Goal: Task Accomplishment & Management: Manage account settings

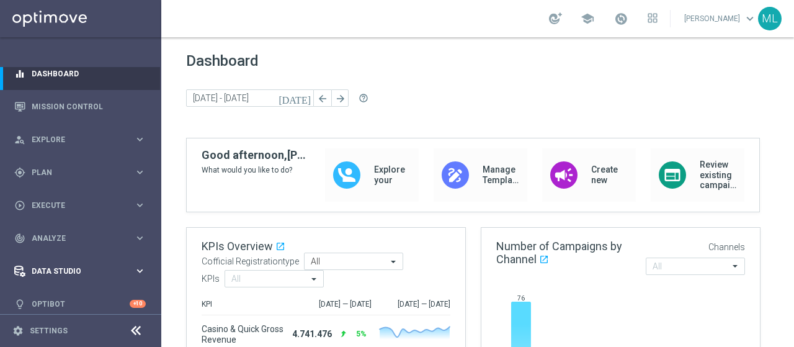
scroll to position [19, 0]
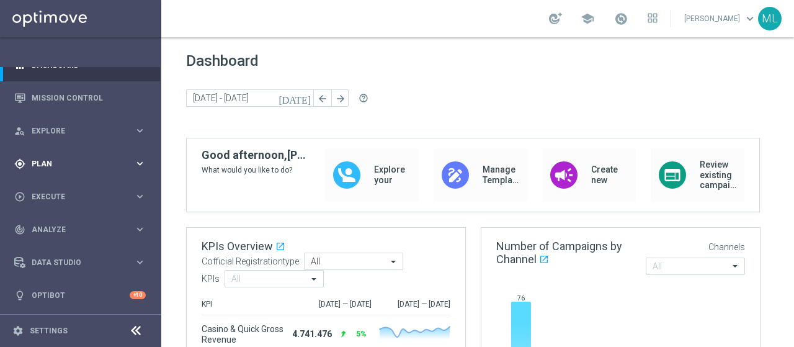
click at [38, 163] on span "Plan" at bounding box center [83, 163] width 102 height 7
click at [50, 240] on link "Streams" at bounding box center [80, 245] width 97 height 10
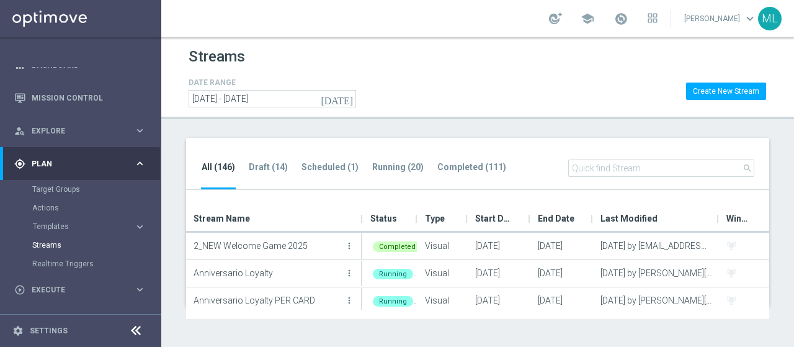
click at [601, 167] on input "text" at bounding box center [661, 167] width 186 height 17
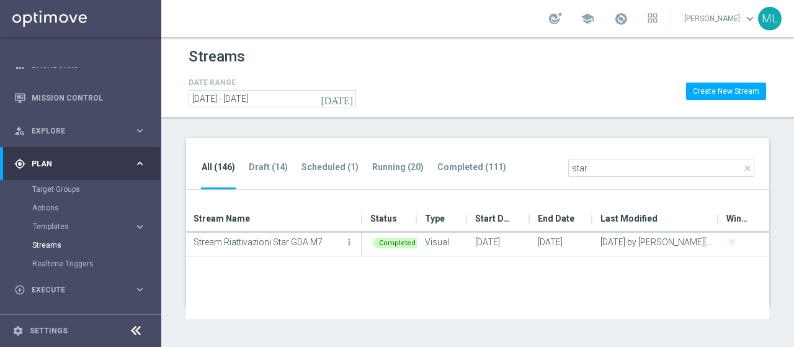
scroll to position [86, 0]
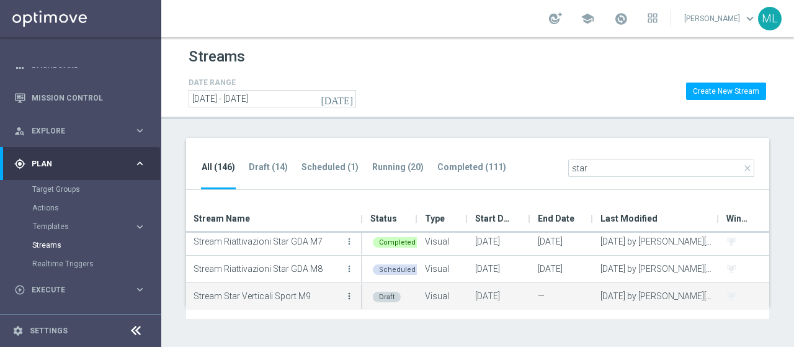
type input "star"
click at [347, 296] on icon "more_vert" at bounding box center [349, 296] width 10 height 10
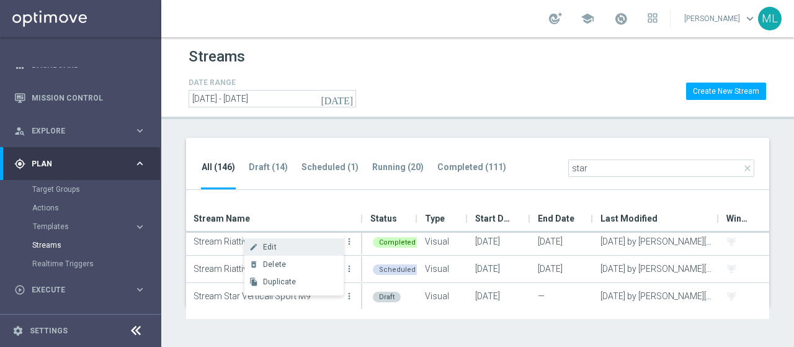
click at [272, 248] on span "Edit" at bounding box center [270, 246] width 14 height 9
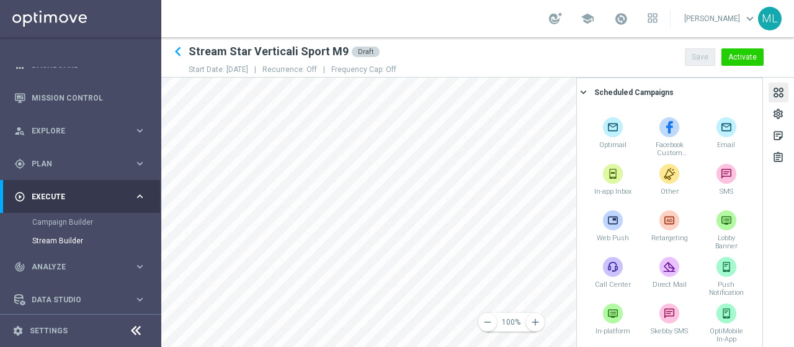
click at [781, 91] on div at bounding box center [778, 94] width 14 height 17
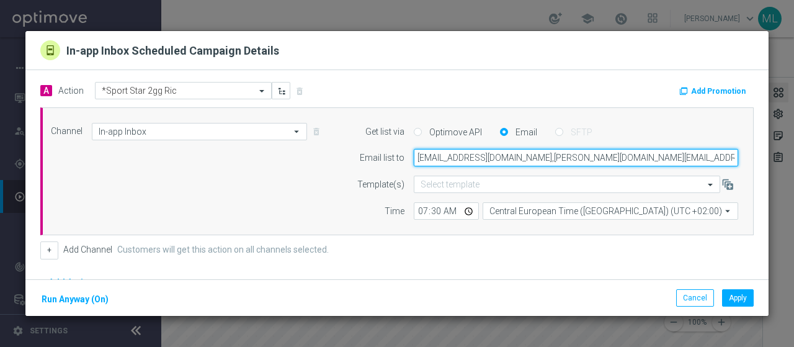
drag, startPoint x: 494, startPoint y: 157, endPoint x: 399, endPoint y: 160, distance: 94.9
click at [404, 160] on div "[EMAIL_ADDRESS][DOMAIN_NAME],[PERSON_NAME][DOMAIN_NAME][EMAIL_ADDRESS][PERSON_N…" at bounding box center [575, 157] width 343 height 17
drag, startPoint x: 405, startPoint y: 157, endPoint x: 520, endPoint y: 157, distance: 114.1
click at [520, 157] on input "[PERSON_NAME][EMAIL_ADDRESS][DOMAIN_NAME],[PERSON_NAME][DOMAIN_NAME][EMAIL_ADDR…" at bounding box center [575, 157] width 324 height 17
type input "[PERSON_NAME][EMAIL_ADDRESS][DOMAIN_NAME],[PERSON_NAME][DOMAIN_NAME][EMAIL_ADDR…"
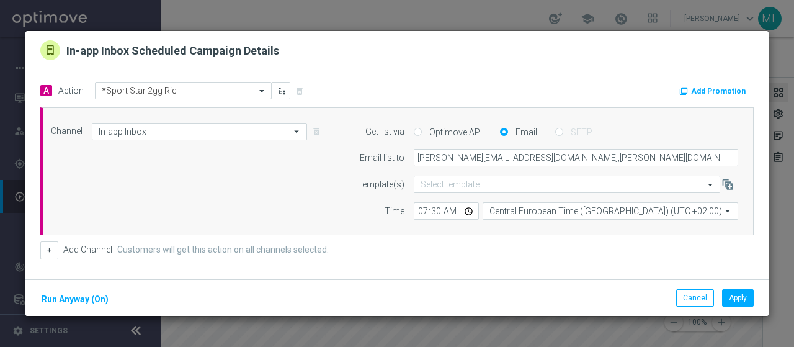
click at [565, 256] on div "+ Add Channel Customers will get this action on all channels selected." at bounding box center [396, 249] width 713 height 17
click at [738, 297] on button "Apply" at bounding box center [738, 297] width 32 height 17
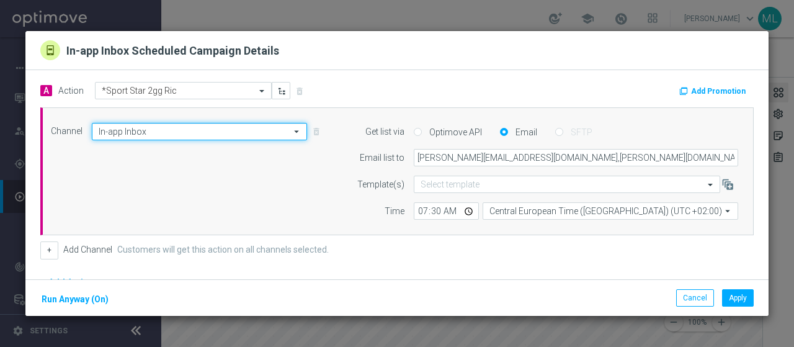
click at [126, 136] on input "In-app Inbox" at bounding box center [199, 131] width 215 height 17
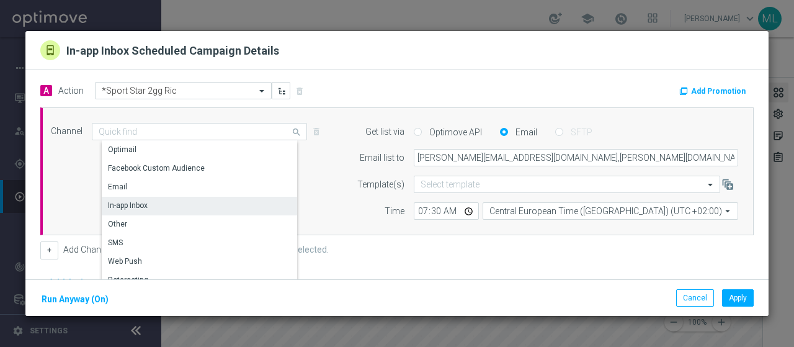
click at [76, 172] on div "Channel In-app Inbox search Drag here to set row groups Drag here to set column…" at bounding box center [394, 171] width 705 height 97
type input "In-app Inbox"
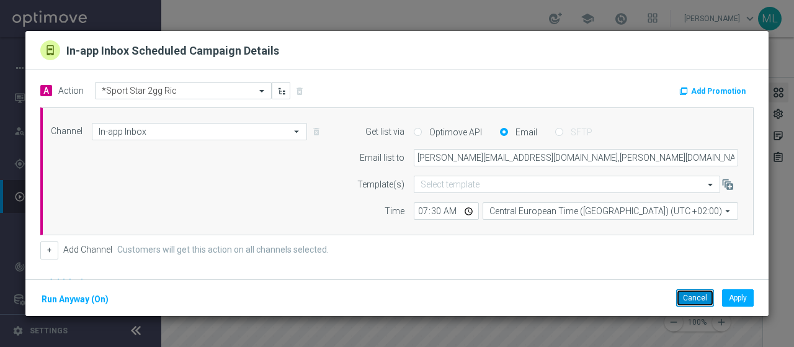
click at [688, 296] on button "Cancel" at bounding box center [695, 297] width 38 height 17
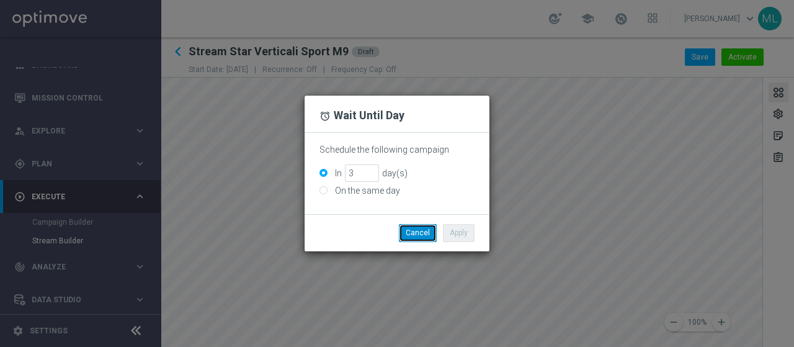
click at [420, 236] on button "Cancel" at bounding box center [418, 232] width 38 height 17
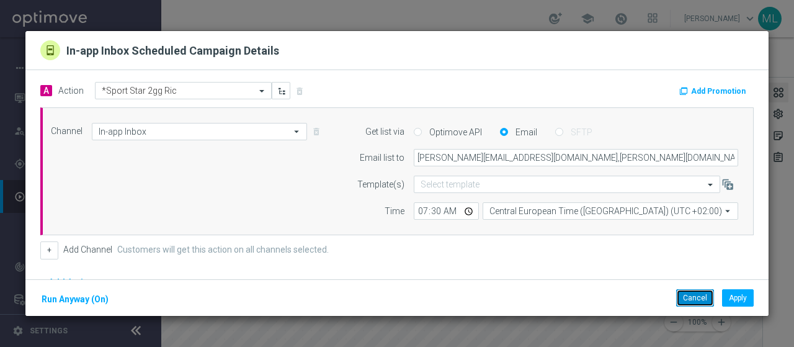
click at [695, 299] on button "Cancel" at bounding box center [695, 297] width 38 height 17
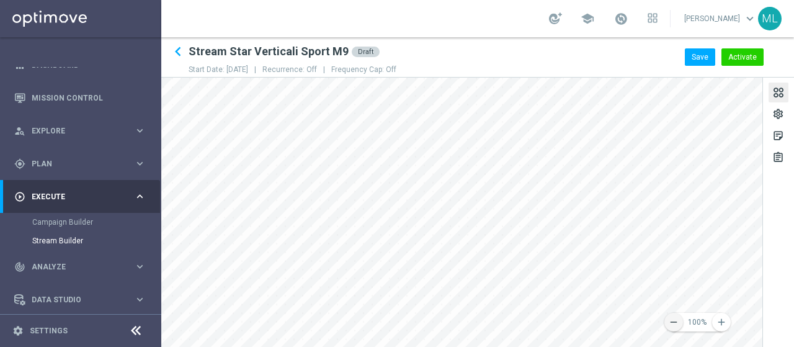
click at [676, 321] on icon "remove" at bounding box center [673, 321] width 11 height 11
click at [674, 322] on icon "remove" at bounding box center [673, 321] width 11 height 11
click at [677, 325] on icon "remove" at bounding box center [673, 321] width 11 height 11
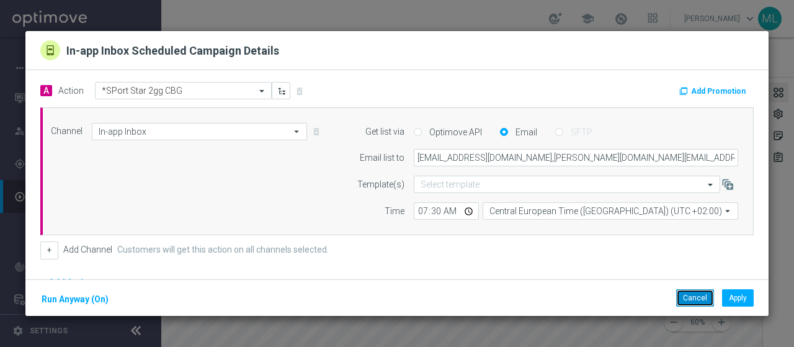
click at [699, 295] on button "Cancel" at bounding box center [695, 297] width 38 height 17
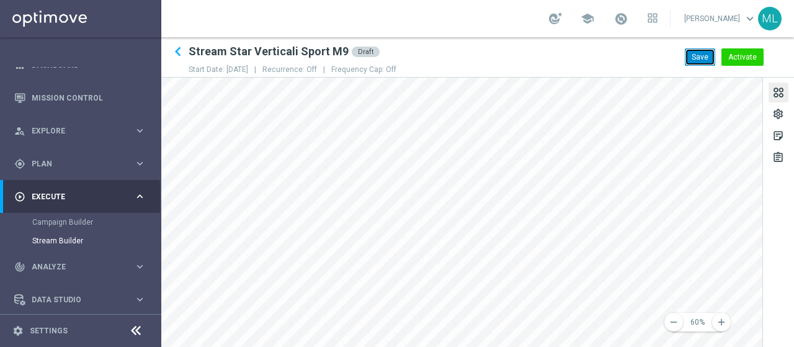
click at [704, 60] on button "Save" at bounding box center [699, 56] width 30 height 17
click at [37, 153] on div "gps_fixed Plan keyboard_arrow_right" at bounding box center [80, 163] width 160 height 33
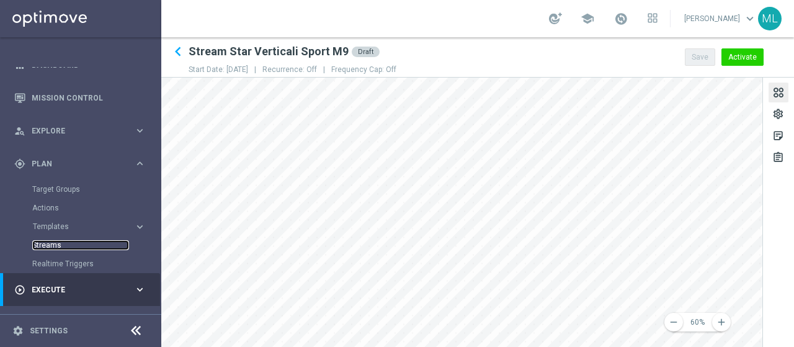
click at [47, 244] on link "Streams" at bounding box center [80, 245] width 97 height 10
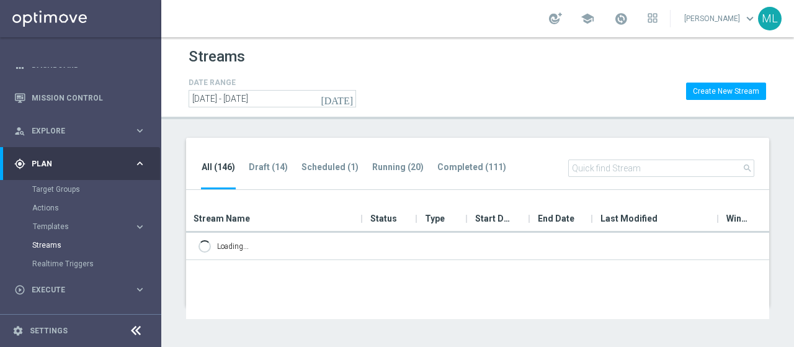
click at [633, 166] on input "text" at bounding box center [661, 167] width 186 height 17
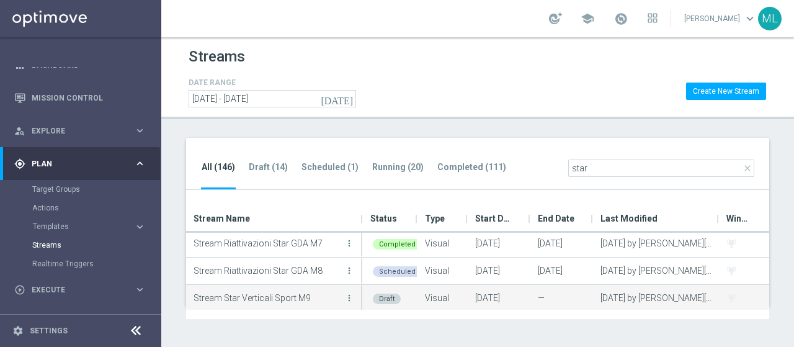
scroll to position [86, 0]
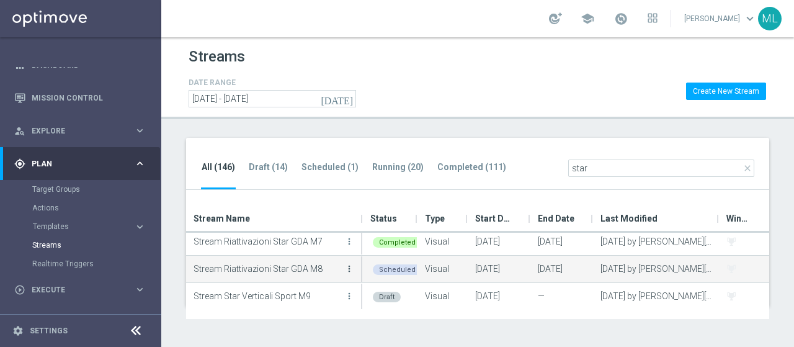
type input "star"
click at [351, 266] on icon "more_vert" at bounding box center [349, 268] width 10 height 10
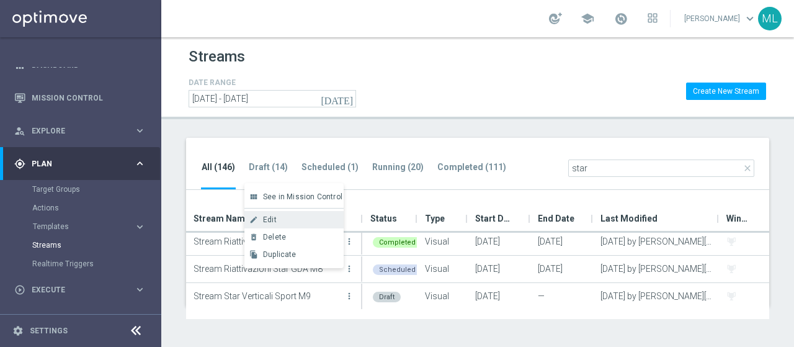
click at [268, 218] on span "Edit" at bounding box center [270, 219] width 14 height 9
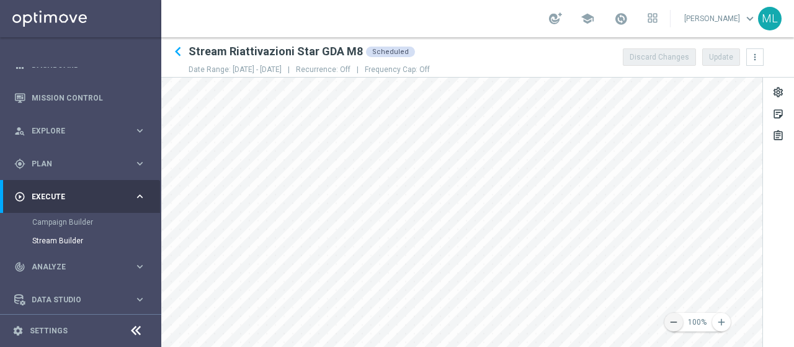
click at [668, 322] on icon "remove" at bounding box center [673, 321] width 11 height 11
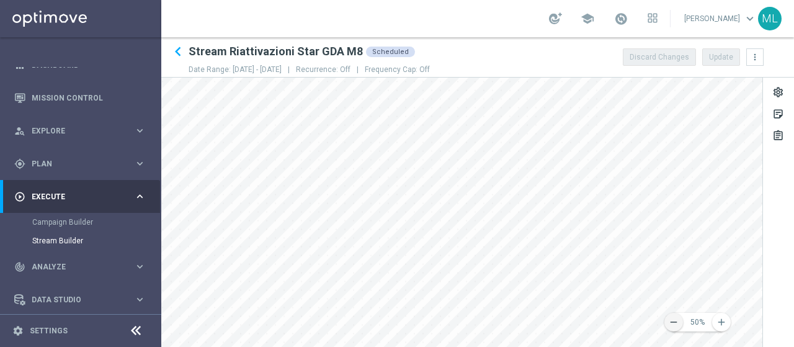
click at [669, 322] on icon "remove" at bounding box center [673, 321] width 11 height 11
click at [67, 294] on main "equalizer Dashboard Mission Control" at bounding box center [397, 173] width 794 height 347
click at [719, 319] on icon "add" at bounding box center [720, 321] width 11 height 11
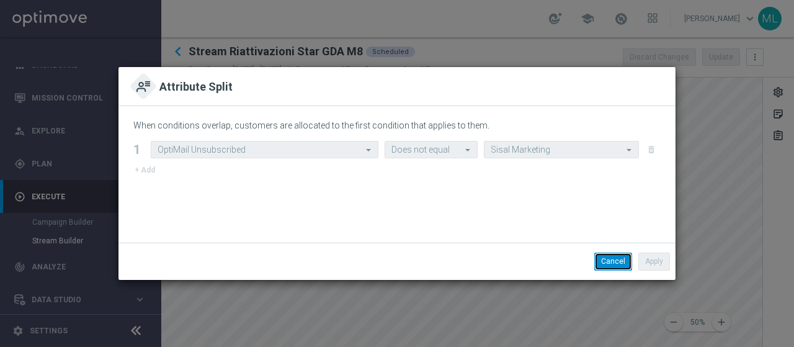
click at [610, 262] on button "Cancel" at bounding box center [613, 260] width 38 height 17
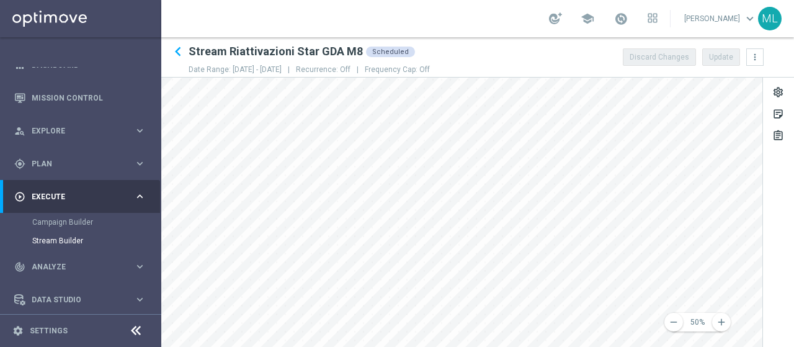
click at [776, 263] on div "remove 50% add settings sticky_note_2 assignment" at bounding box center [477, 211] width 632 height 269
click at [721, 322] on icon "add" at bounding box center [720, 321] width 11 height 11
click at [723, 320] on icon "add" at bounding box center [720, 321] width 11 height 11
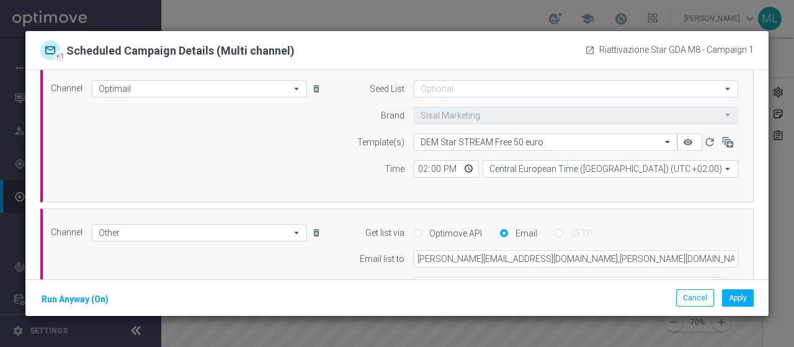
scroll to position [62, 0]
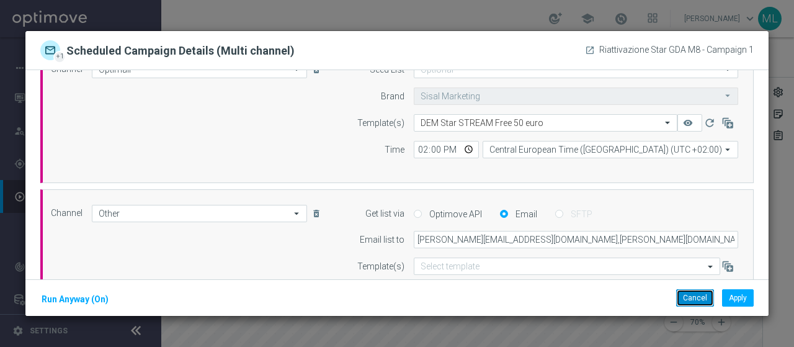
click at [691, 301] on button "Cancel" at bounding box center [695, 297] width 38 height 17
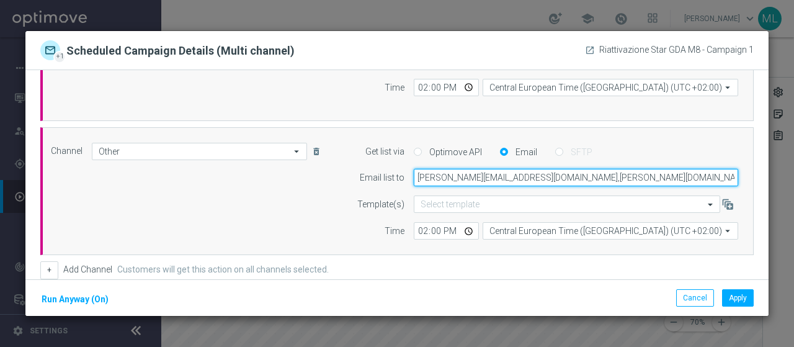
scroll to position [0, 62]
drag, startPoint x: 407, startPoint y: 177, endPoint x: 755, endPoint y: 181, distance: 348.4
click at [755, 181] on div "A Action Select action *Star Bonus Free delete_forever Promotion: EERRMM227381 …" at bounding box center [396, 194] width 743 height 248
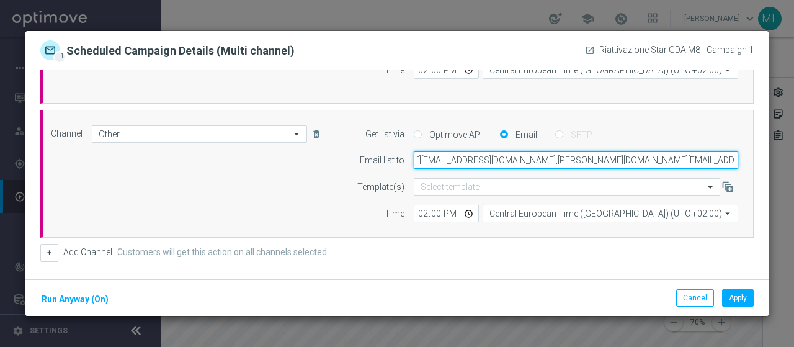
scroll to position [124, 0]
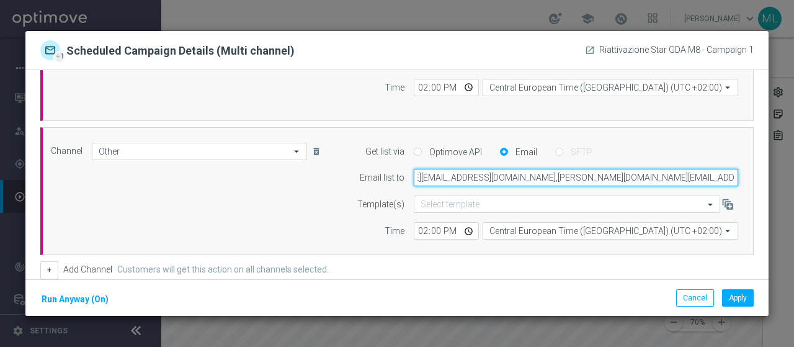
click at [648, 177] on input "[PERSON_NAME][EMAIL_ADDRESS][DOMAIN_NAME],[PERSON_NAME][DOMAIN_NAME][EMAIL_ADDR…" at bounding box center [575, 177] width 324 height 17
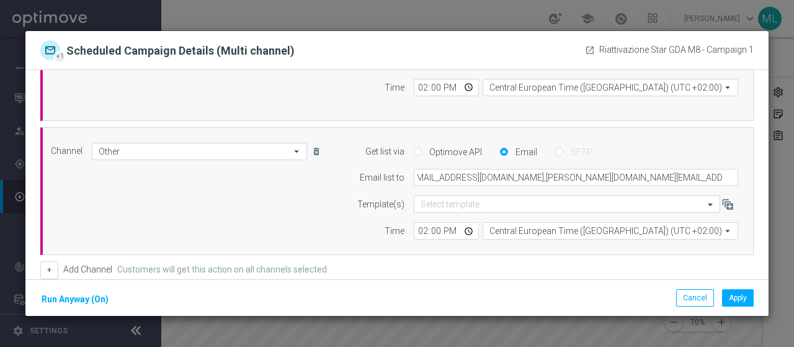
drag, startPoint x: 206, startPoint y: 195, endPoint x: 212, endPoint y: 188, distance: 8.3
click at [206, 195] on div "Channel Other Other arrow_drop_down Drag here to set row groups Drag here to se…" at bounding box center [394, 191] width 705 height 97
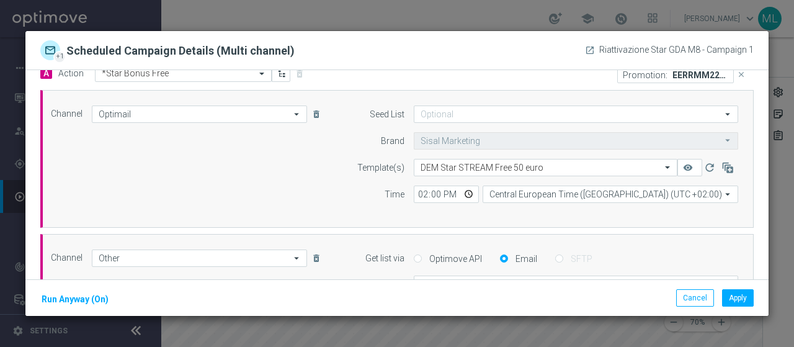
scroll to position [0, 0]
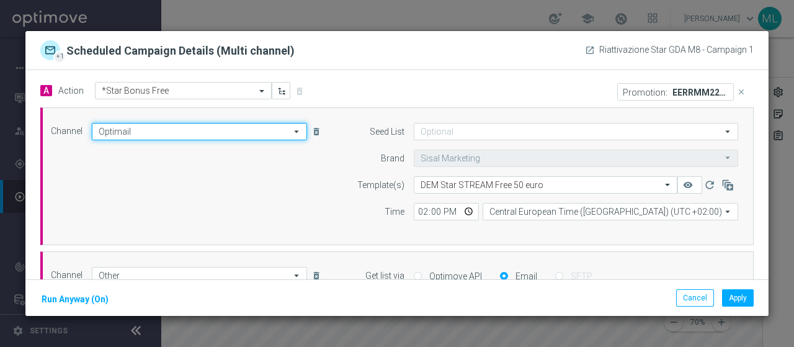
click at [179, 135] on input "Optimail" at bounding box center [199, 131] width 215 height 17
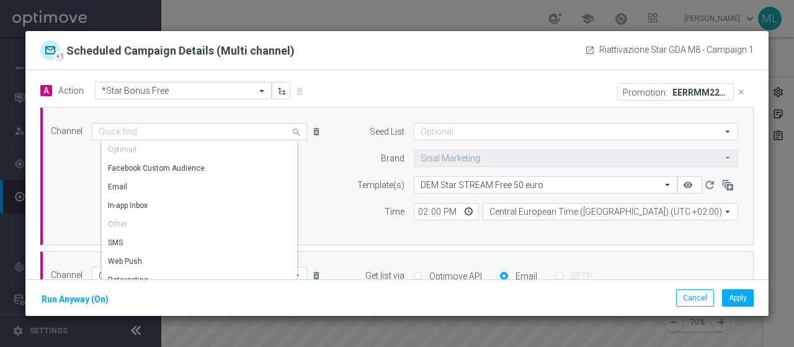
click at [53, 186] on div "Channel Optimail search Drag here to set row groups Drag here to set column lab…" at bounding box center [394, 176] width 705 height 107
type input "Optimail"
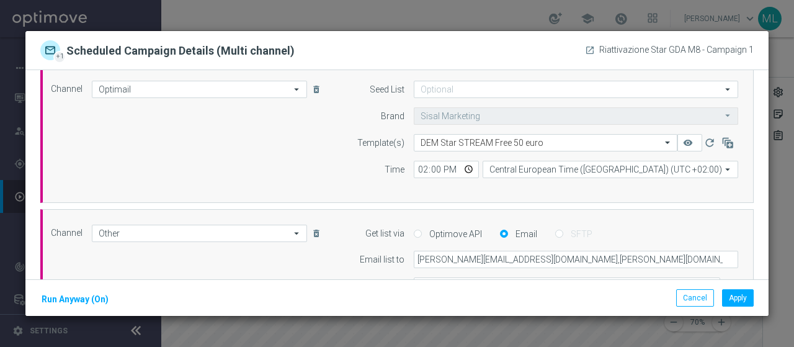
scroll to position [62, 0]
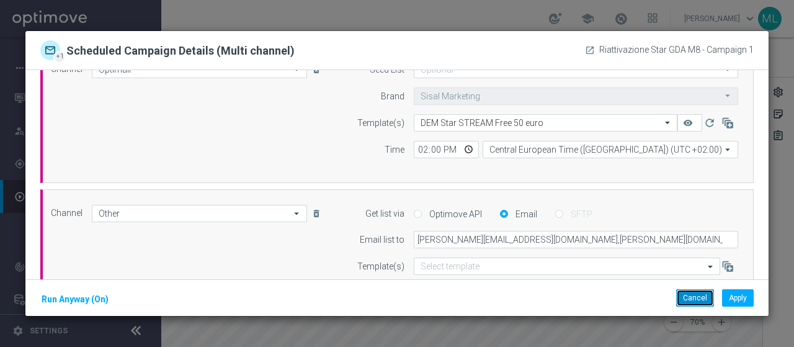
click at [689, 299] on button "Cancel" at bounding box center [695, 297] width 38 height 17
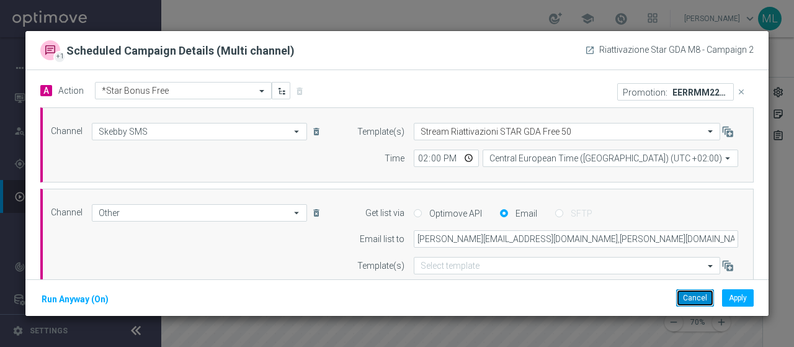
click at [683, 299] on button "Cancel" at bounding box center [695, 297] width 38 height 17
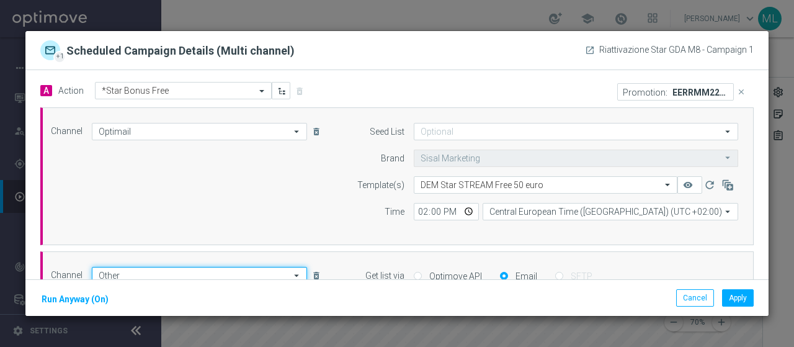
click at [122, 273] on input "Other" at bounding box center [199, 275] width 215 height 17
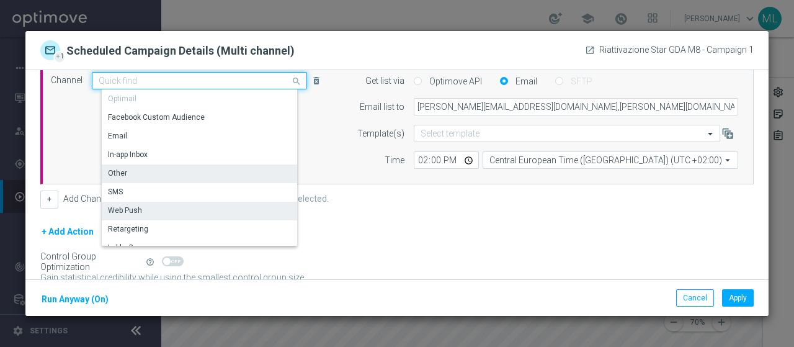
scroll to position [248, 0]
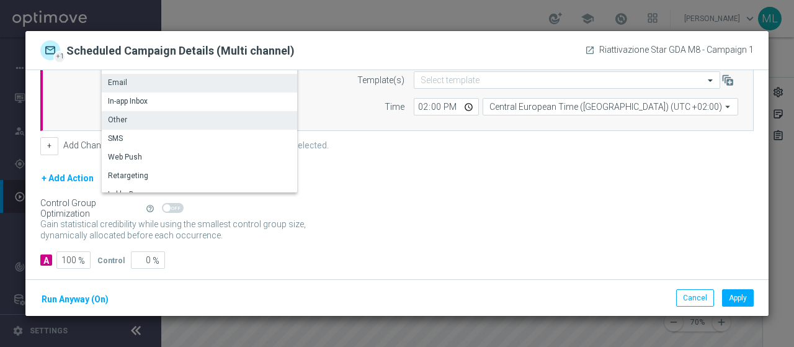
click at [123, 81] on div "Email" at bounding box center [117, 82] width 19 height 11
type input "Email"
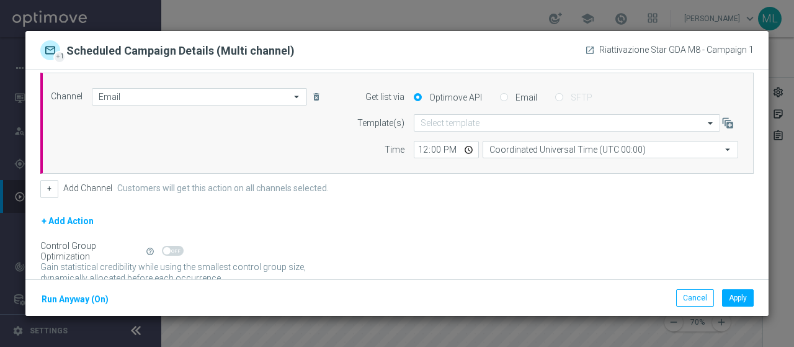
scroll to position [124, 0]
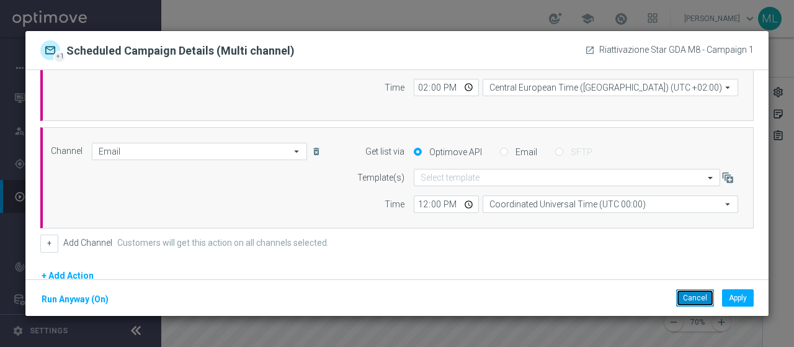
click at [696, 299] on button "Cancel" at bounding box center [695, 297] width 38 height 17
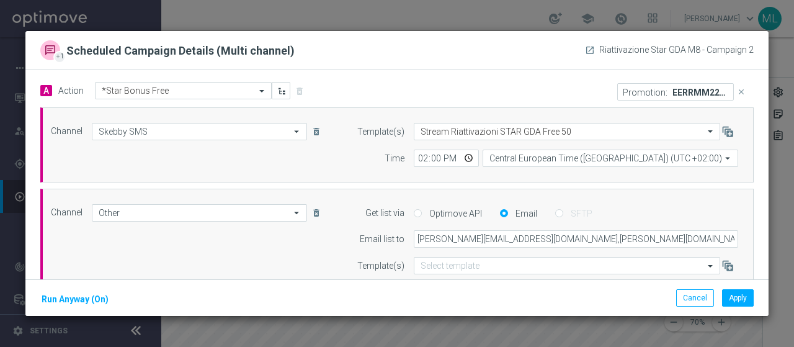
click at [687, 313] on div "Cancel Apply Run Anyway (On)" at bounding box center [396, 297] width 743 height 37
click at [683, 303] on button "Cancel" at bounding box center [695, 297] width 38 height 17
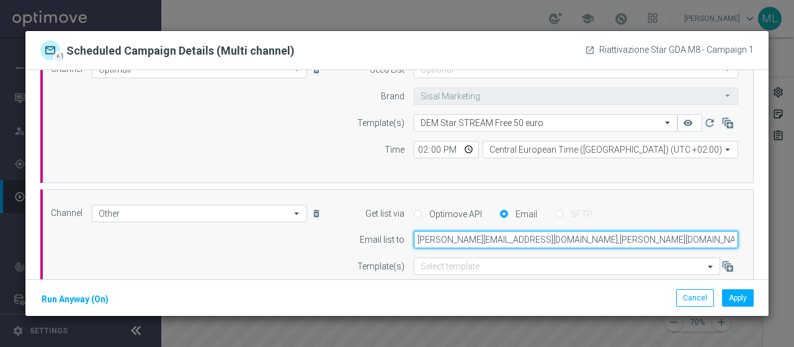
scroll to position [0, 62]
drag, startPoint x: 406, startPoint y: 241, endPoint x: 793, endPoint y: 249, distance: 386.9
click at [793, 249] on modal-container "+1 Scheduled Campaign Details (Multi channel) launch Riattivazione Star GDA M8 …" at bounding box center [397, 173] width 794 height 347
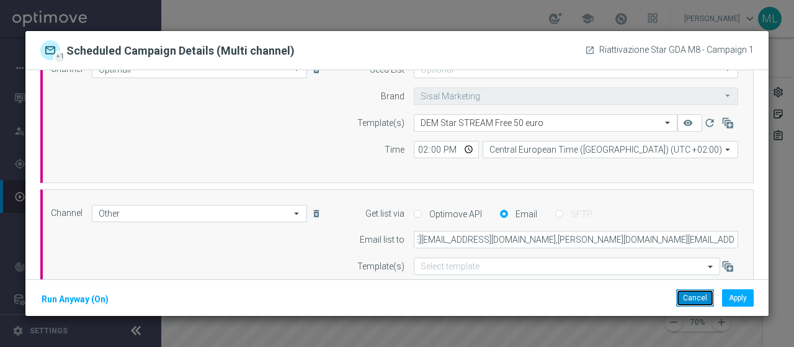
click at [696, 300] on button "Cancel" at bounding box center [695, 297] width 38 height 17
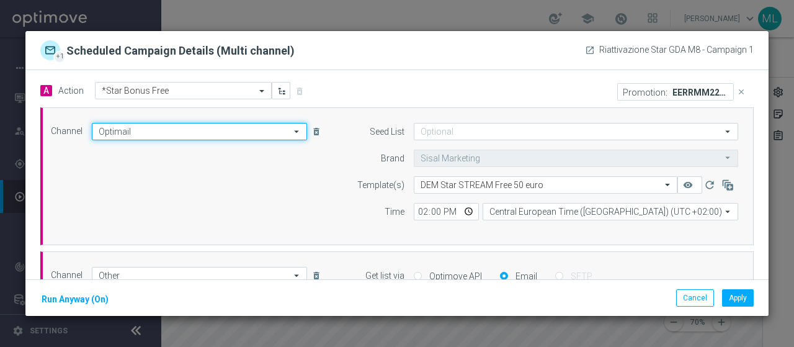
click at [119, 133] on input "Optimail" at bounding box center [199, 131] width 215 height 17
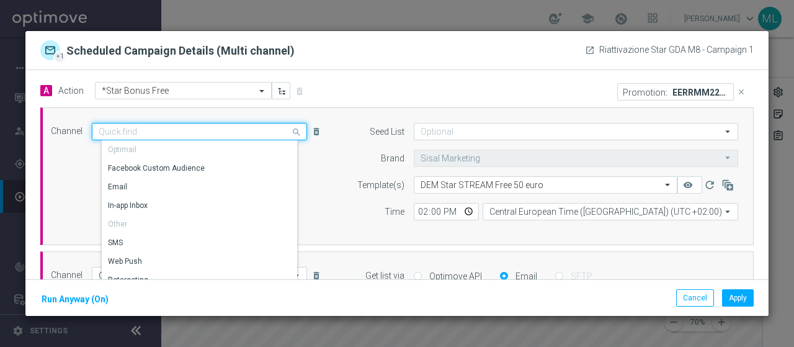
scroll to position [124, 0]
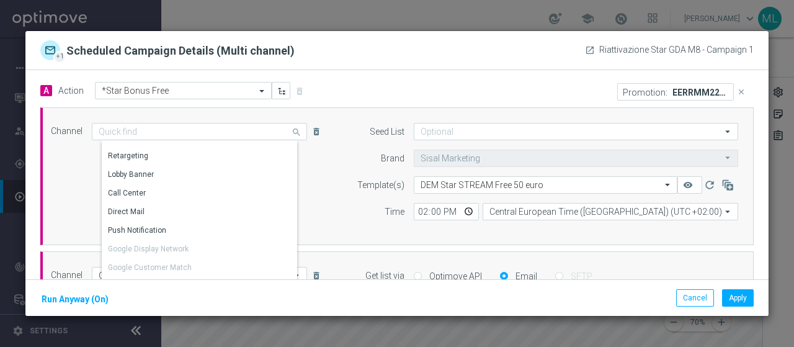
click at [68, 199] on div "Channel Optimail search Drag here to set row groups Drag here to set column lab…" at bounding box center [394, 176] width 705 height 107
type input "Optimail"
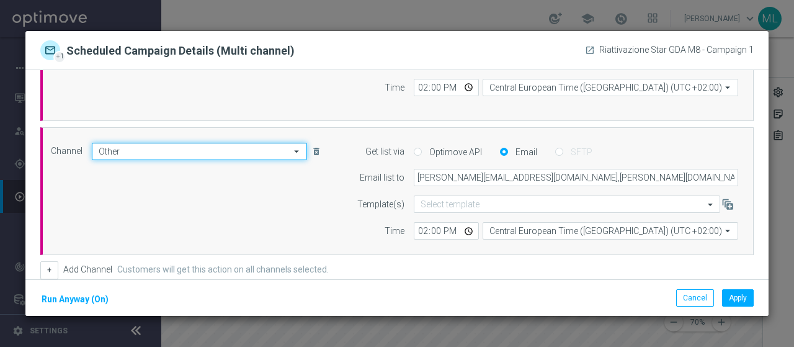
click at [184, 154] on input "Other" at bounding box center [199, 151] width 215 height 17
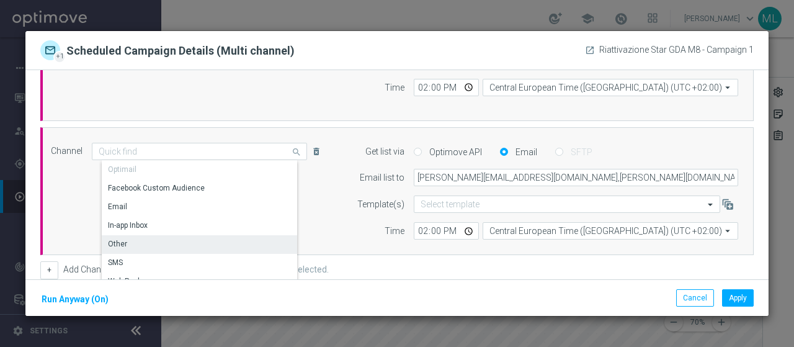
click at [68, 200] on div "Channel Other search Drag here to set row groups Drag here to set column labels…" at bounding box center [394, 191] width 705 height 97
type input "Other"
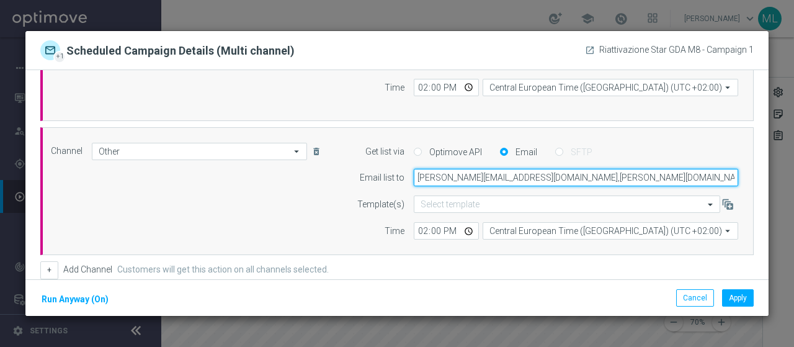
scroll to position [0, 62]
drag, startPoint x: 407, startPoint y: 179, endPoint x: 756, endPoint y: 188, distance: 349.2
click at [756, 188] on div "A Action Select action *Star Bonus Free delete_forever Promotion: EERRMM227381 …" at bounding box center [396, 194] width 743 height 248
click at [430, 179] on input "[PERSON_NAME][EMAIL_ADDRESS][DOMAIN_NAME],[PERSON_NAME][DOMAIN_NAME][EMAIL_ADDR…" at bounding box center [575, 177] width 324 height 17
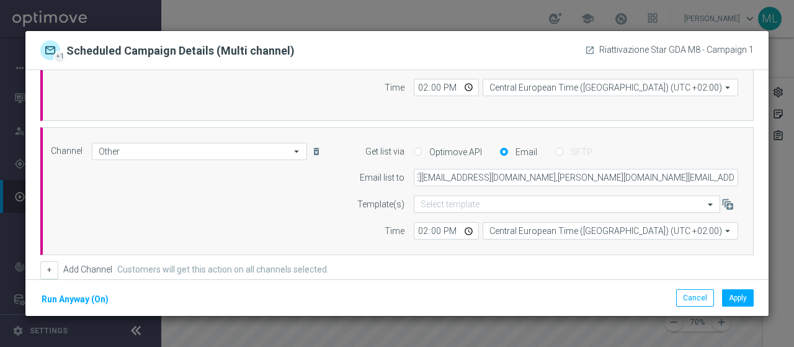
drag, startPoint x: 311, startPoint y: 200, endPoint x: 464, endPoint y: 182, distance: 154.2
click at [311, 200] on div "Channel Other Other arrow_drop_down Drag here to set row groups Drag here to se…" at bounding box center [394, 191] width 705 height 97
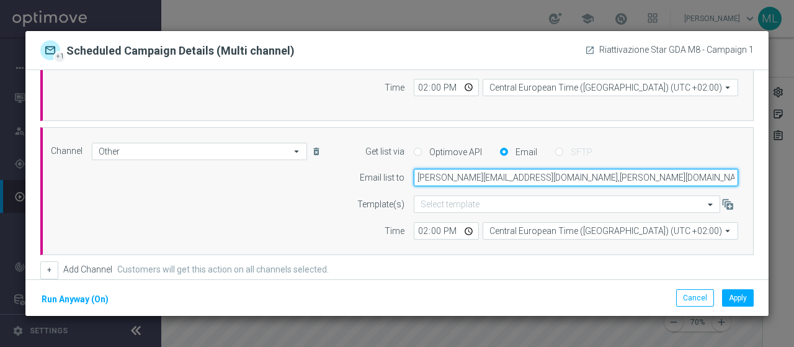
click at [464, 179] on input "[PERSON_NAME][EMAIL_ADDRESS][DOMAIN_NAME],[PERSON_NAME][DOMAIN_NAME][EMAIL_ADDR…" at bounding box center [575, 177] width 324 height 17
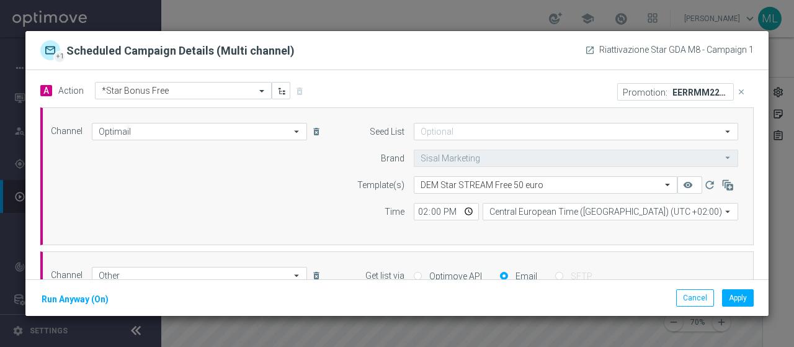
click at [449, 114] on div "Channel Optimail Optimail arrow_drop_down Drag here to set row groups Drag here…" at bounding box center [396, 176] width 713 height 138
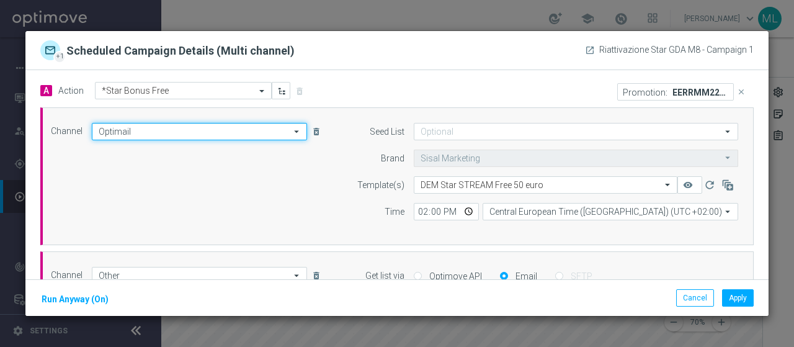
click at [155, 135] on input "Optimail" at bounding box center [199, 131] width 215 height 17
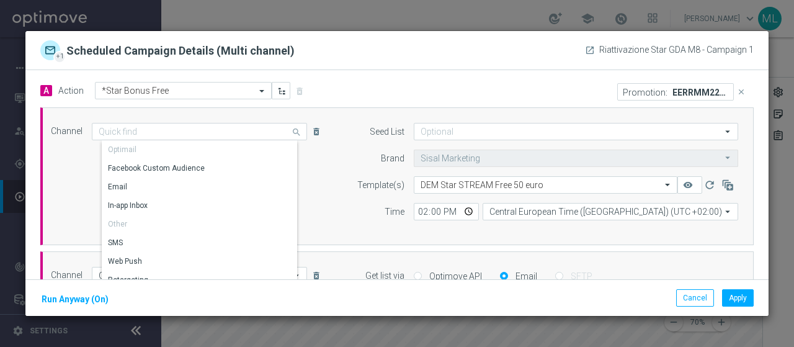
click at [322, 183] on div "Channel Optimail search Drag here to set row groups Drag here to set column lab…" at bounding box center [394, 176] width 705 height 107
type input "Optimail"
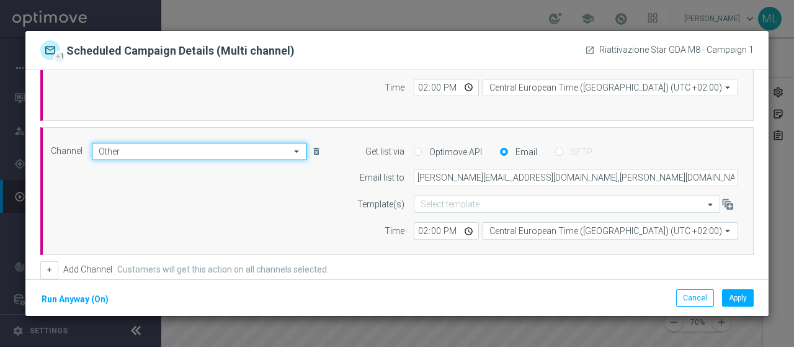
click at [128, 154] on input "Other" at bounding box center [199, 151] width 215 height 17
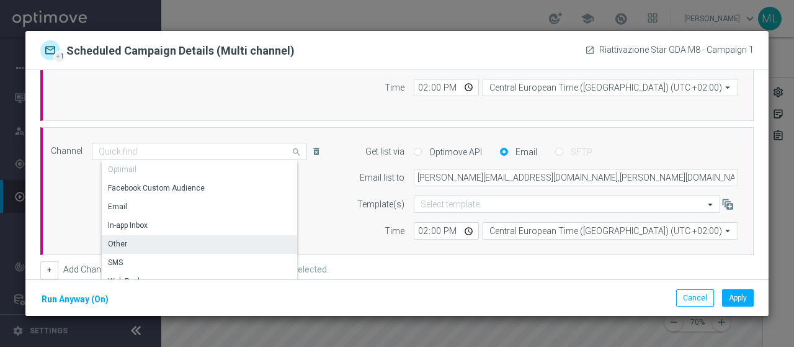
click at [69, 200] on div "Channel Other search Drag here to set row groups Drag here to set column labels…" at bounding box center [394, 191] width 705 height 97
type input "Other"
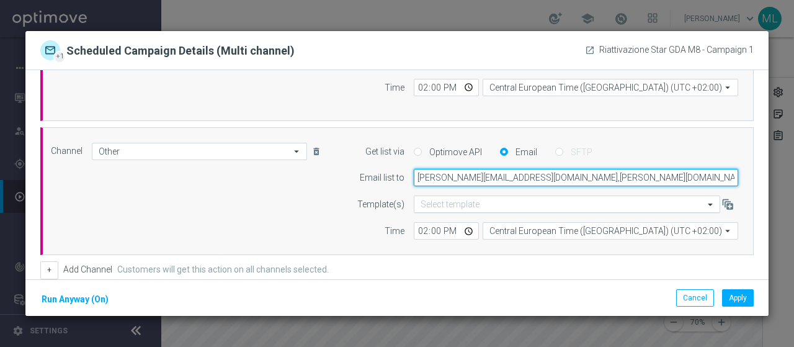
drag, startPoint x: 407, startPoint y: 177, endPoint x: 701, endPoint y: 200, distance: 294.8
click at [712, 201] on form "Get list via Optimove API Email SFTP Email list to [PERSON_NAME][EMAIL_ADDRESS]…" at bounding box center [541, 191] width 393 height 97
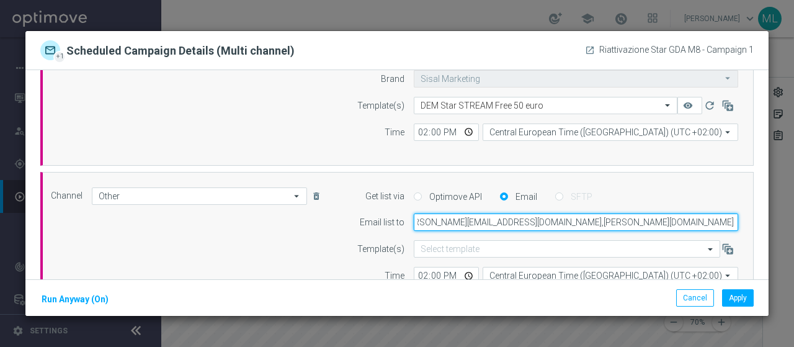
scroll to position [62, 0]
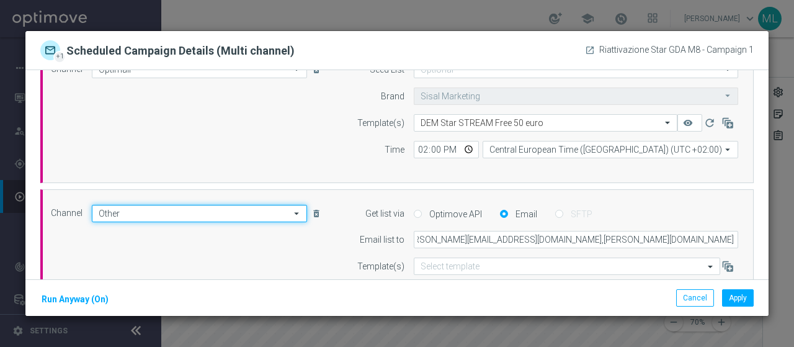
click at [100, 214] on input "Other" at bounding box center [199, 213] width 215 height 17
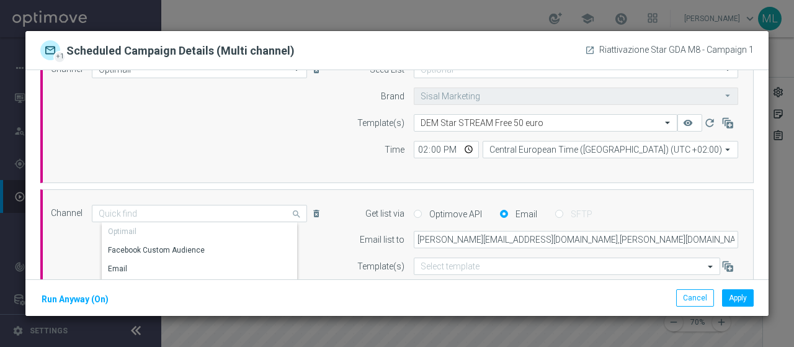
click at [335, 219] on div "Get list via" at bounding box center [369, 213] width 69 height 17
type input "Other"
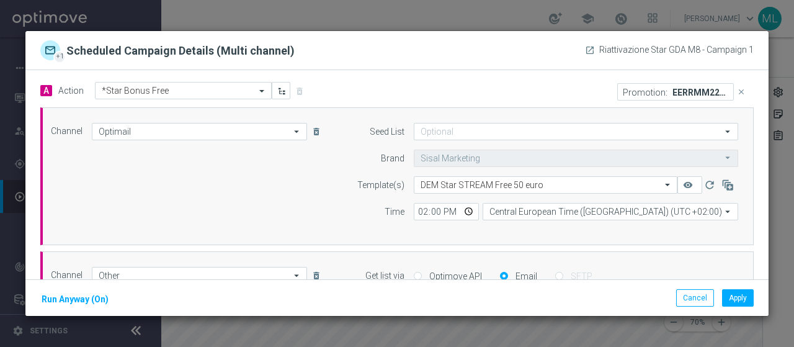
click at [336, 132] on div "Seed List" at bounding box center [369, 131] width 69 height 17
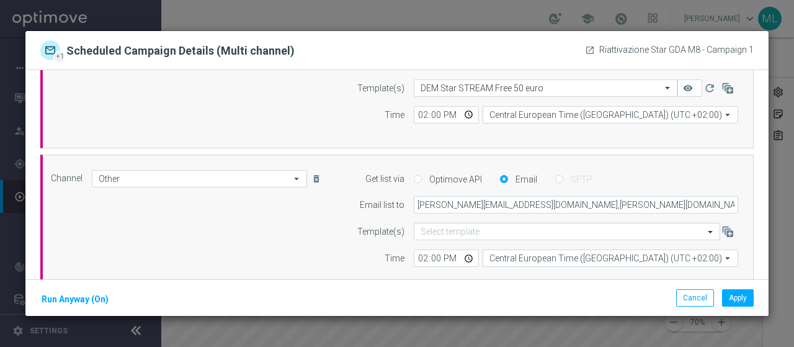
scroll to position [124, 0]
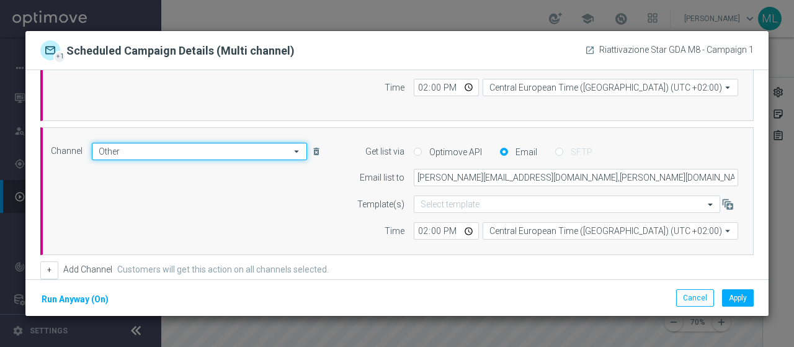
click at [125, 149] on input "Other" at bounding box center [199, 151] width 215 height 17
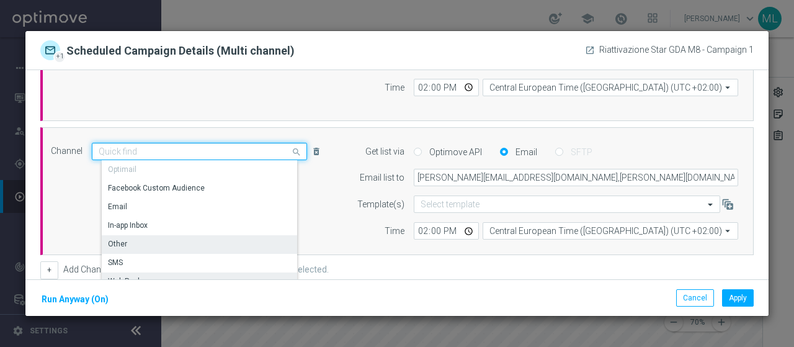
scroll to position [62, 0]
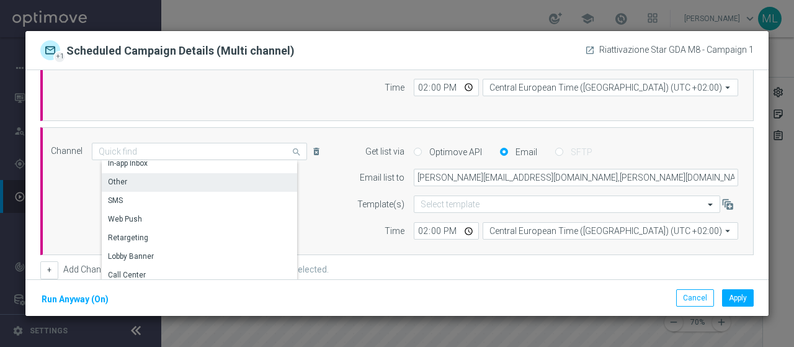
click at [55, 218] on div "Channel Other search Drag here to set row groups Drag here to set column labels…" at bounding box center [394, 191] width 705 height 97
type input "Other"
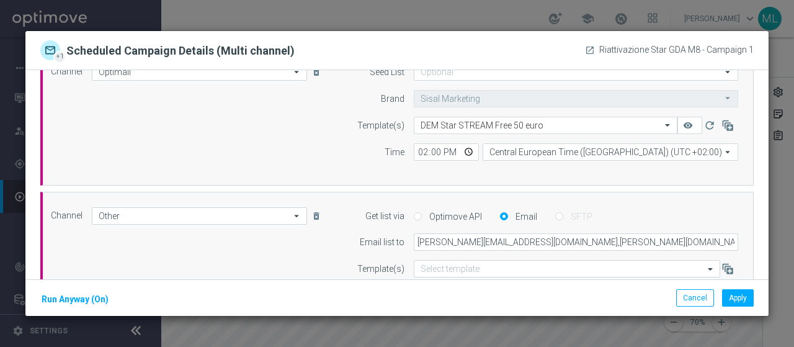
scroll to position [0, 0]
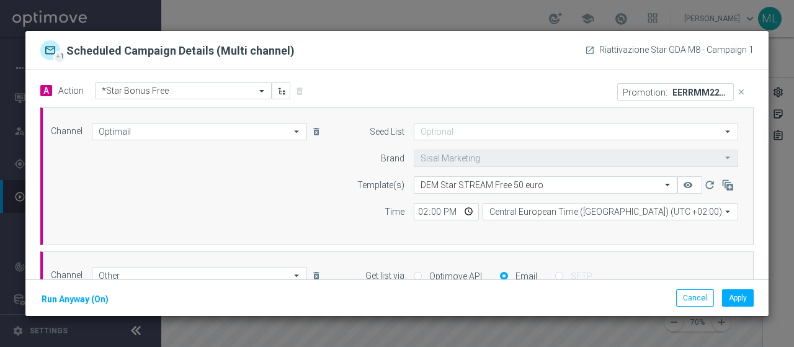
click at [459, 116] on div "Channel Optimail Optimail arrow_drop_down Drag here to set row groups Drag here…" at bounding box center [396, 176] width 713 height 138
click at [459, 113] on div "Channel Optimail Optimail arrow_drop_down Drag here to set row groups Drag here…" at bounding box center [396, 176] width 713 height 138
click at [687, 294] on button "Cancel" at bounding box center [695, 297] width 38 height 17
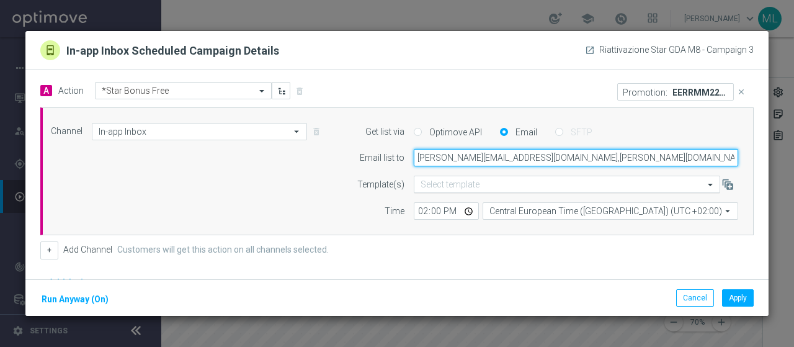
drag, startPoint x: 421, startPoint y: 159, endPoint x: 686, endPoint y: 175, distance: 265.9
click at [684, 163] on input "[PERSON_NAME][EMAIL_ADDRESS][DOMAIN_NAME],[PERSON_NAME][DOMAIN_NAME][EMAIL_ADDR…" at bounding box center [575, 157] width 324 height 17
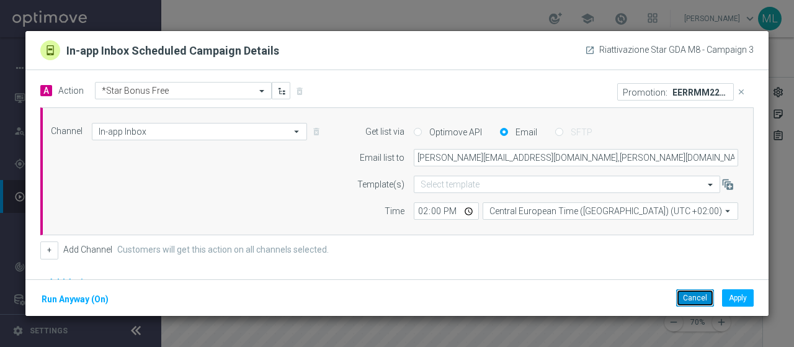
click at [691, 301] on button "Cancel" at bounding box center [695, 297] width 38 height 17
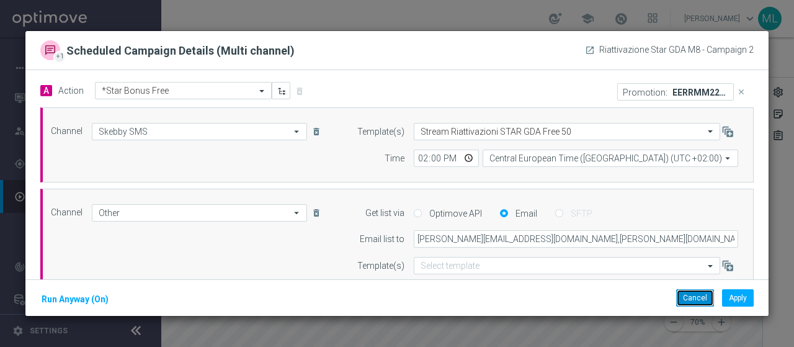
click at [701, 298] on button "Cancel" at bounding box center [695, 297] width 38 height 17
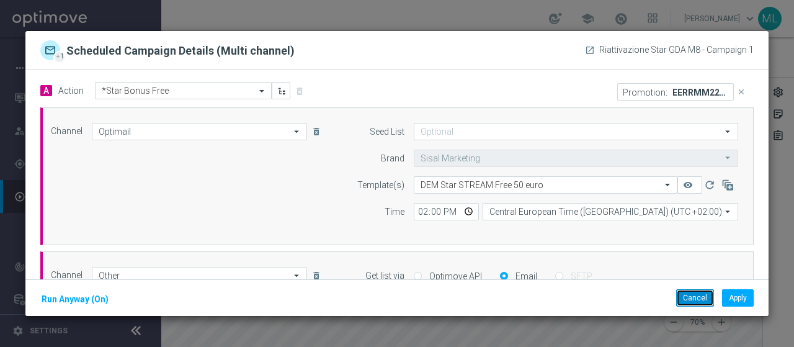
click at [694, 296] on button "Cancel" at bounding box center [695, 297] width 38 height 17
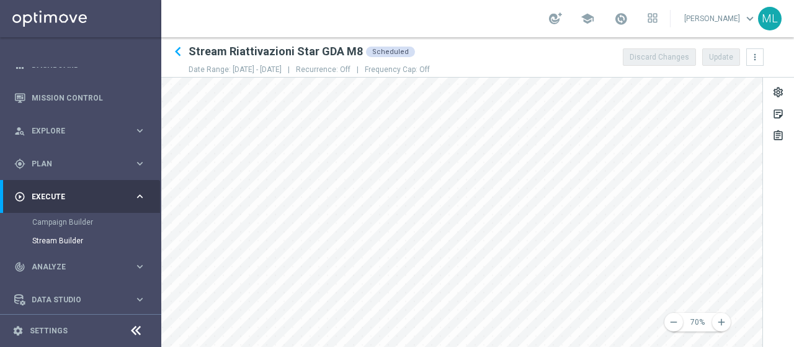
click at [147, 300] on main "equalizer Dashboard Mission Control" at bounding box center [397, 173] width 794 height 347
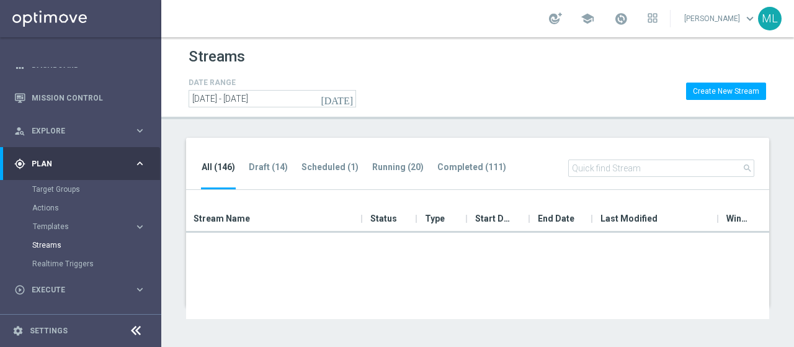
scroll to position [310, 0]
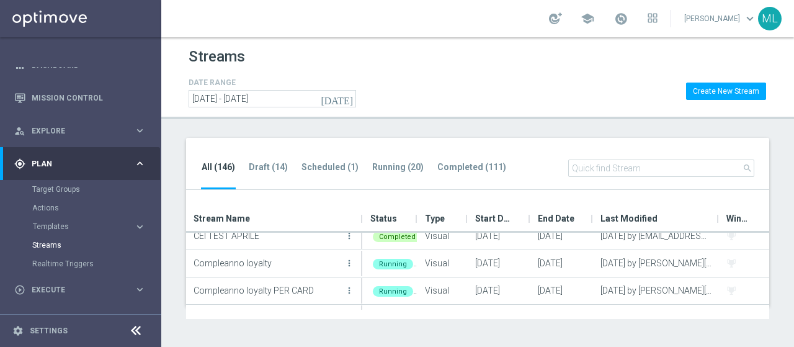
click at [597, 168] on input "text" at bounding box center [661, 167] width 186 height 17
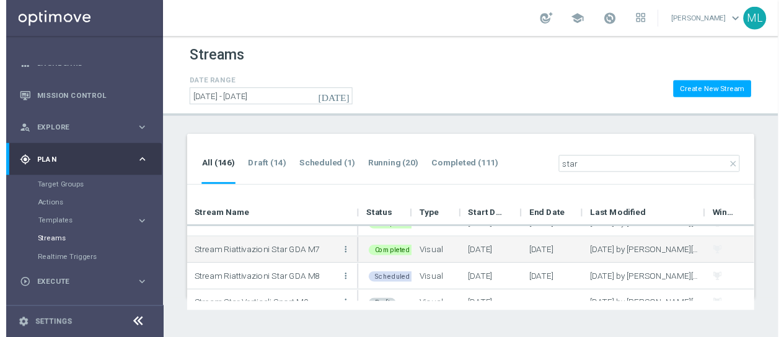
scroll to position [86, 0]
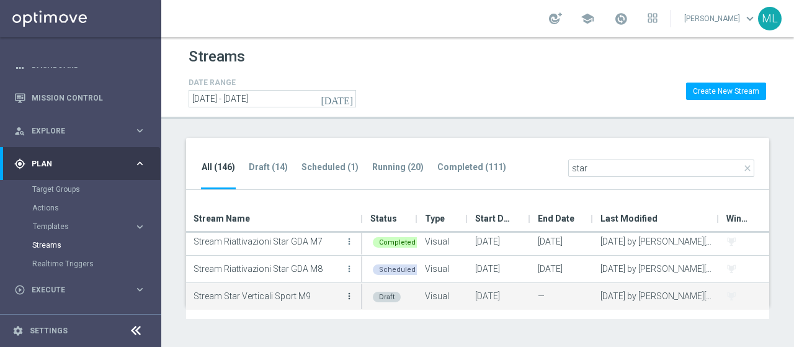
type input "star"
click at [350, 294] on icon "more_vert" at bounding box center [349, 296] width 10 height 10
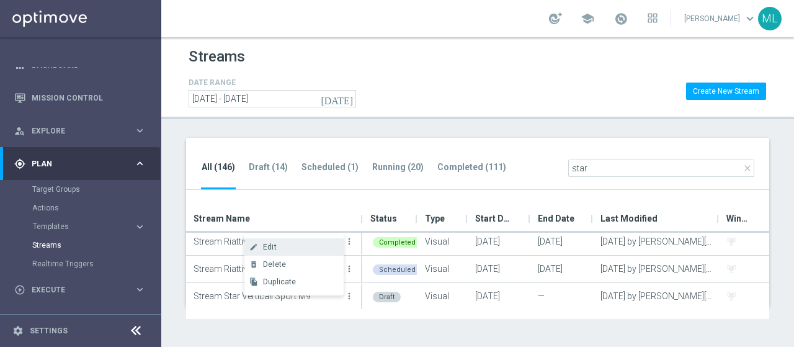
click at [268, 246] on span "Edit" at bounding box center [270, 246] width 14 height 9
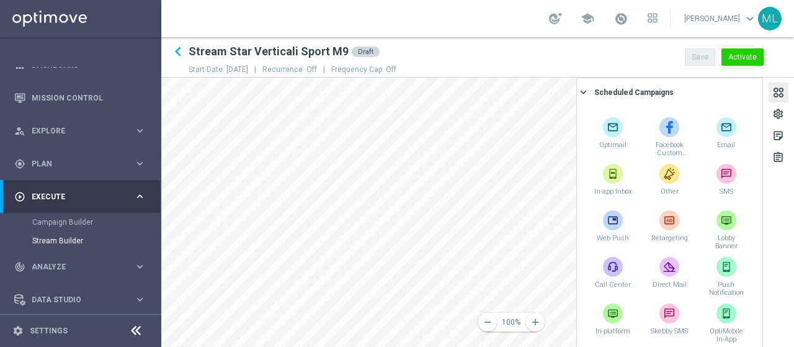
click at [782, 95] on div at bounding box center [778, 94] width 14 height 17
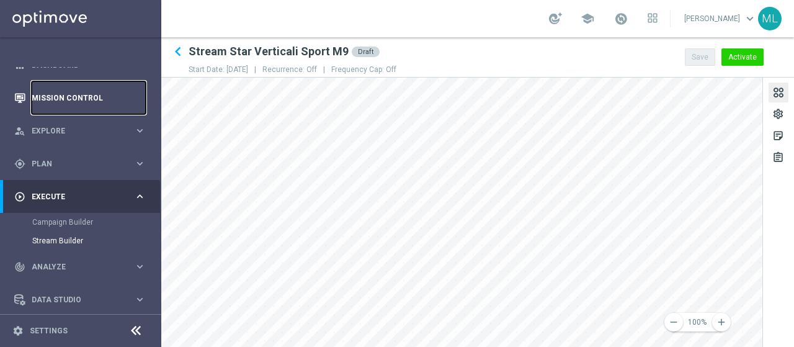
click at [68, 96] on link "Mission Control" at bounding box center [89, 97] width 114 height 33
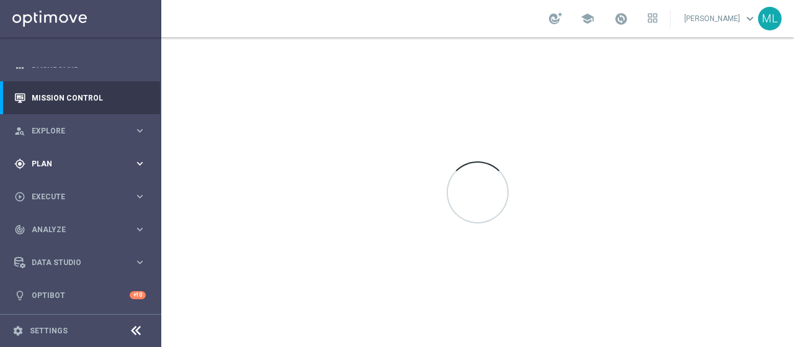
click at [38, 168] on div "gps_fixed Plan" at bounding box center [74, 163] width 120 height 11
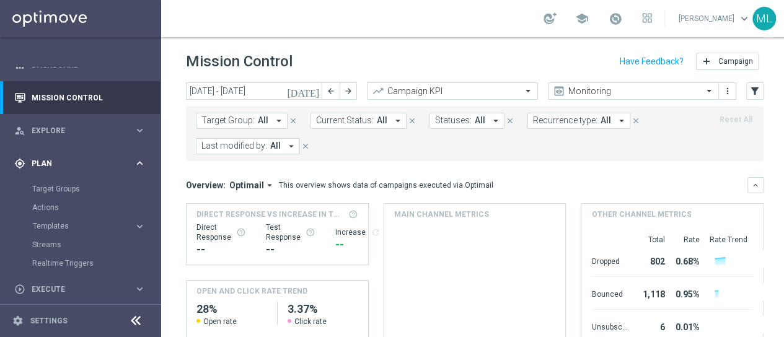
click at [38, 165] on span "Plan" at bounding box center [83, 163] width 102 height 7
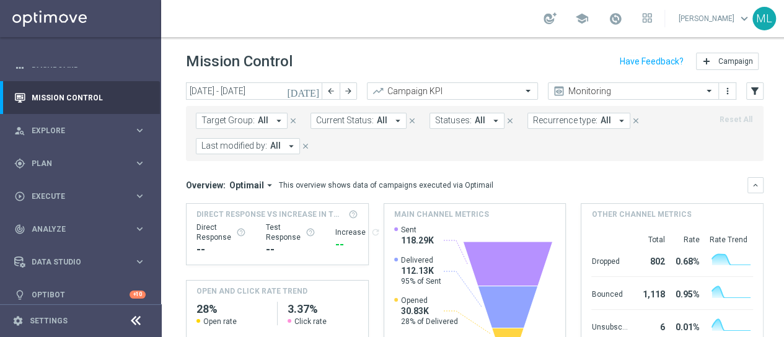
click at [313, 92] on icon "[DATE]" at bounding box center [303, 91] width 33 height 11
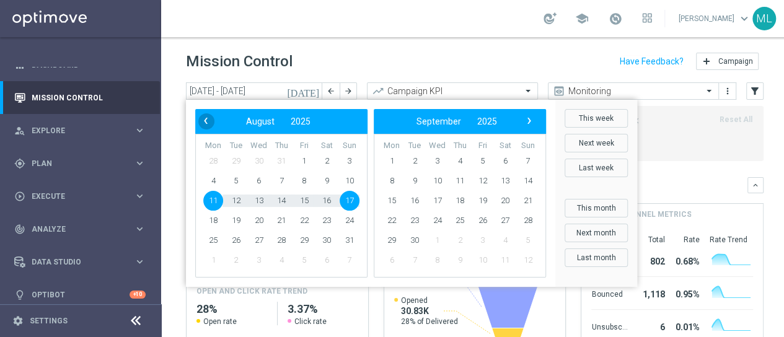
click at [204, 123] on span "‹" at bounding box center [206, 121] width 16 height 16
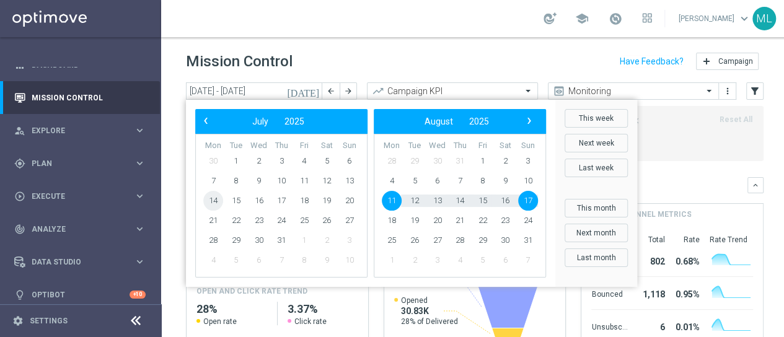
click at [211, 206] on span "14" at bounding box center [213, 201] width 20 height 20
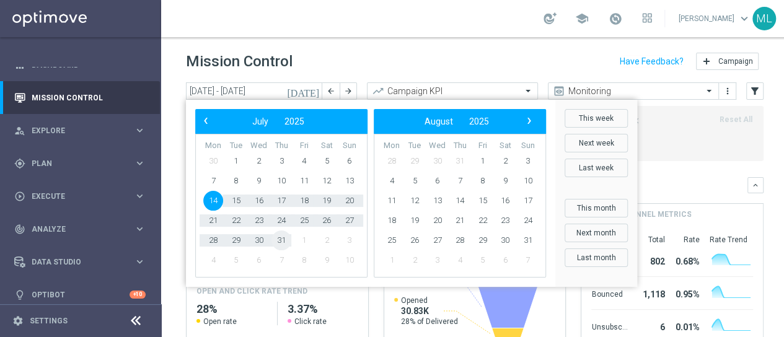
click at [279, 242] on span "31" at bounding box center [282, 241] width 20 height 20
type input "[DATE] - [DATE]"
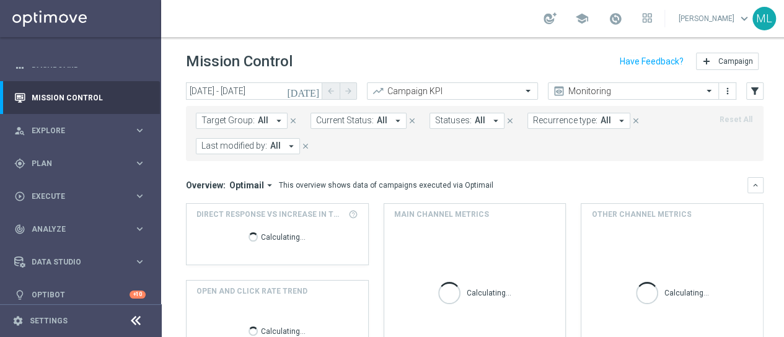
click at [286, 147] on icon "arrow_drop_down" at bounding box center [291, 146] width 11 height 11
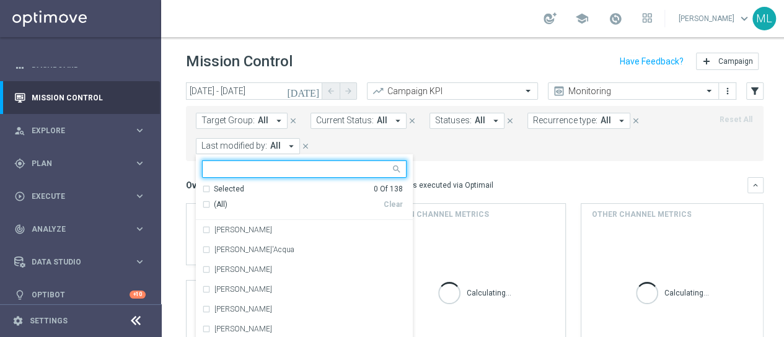
click at [279, 169] on input "text" at bounding box center [300, 169] width 182 height 11
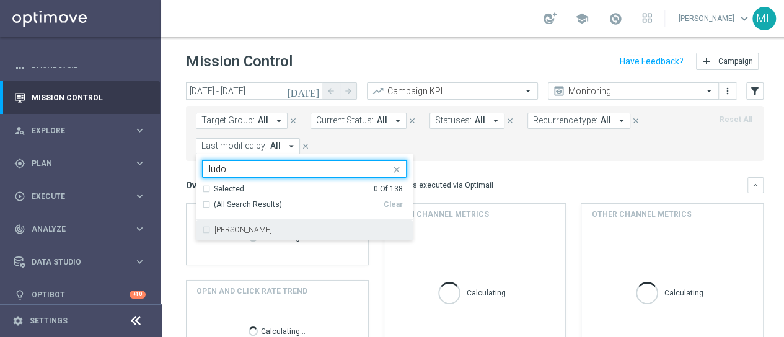
click at [207, 230] on div "[PERSON_NAME]" at bounding box center [304, 230] width 205 height 20
type input "ludo"
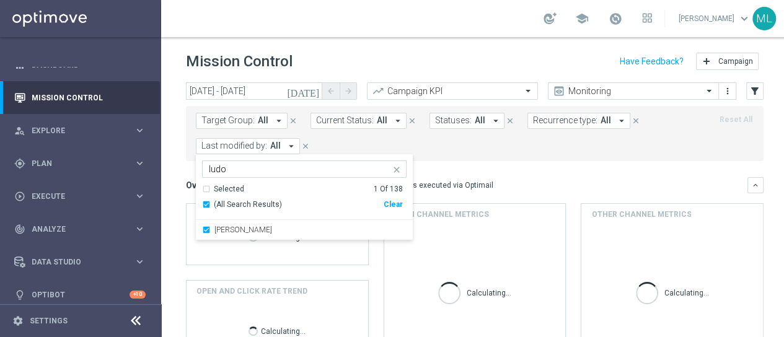
drag, startPoint x: 522, startPoint y: 157, endPoint x: 617, endPoint y: 128, distance: 99.8
click at [523, 157] on div "Target Group: All arrow_drop_down close Current Status: All arrow_drop_down clo…" at bounding box center [475, 133] width 578 height 55
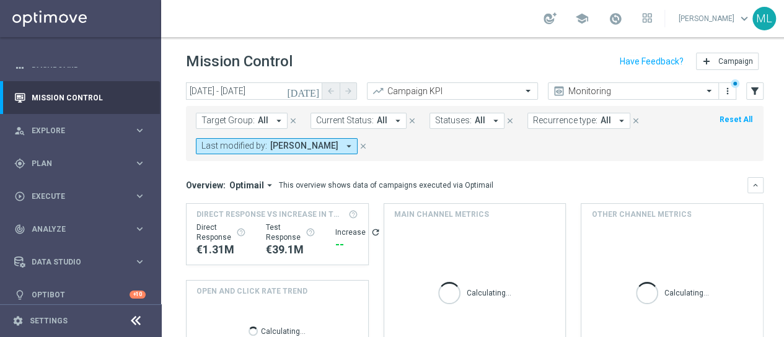
click at [616, 122] on icon "arrow_drop_down" at bounding box center [621, 120] width 11 height 11
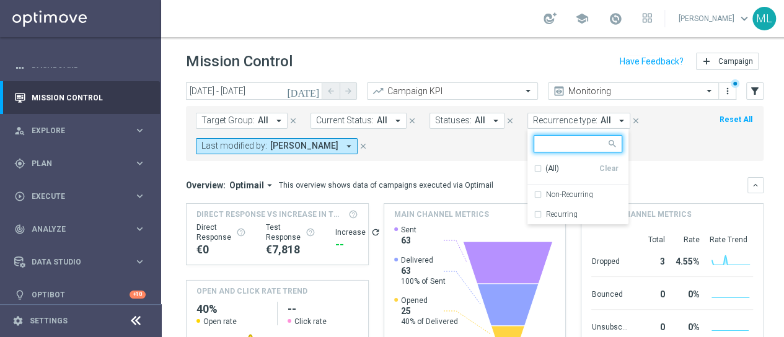
click at [661, 142] on form "Target Group: All arrow_drop_down close Current Status: All arrow_drop_down clo…" at bounding box center [447, 134] width 503 height 42
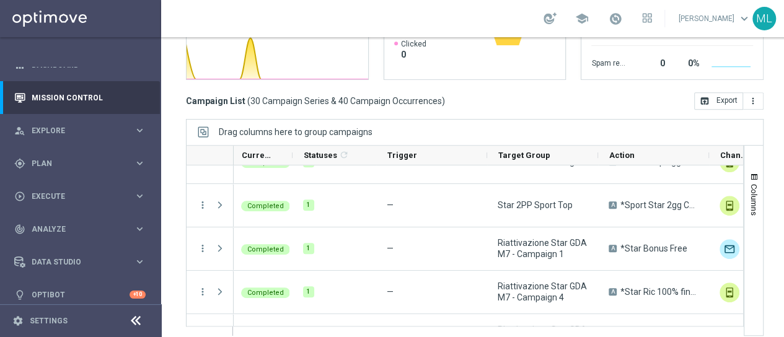
scroll to position [0, 4]
click at [469, 337] on ag-grid-angular "Drag columns here to group campaigns Drag here to set column labels Action" at bounding box center [475, 233] width 578 height 229
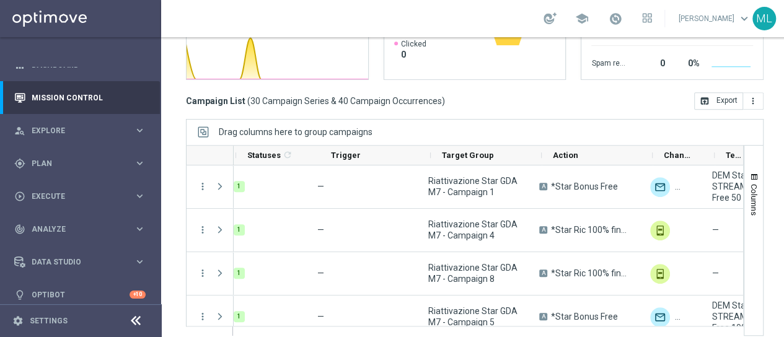
scroll to position [0, 0]
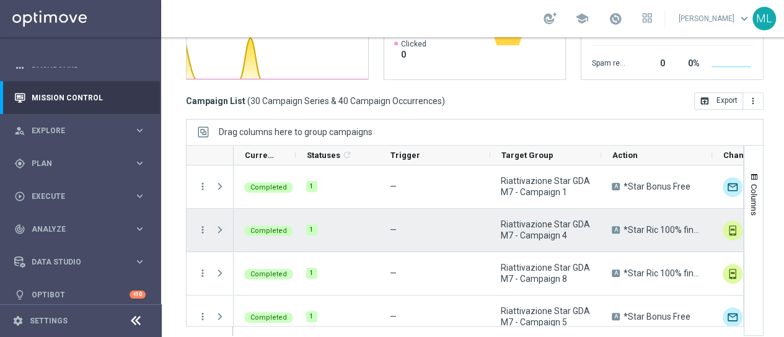
click at [220, 230] on span at bounding box center [219, 230] width 11 height 10
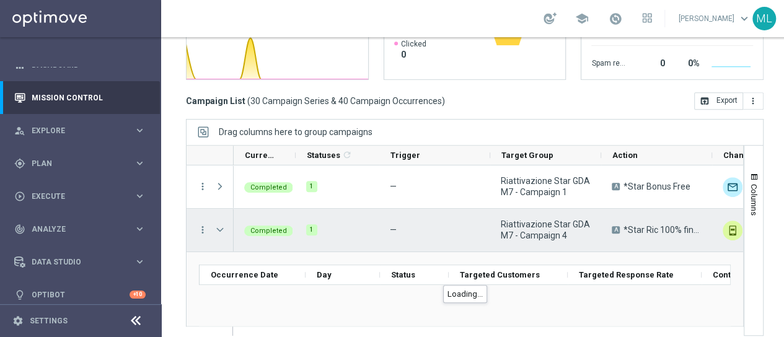
click at [220, 230] on span at bounding box center [219, 230] width 11 height 10
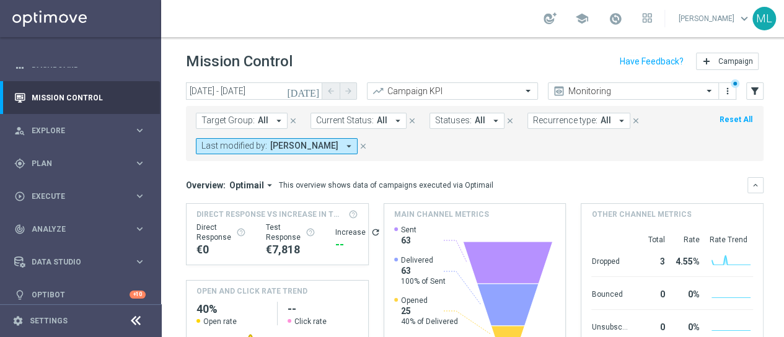
click at [317, 92] on icon "[DATE]" at bounding box center [303, 91] width 33 height 11
click at [314, 91] on icon "[DATE]" at bounding box center [303, 91] width 33 height 11
click at [316, 91] on icon "[DATE]" at bounding box center [303, 91] width 33 height 11
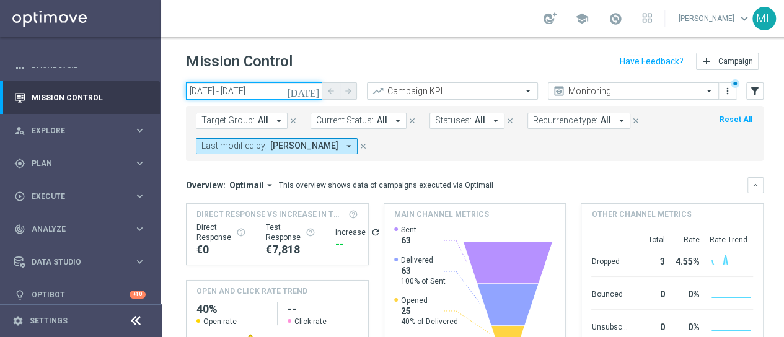
click at [263, 90] on input "[DATE] - [DATE]" at bounding box center [254, 90] width 136 height 17
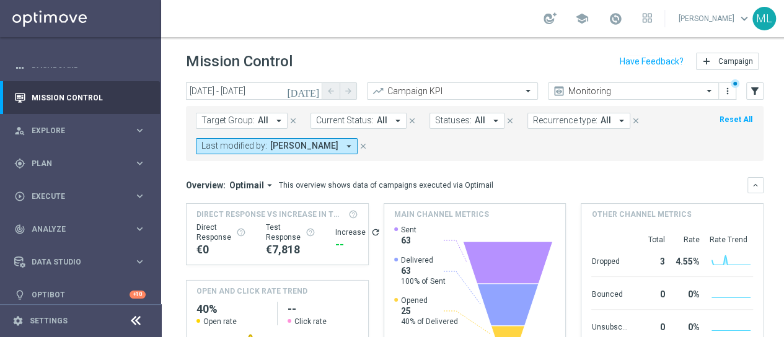
click at [316, 90] on icon "[DATE]" at bounding box center [303, 91] width 33 height 11
click at [314, 92] on icon "[DATE]" at bounding box center [303, 91] width 33 height 11
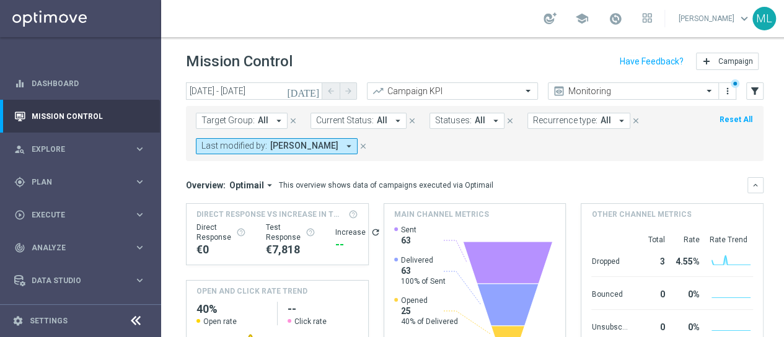
click at [312, 92] on icon "[DATE]" at bounding box center [303, 91] width 33 height 11
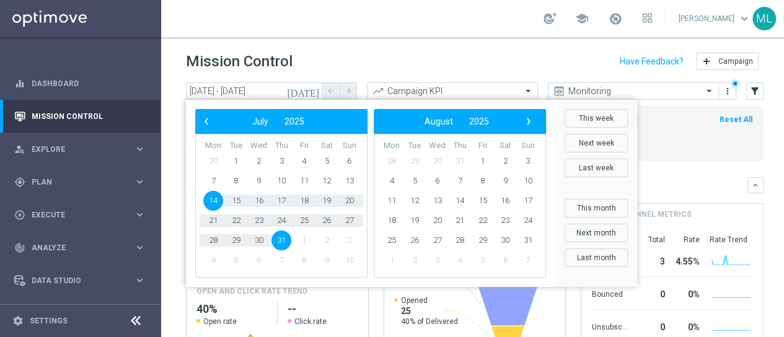
click at [208, 199] on span "14" at bounding box center [213, 201] width 20 height 20
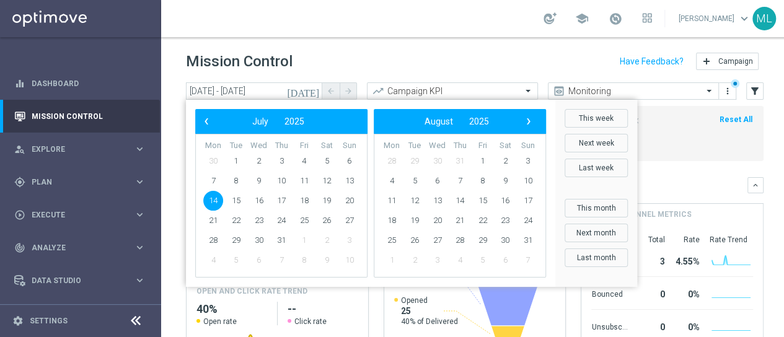
click at [213, 201] on span "14" at bounding box center [213, 201] width 20 height 20
type input "14 Jul 2025 - 14 Jul 2025"
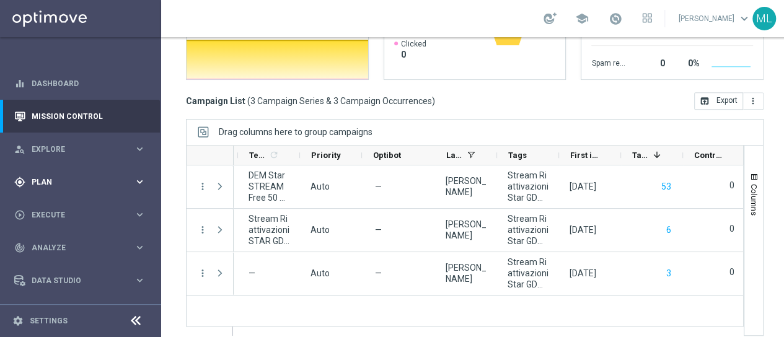
click at [39, 179] on span "Plan" at bounding box center [83, 182] width 102 height 7
click at [49, 259] on link "Streams" at bounding box center [80, 264] width 97 height 10
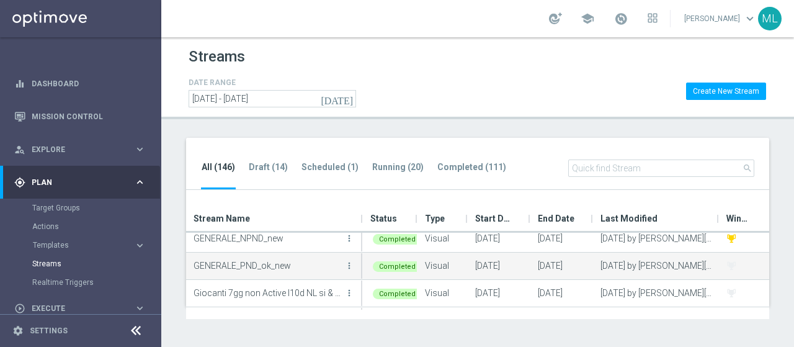
scroll to position [992, 0]
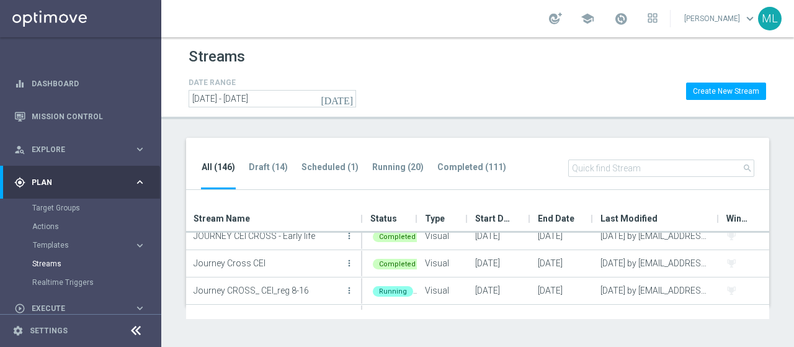
click at [595, 162] on input "text" at bounding box center [661, 167] width 186 height 17
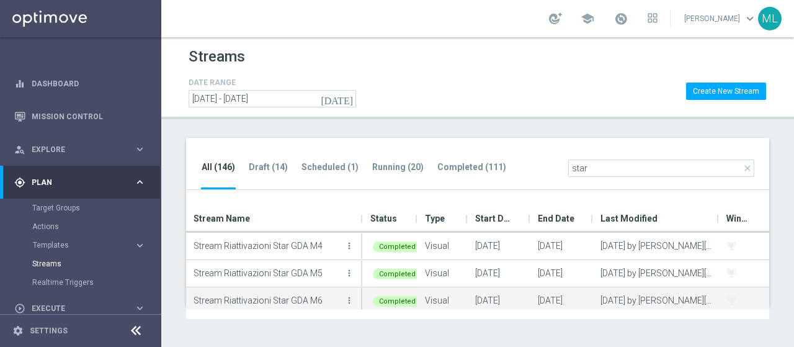
scroll to position [86, 0]
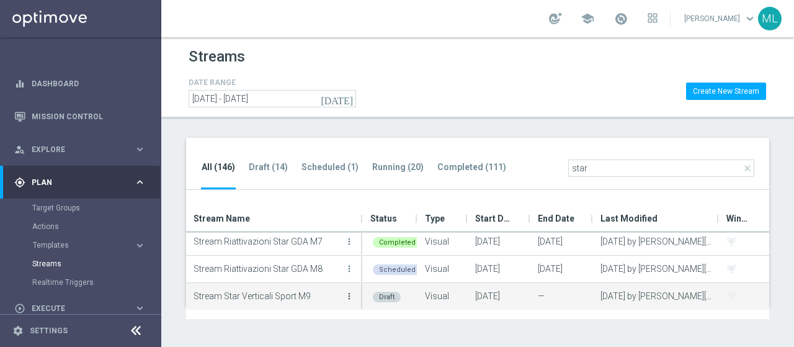
type input "star"
click at [348, 293] on icon "more_vert" at bounding box center [349, 296] width 10 height 10
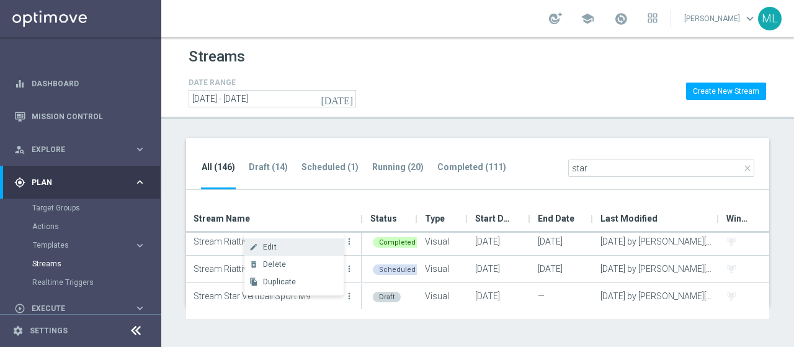
click at [270, 246] on span "Edit" at bounding box center [270, 246] width 14 height 9
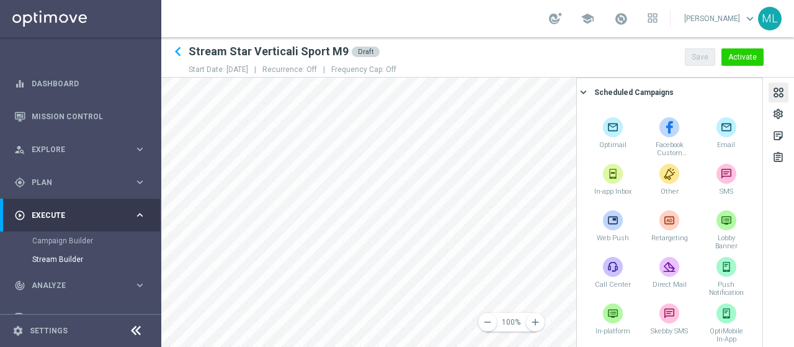
click at [780, 94] on div at bounding box center [778, 94] width 14 height 17
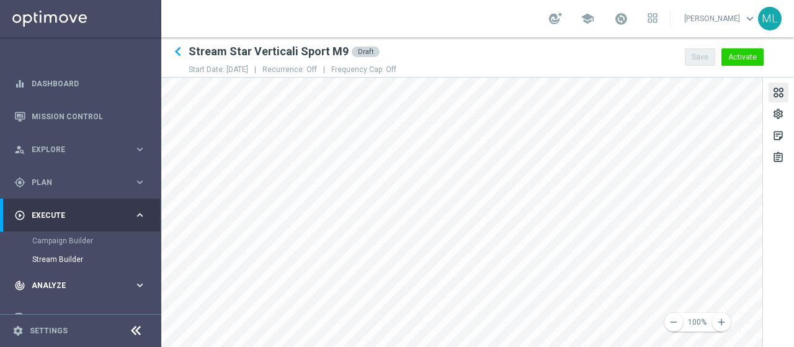
click at [69, 278] on main "equalizer Dashboard Mission Control" at bounding box center [397, 173] width 794 height 347
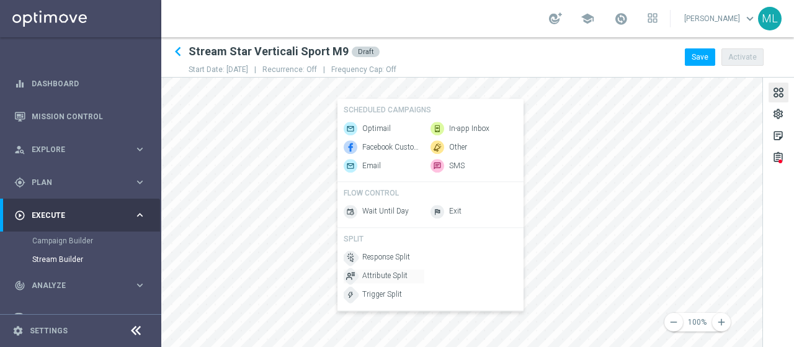
click at [381, 281] on span "Attribute Split" at bounding box center [384, 276] width 45 height 11
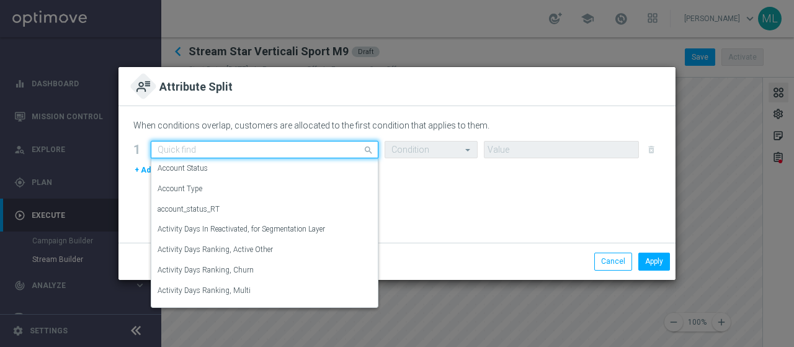
click at [249, 149] on input "text" at bounding box center [251, 149] width 189 height 11
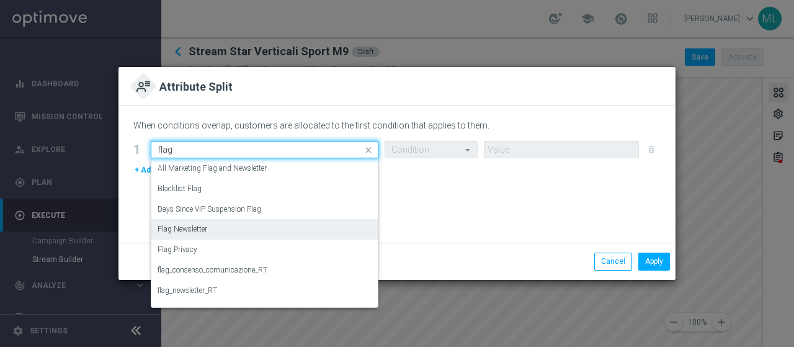
click at [198, 231] on label "Flag Newsletter" at bounding box center [182, 229] width 50 height 11
type input "flag"
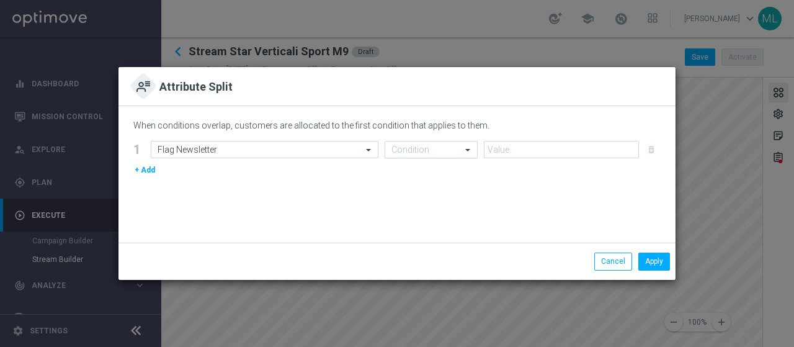
click at [443, 149] on input "text" at bounding box center [418, 149] width 55 height 11
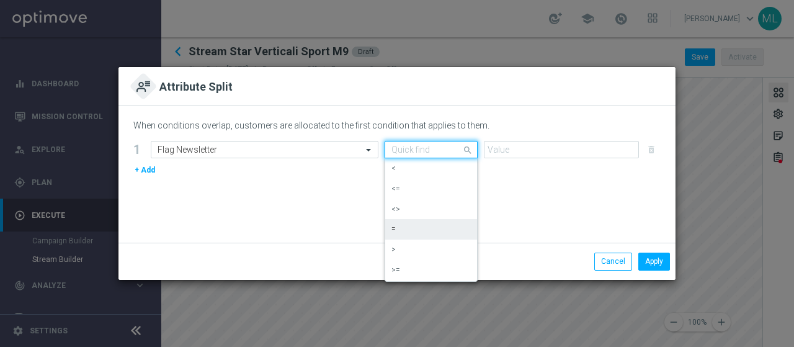
click at [410, 228] on div "=" at bounding box center [430, 229] width 79 height 20
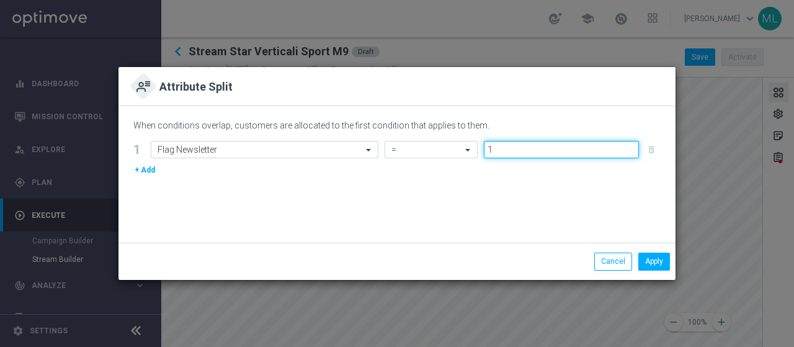
type input "1"
click at [632, 147] on input "1" at bounding box center [561, 149] width 155 height 17
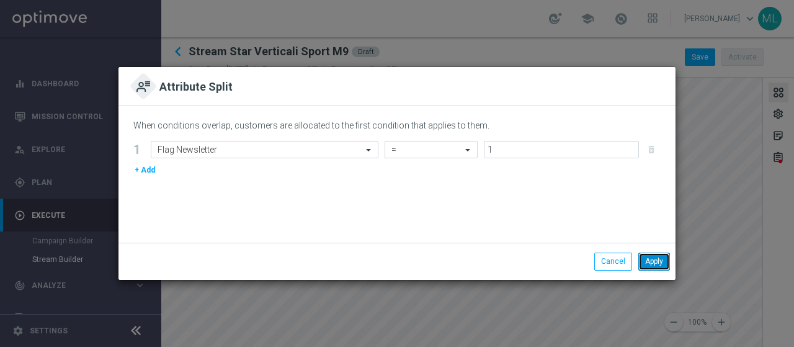
click at [653, 265] on button "Apply" at bounding box center [654, 260] width 32 height 17
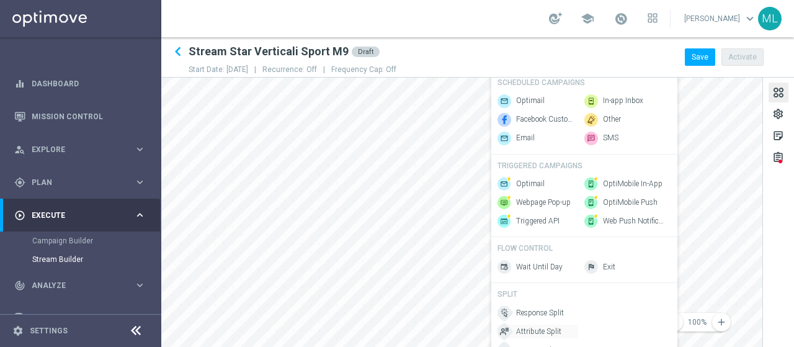
click at [535, 337] on span "Attribute Split" at bounding box center [538, 331] width 45 height 11
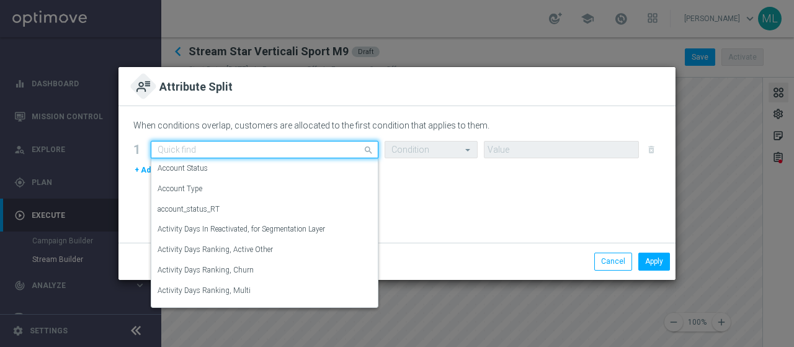
click at [307, 151] on input "text" at bounding box center [251, 149] width 189 height 11
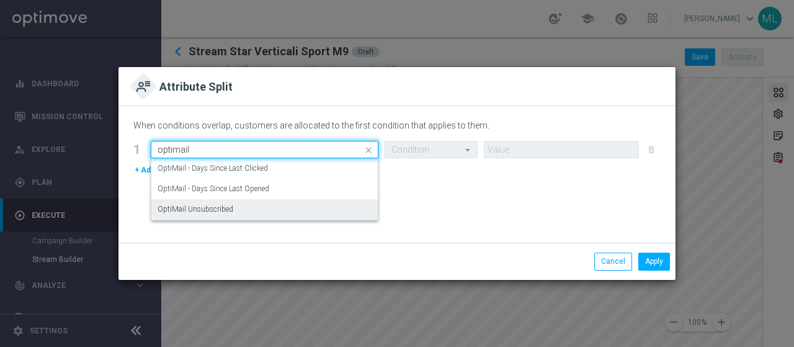
click at [200, 211] on label "OptiMail Unsubscribed" at bounding box center [195, 209] width 76 height 11
type input "optimail"
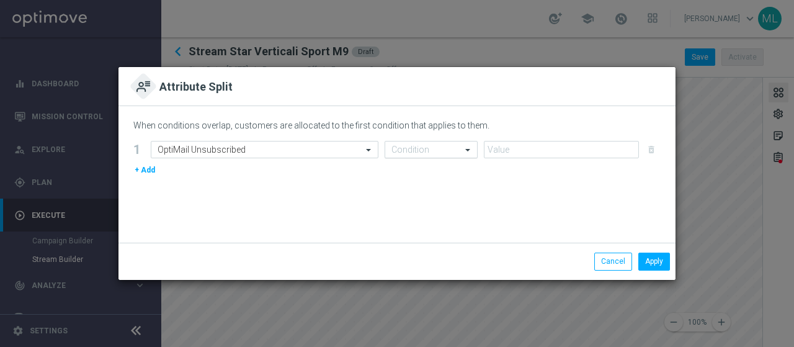
click at [449, 150] on div at bounding box center [431, 149] width 92 height 11
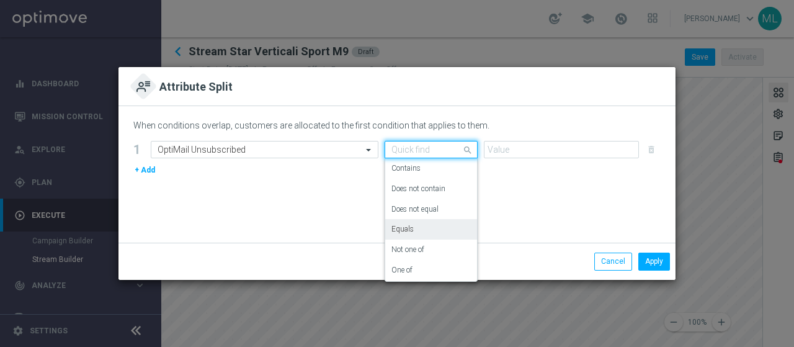
click at [407, 228] on label "Equals" at bounding box center [402, 229] width 22 height 11
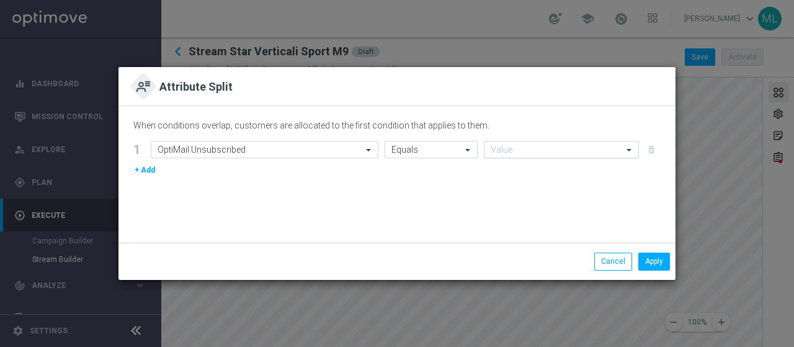
click at [630, 148] on span at bounding box center [629, 149] width 15 height 11
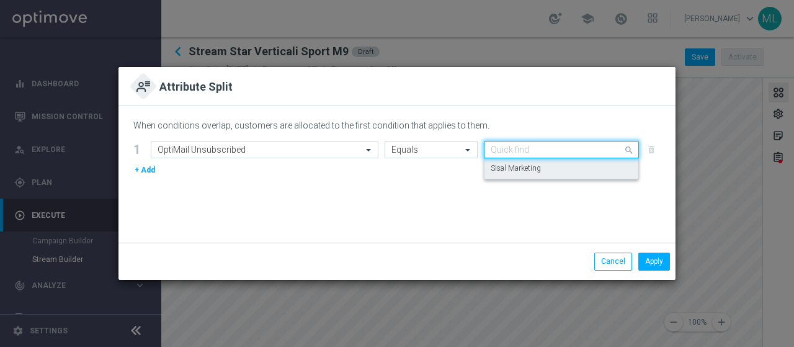
click at [526, 172] on label "Sisal Marketing" at bounding box center [515, 168] width 50 height 11
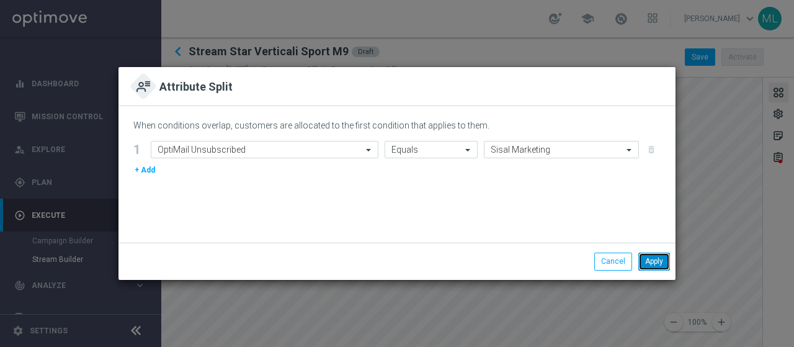
click at [651, 260] on button "Apply" at bounding box center [654, 260] width 32 height 17
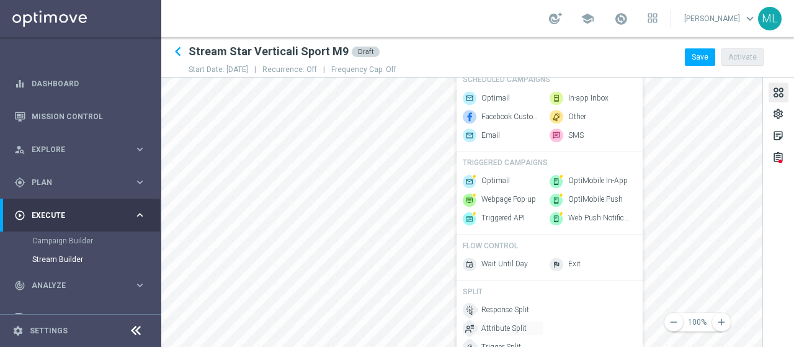
click at [500, 331] on span "Attribute Split" at bounding box center [503, 328] width 45 height 11
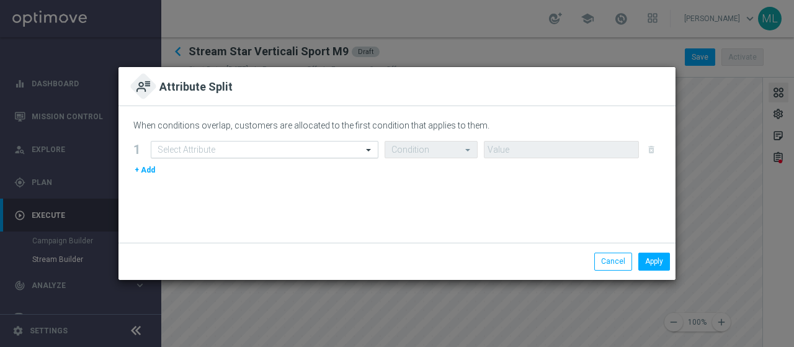
click at [288, 143] on div "Select Attribute" at bounding box center [265, 149] width 228 height 17
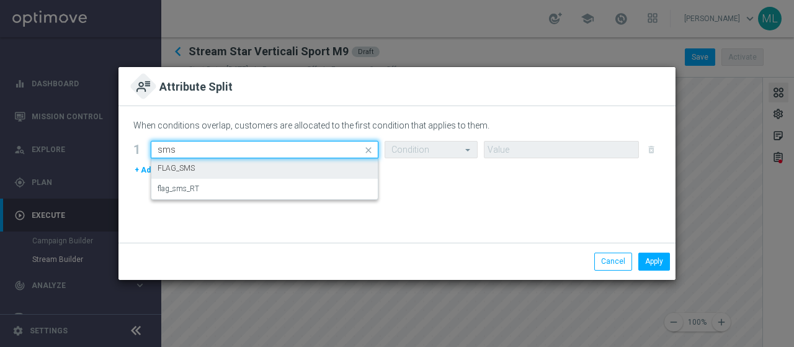
click at [177, 174] on label "FLAG_SMS" at bounding box center [175, 168] width 37 height 11
type input "sms"
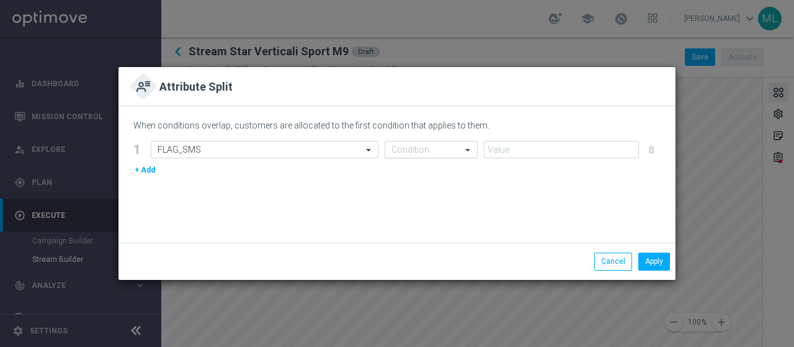
click at [464, 148] on span at bounding box center [468, 149] width 15 height 11
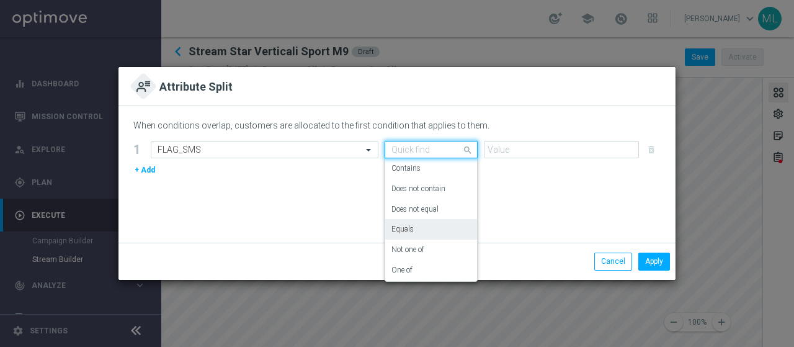
click at [407, 231] on label "Equals" at bounding box center [402, 229] width 22 height 11
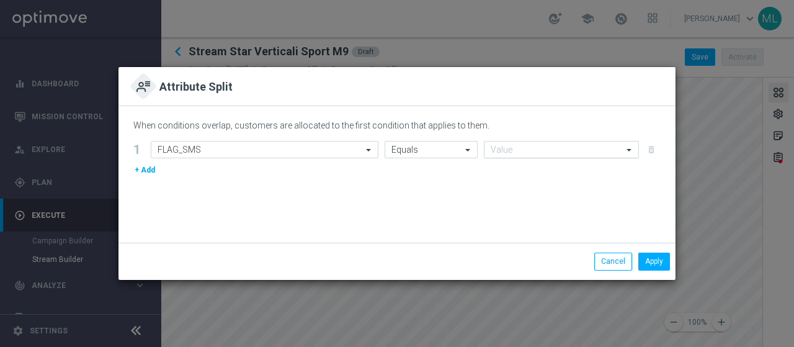
click at [549, 144] on div "Value" at bounding box center [561, 149] width 155 height 17
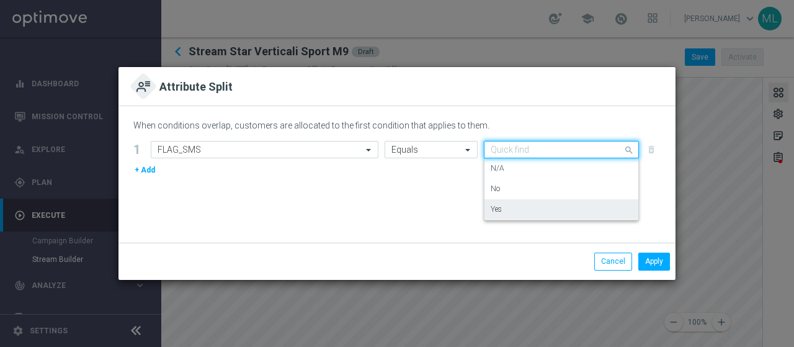
click at [506, 209] on div "Yes" at bounding box center [560, 209] width 141 height 20
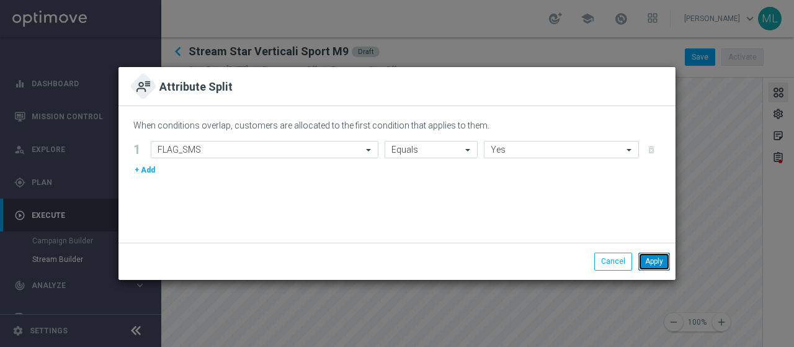
click at [652, 260] on button "Apply" at bounding box center [654, 260] width 32 height 17
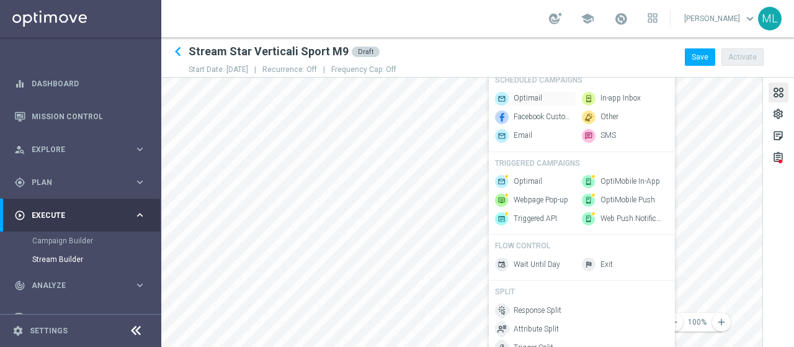
click at [523, 93] on span "Optimail" at bounding box center [527, 98] width 29 height 11
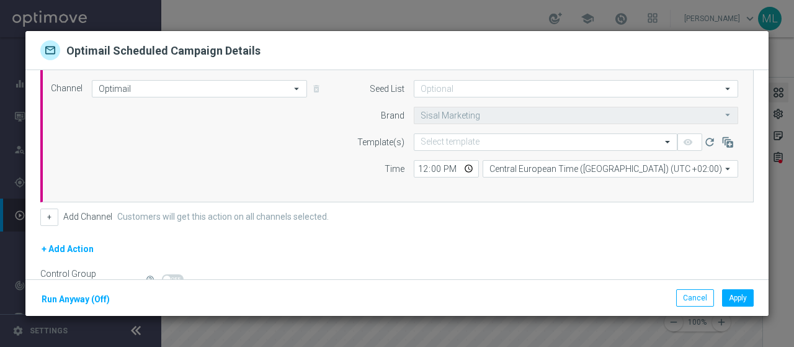
scroll to position [62, 0]
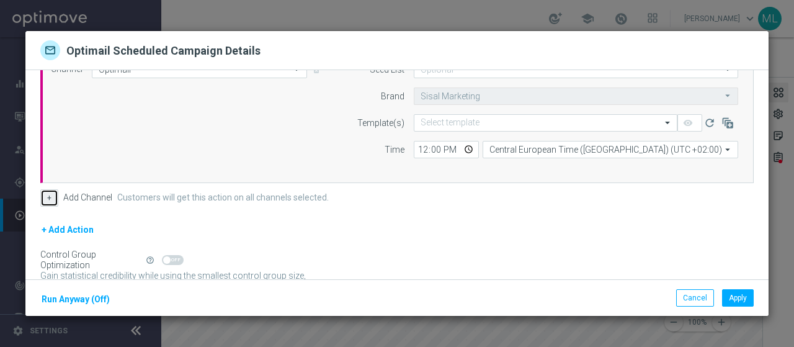
click at [41, 197] on button "+" at bounding box center [49, 197] width 18 height 17
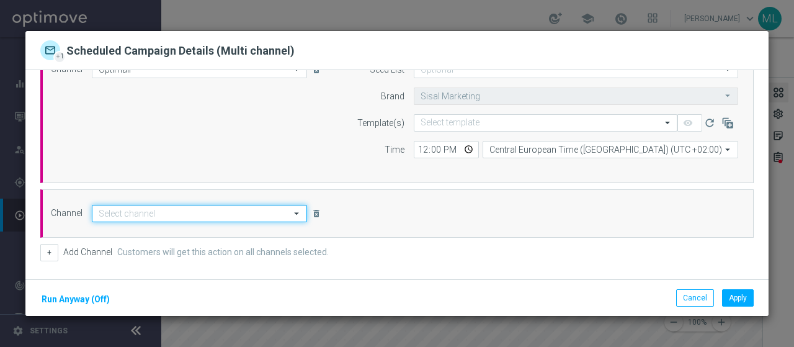
click at [124, 215] on input at bounding box center [199, 213] width 215 height 17
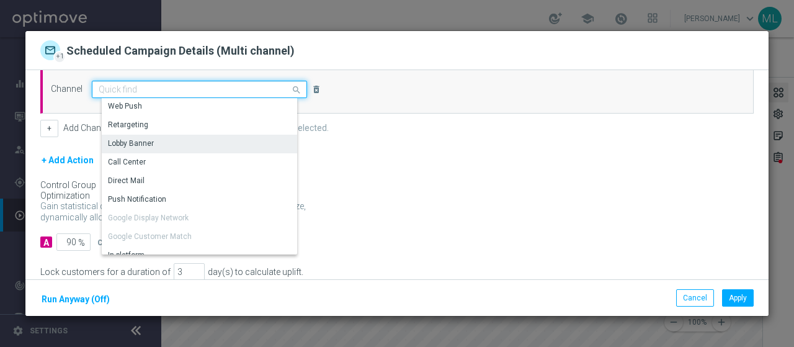
scroll to position [154, 0]
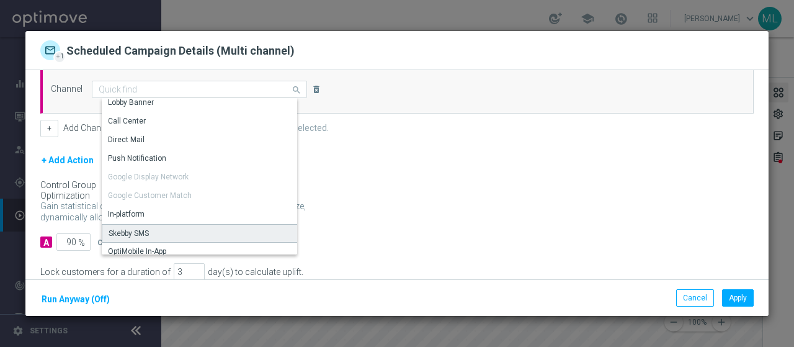
click at [131, 232] on div "Skebby SMS" at bounding box center [128, 233] width 40 height 11
type input "Skebby SMS"
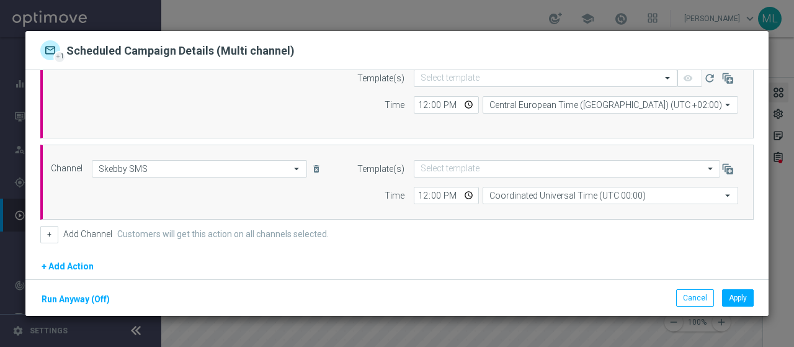
scroll to position [124, 0]
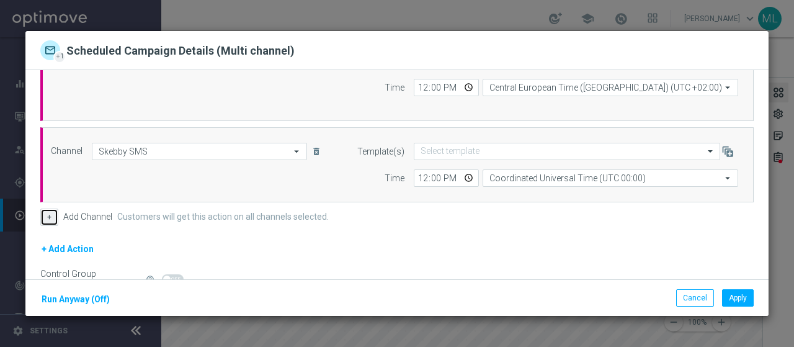
click at [50, 211] on button "+" at bounding box center [49, 216] width 18 height 17
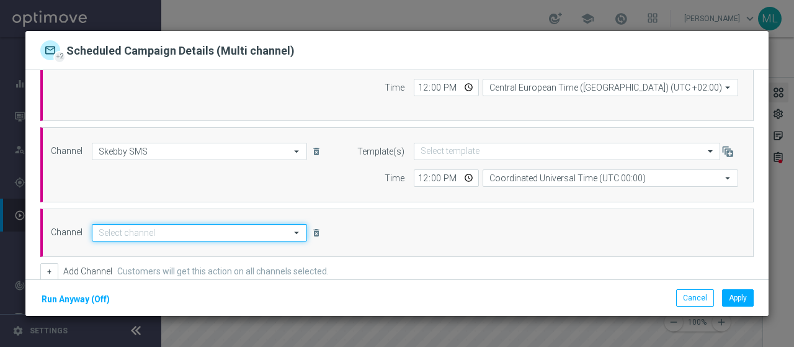
click at [146, 225] on input at bounding box center [199, 232] width 215 height 17
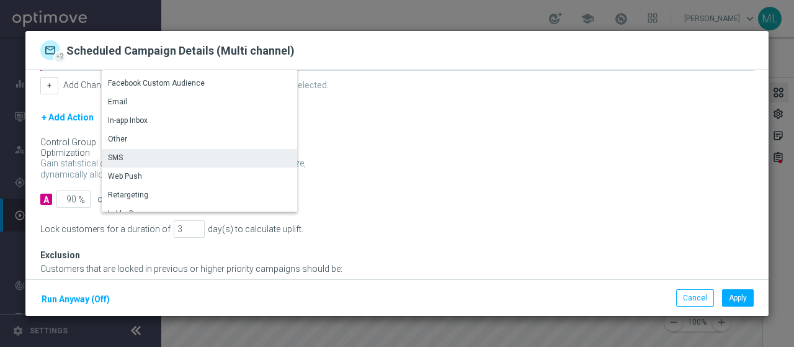
scroll to position [248, 0]
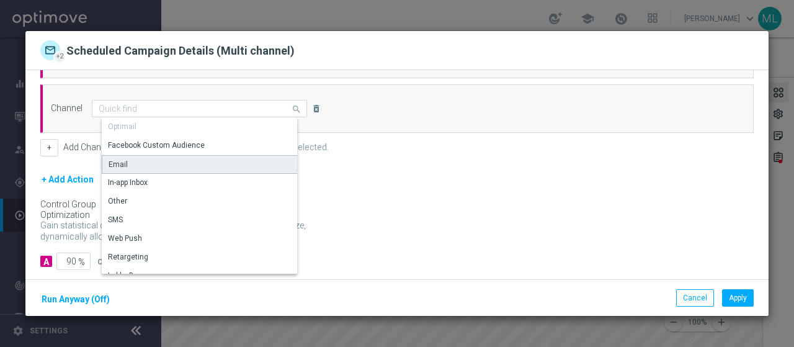
click at [124, 160] on div "Email" at bounding box center [117, 164] width 19 height 11
type input "Email"
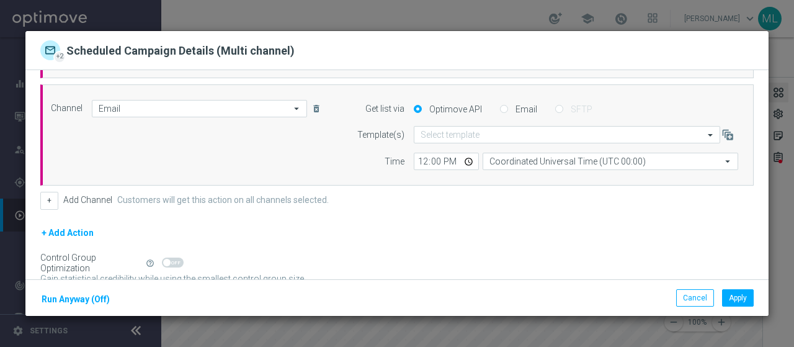
click at [500, 106] on input "Email" at bounding box center [504, 110] width 8 height 8
radio input "true"
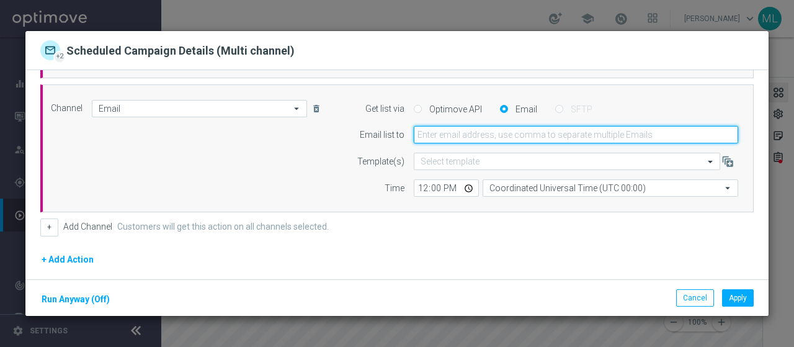
click at [445, 138] on input "email" at bounding box center [575, 134] width 324 height 17
type input "a"
type input "massimiliano.ludovici@sisal.it"
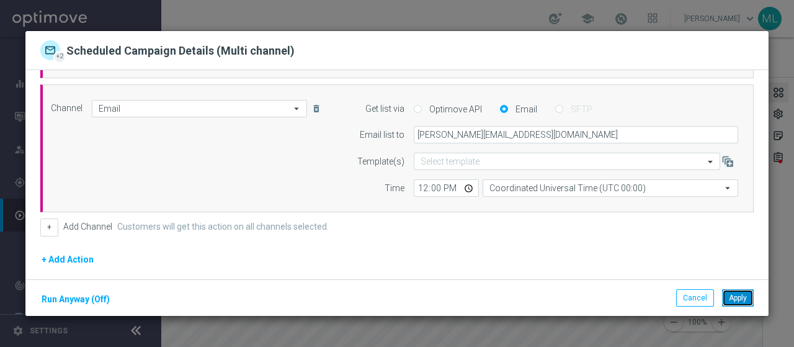
click at [742, 298] on button "Apply" at bounding box center [738, 297] width 32 height 17
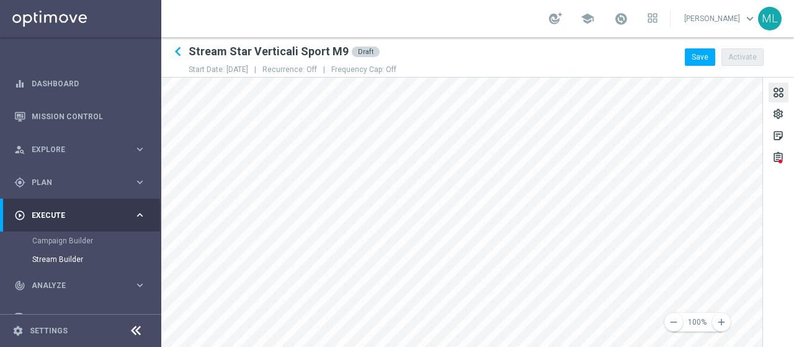
click at [793, 265] on div "remove 100% add settings sticky_note_2 assignment" at bounding box center [477, 211] width 632 height 269
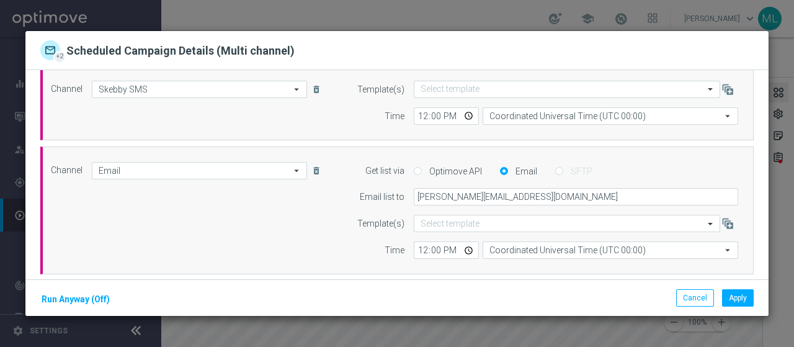
scroll to position [124, 0]
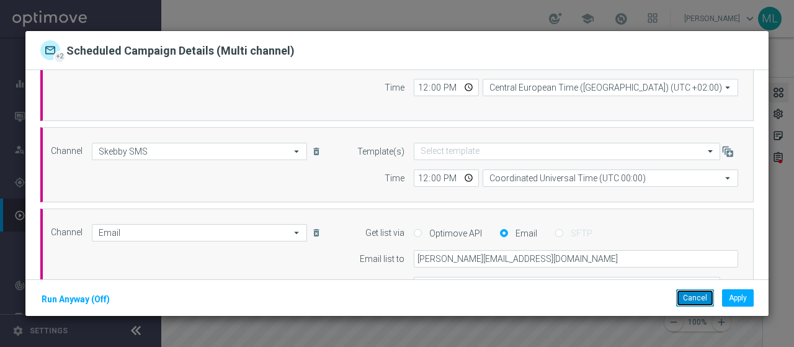
click at [687, 293] on button "Cancel" at bounding box center [695, 297] width 38 height 17
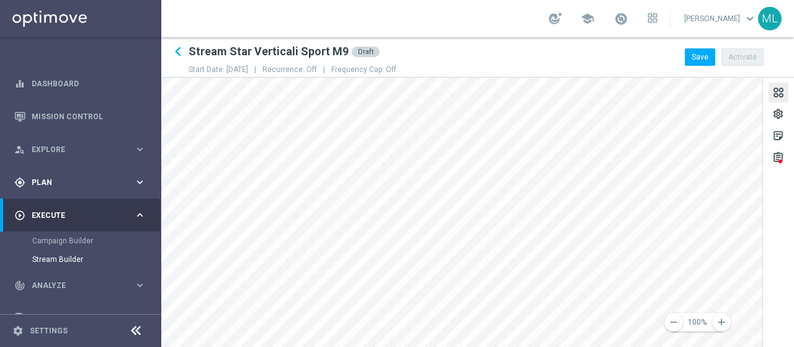
click at [41, 177] on div "gps_fixed Plan" at bounding box center [74, 182] width 120 height 11
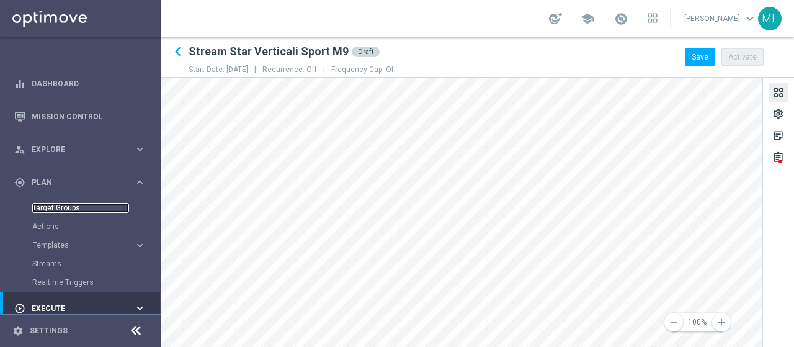
click at [53, 205] on link "Target Groups" at bounding box center [80, 208] width 97 height 10
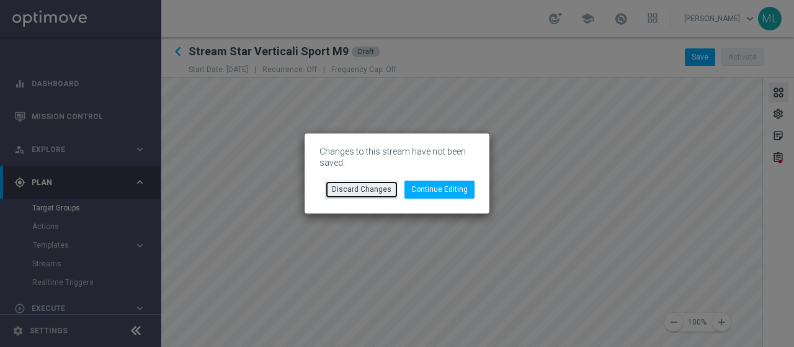
click at [366, 193] on button "Discard Changes" at bounding box center [361, 188] width 73 height 17
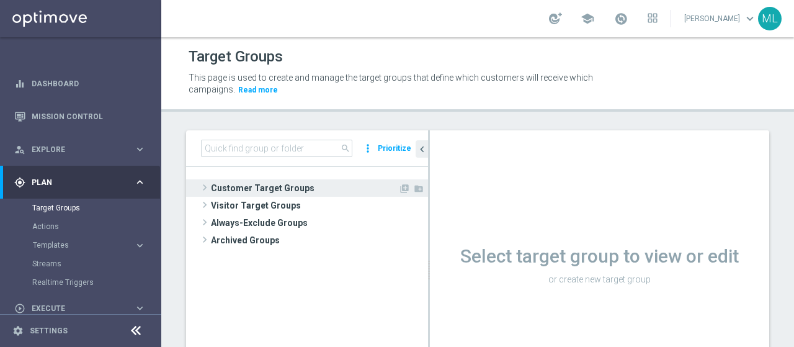
click at [221, 190] on span "Customer Target Groups" at bounding box center [304, 187] width 187 height 17
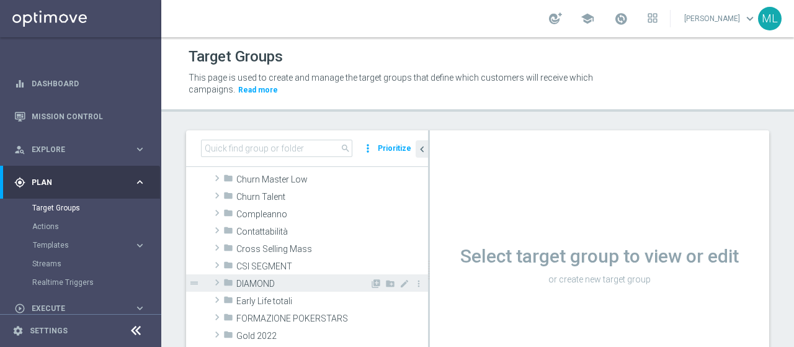
scroll to position [124, 0]
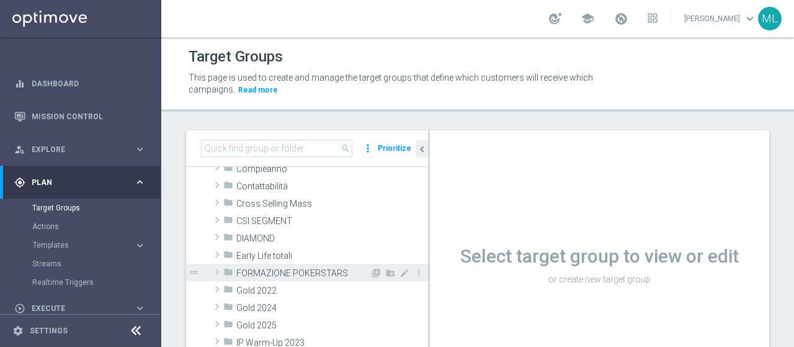
click at [218, 239] on span at bounding box center [217, 236] width 12 height 15
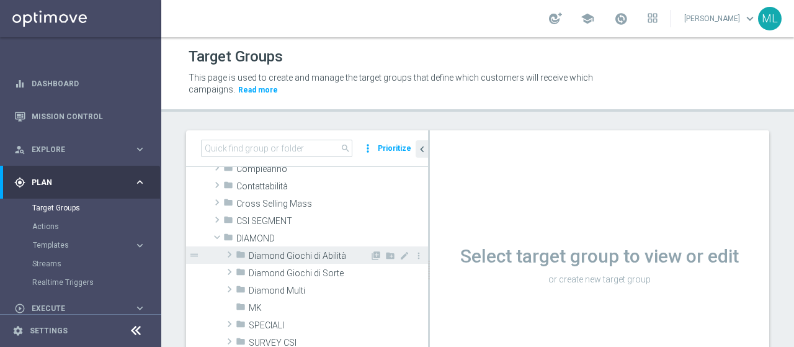
click at [232, 255] on span at bounding box center [229, 254] width 12 height 15
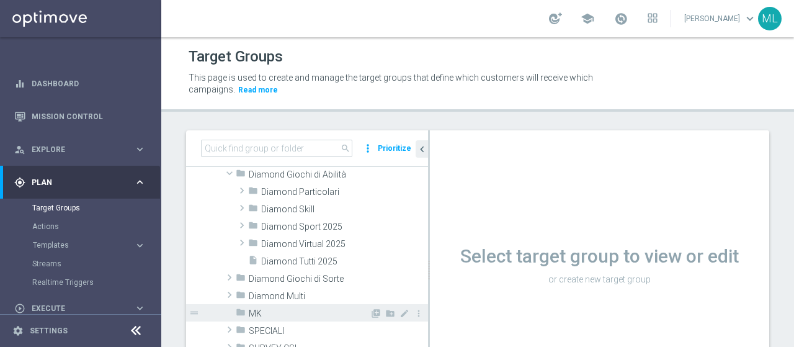
scroll to position [186, 0]
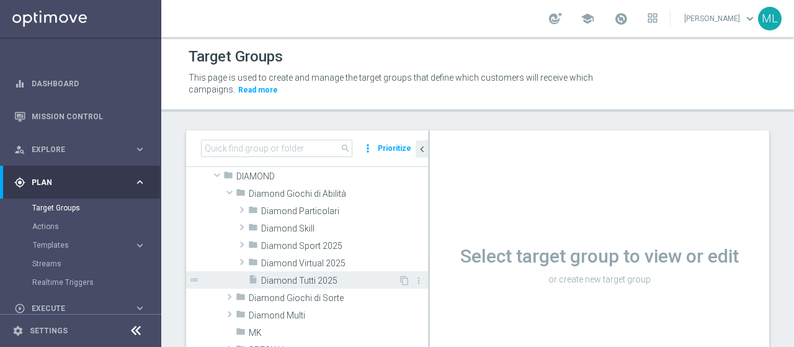
click at [285, 277] on span "Diamond Tutti 2025" at bounding box center [329, 280] width 137 height 11
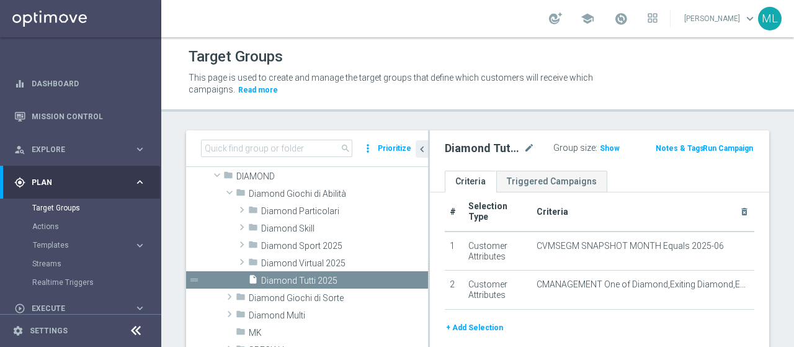
scroll to position [20, 0]
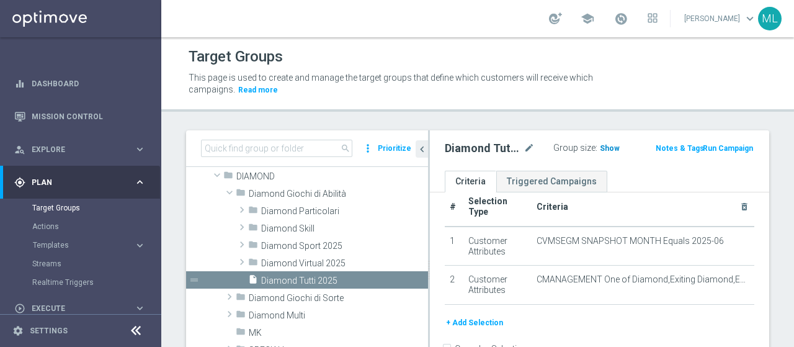
click at [601, 142] on h3 "Show" at bounding box center [609, 148] width 22 height 14
click at [425, 144] on icon "chevron_left" at bounding box center [422, 149] width 12 height 12
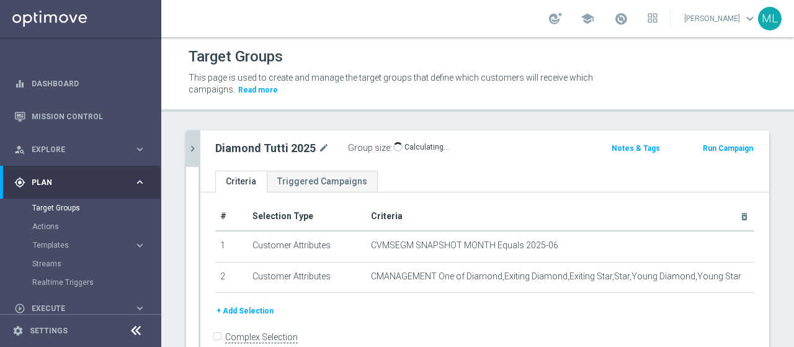
scroll to position [0, 0]
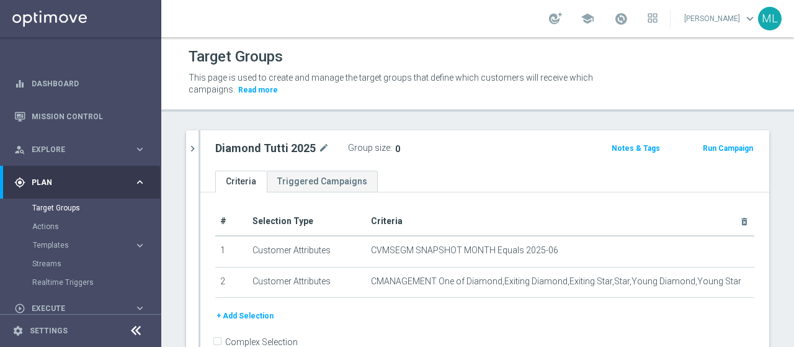
drag, startPoint x: 192, startPoint y: 147, endPoint x: 222, endPoint y: 169, distance: 36.8
click at [191, 147] on icon "chevron_right" at bounding box center [193, 149] width 12 height 12
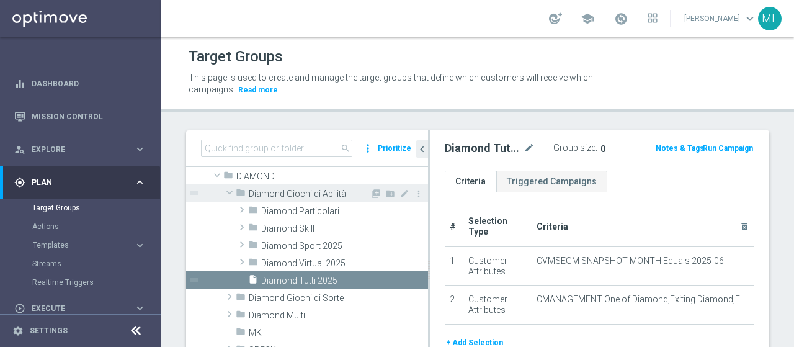
scroll to position [169, 0]
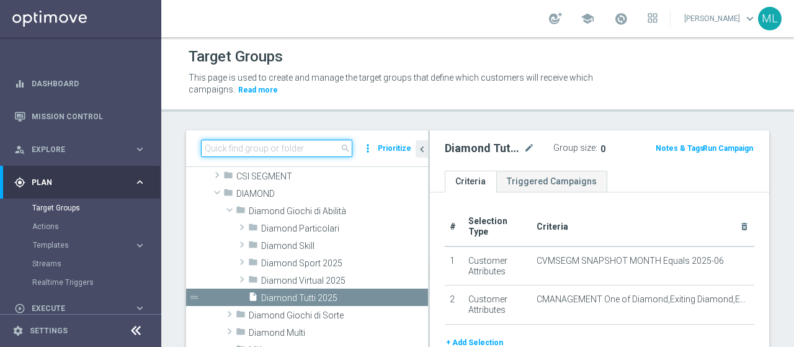
click at [281, 151] on input at bounding box center [276, 147] width 151 height 17
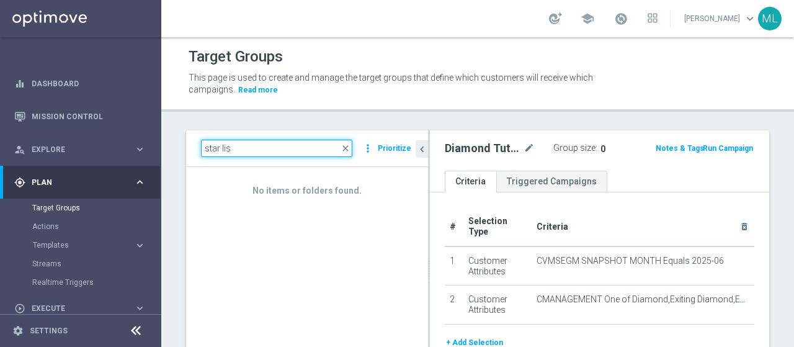
drag, startPoint x: 245, startPoint y: 149, endPoint x: 187, endPoint y: 157, distance: 59.4
click at [172, 158] on div "star lis close more_vert Prioritize No items or folders found. chevron_left Dia…" at bounding box center [477, 284] width 632 height 309
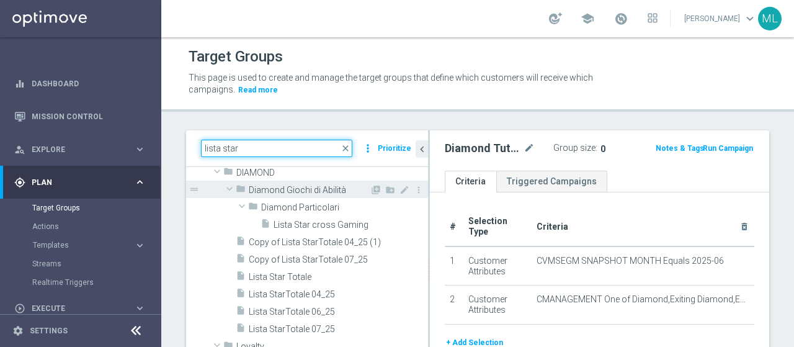
scroll to position [33, 0]
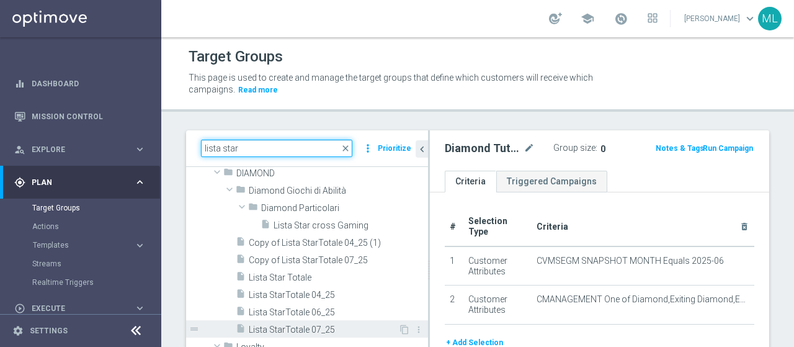
type input "lista star"
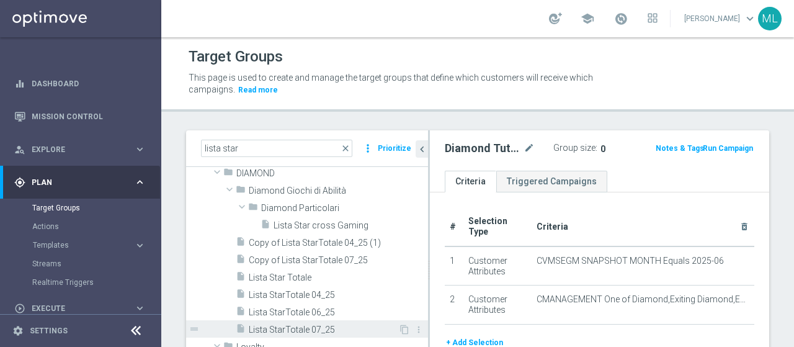
click at [312, 325] on span "Lista StarTotale 07_25" at bounding box center [323, 329] width 149 height 11
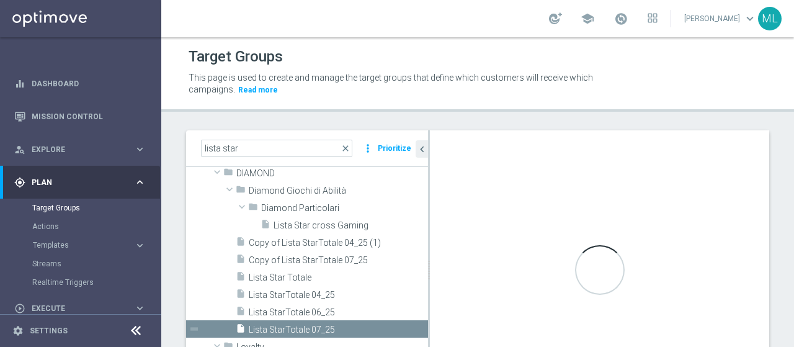
type input "DIAMOND"
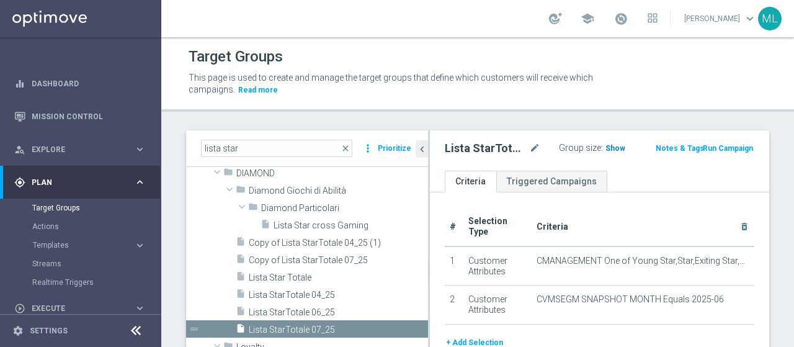
click at [608, 147] on span "Show" at bounding box center [615, 148] width 20 height 9
click at [422, 149] on icon "chevron_left" at bounding box center [422, 149] width 12 height 12
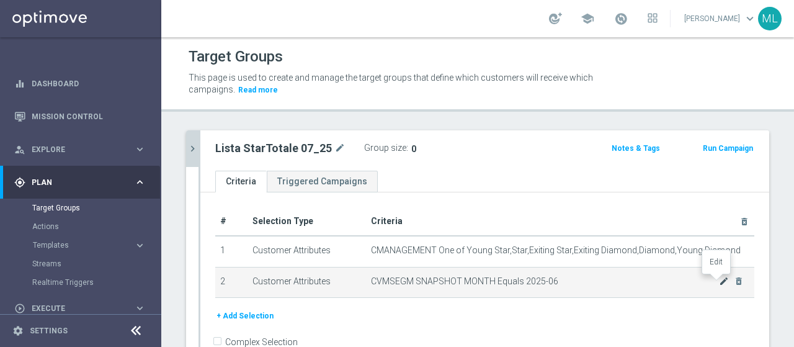
click at [719, 280] on icon "mode_edit" at bounding box center [724, 281] width 10 height 10
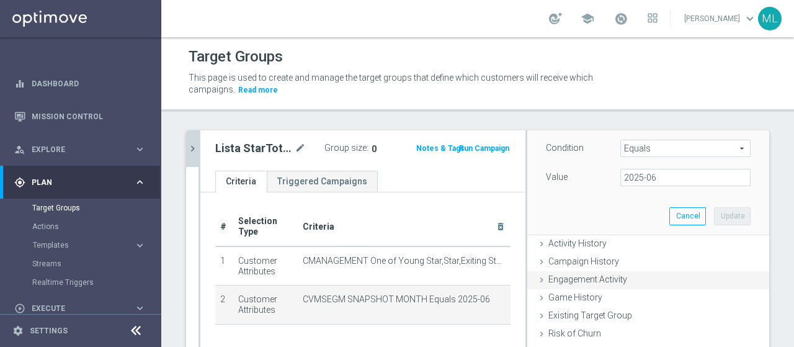
scroll to position [124, 0]
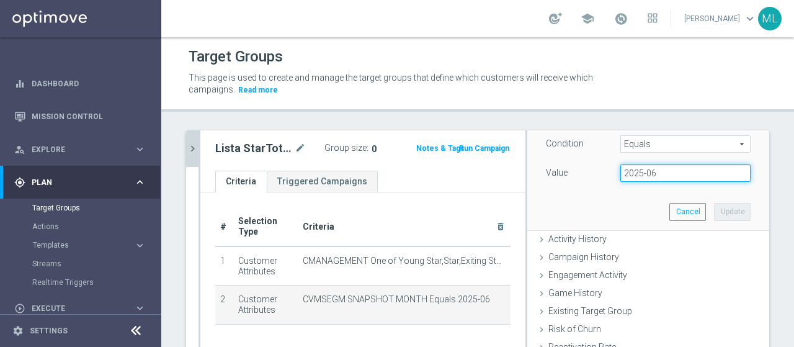
click at [653, 169] on input "2025-06" at bounding box center [685, 172] width 130 height 17
type input "2025-07"
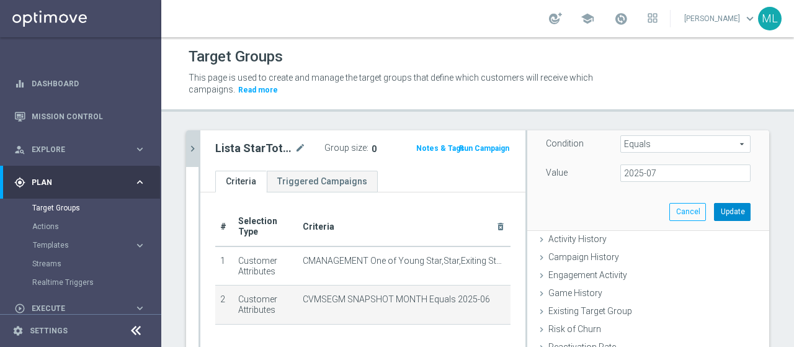
click at [714, 211] on button "Update" at bounding box center [732, 211] width 37 height 17
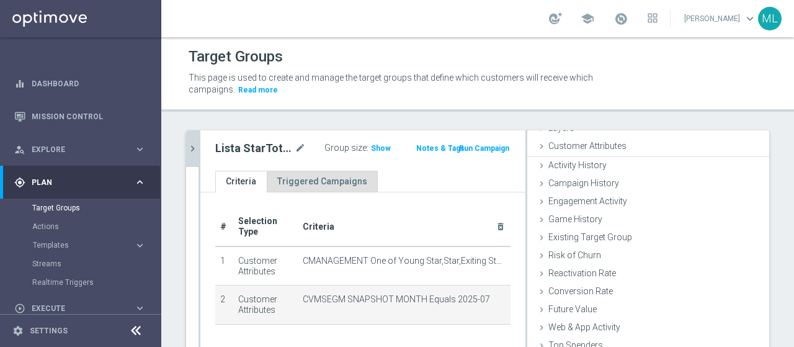
scroll to position [57, 0]
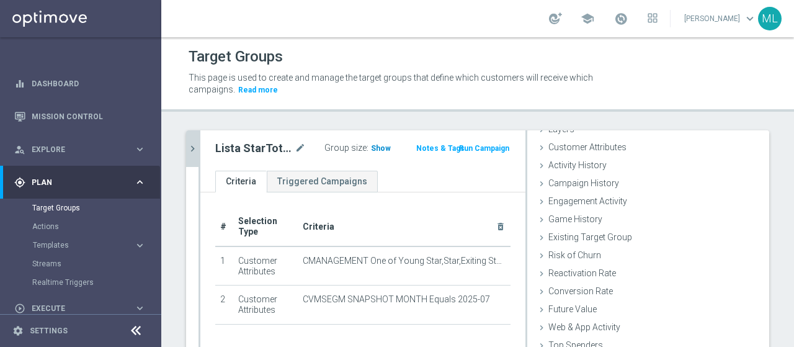
click at [371, 148] on span "Show" at bounding box center [381, 148] width 20 height 9
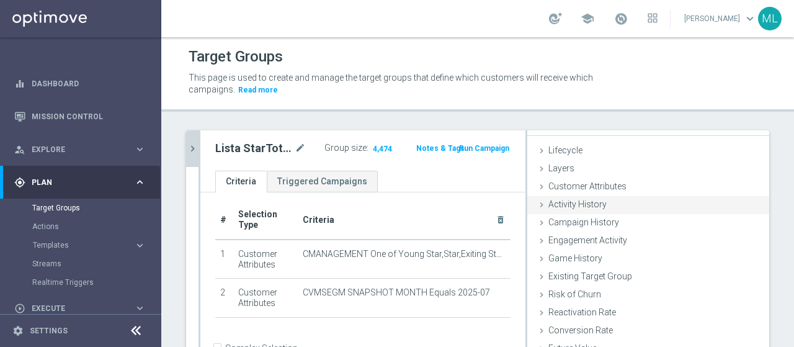
scroll to position [0, 0]
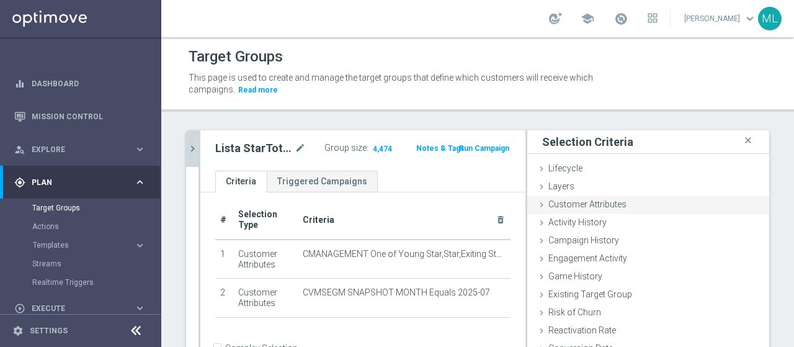
click at [536, 201] on icon at bounding box center [541, 205] width 10 height 10
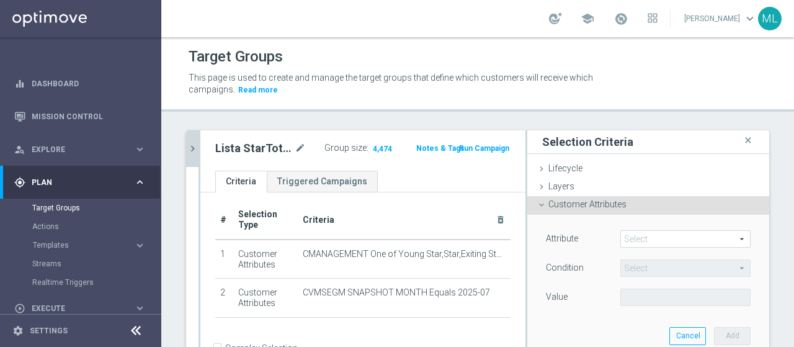
click at [643, 237] on span at bounding box center [685, 239] width 129 height 16
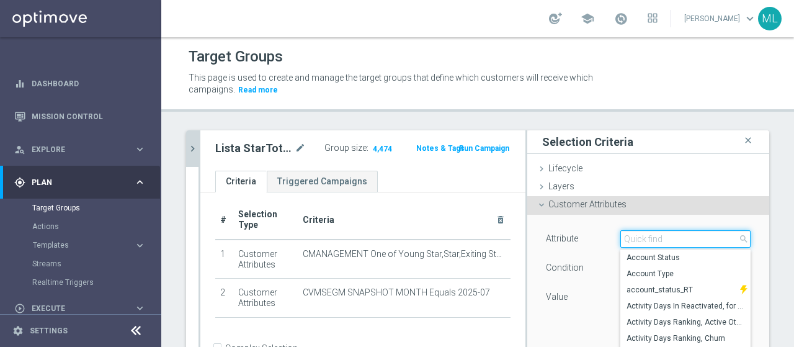
click at [643, 237] on input "search" at bounding box center [685, 238] width 130 height 17
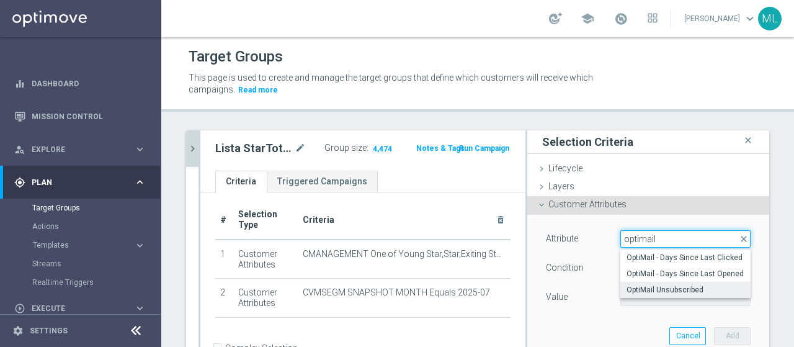
type input "optimail"
click at [666, 286] on span "OptiMail Unsubscribed" at bounding box center [685, 290] width 118 height 10
type input "OptiMail Unsubscribed"
type input "Equals"
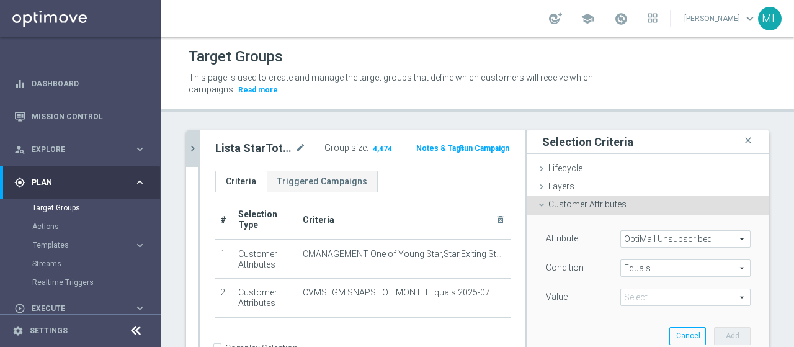
click at [652, 293] on span at bounding box center [685, 297] width 129 height 16
click at [634, 315] on span "Sisal Marketing" at bounding box center [685, 316] width 118 height 10
type input "Sisal Marketing"
click at [671, 270] on span "Equals" at bounding box center [685, 268] width 129 height 16
click at [611, 261] on div "Equals Equals arrow_drop_down search Begins with Contains Does not contain Does…" at bounding box center [685, 267] width 149 height 17
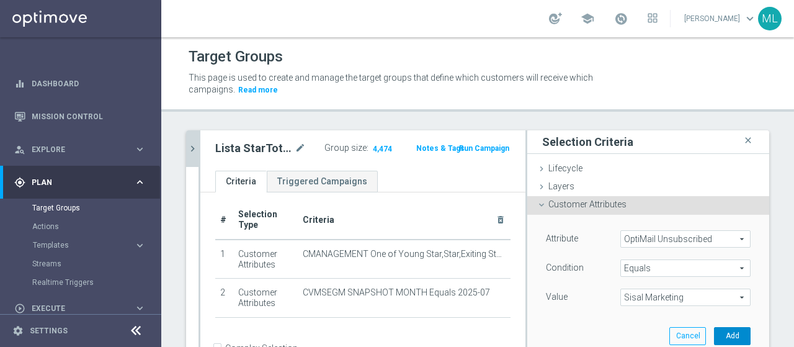
click at [717, 332] on button "Add" at bounding box center [732, 335] width 37 height 17
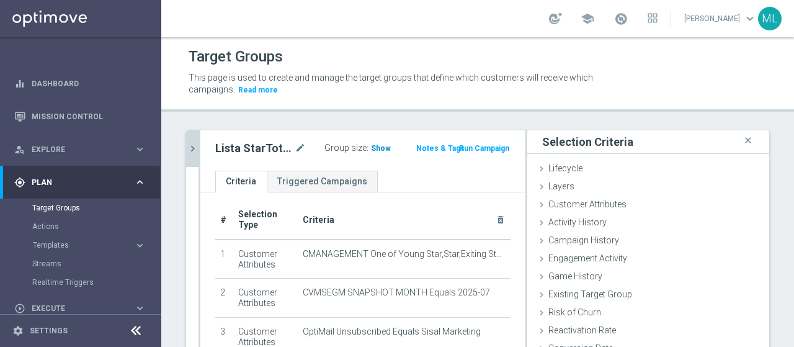
click at [377, 148] on span "Show" at bounding box center [381, 148] width 20 height 9
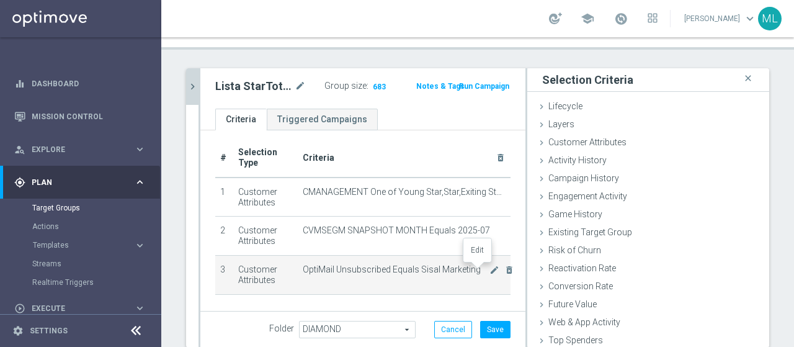
click at [489, 268] on icon "mode_edit" at bounding box center [494, 270] width 10 height 10
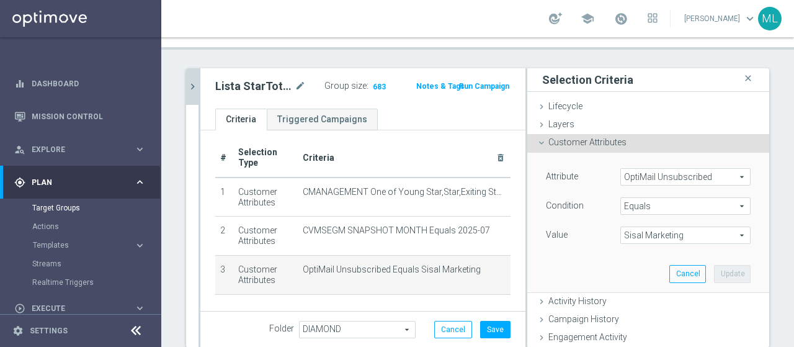
click at [701, 235] on span "Sisal Marketing" at bounding box center [685, 235] width 129 height 16
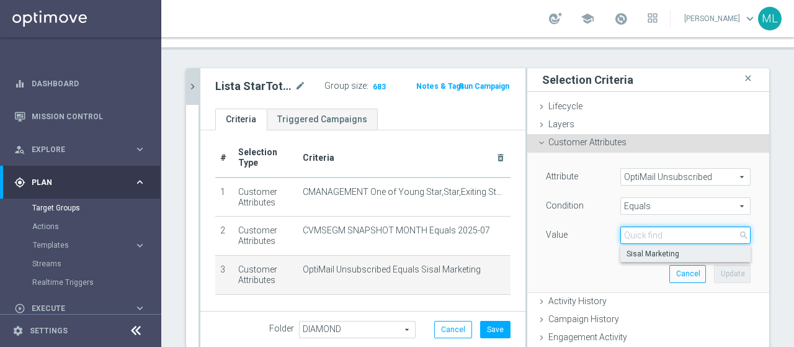
click at [690, 234] on input "search" at bounding box center [685, 234] width 130 height 17
click at [665, 175] on span "OptiMail Unsubscribed" at bounding box center [685, 177] width 129 height 16
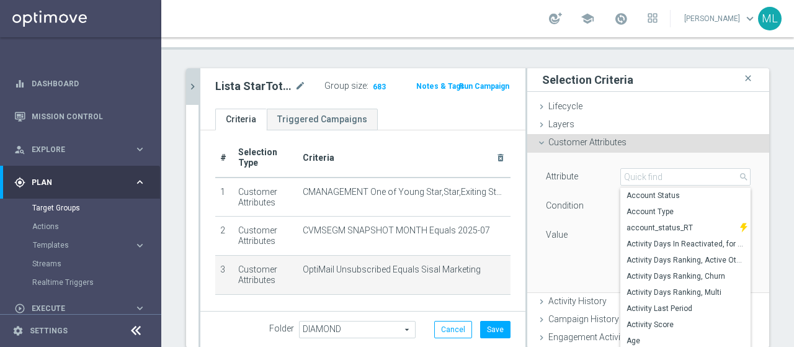
click at [582, 164] on div "Attribute OptiMail Unsubscribed OptiMail Unsubscribed arrow_drop_down search Ac…" at bounding box center [647, 222] width 223 height 139
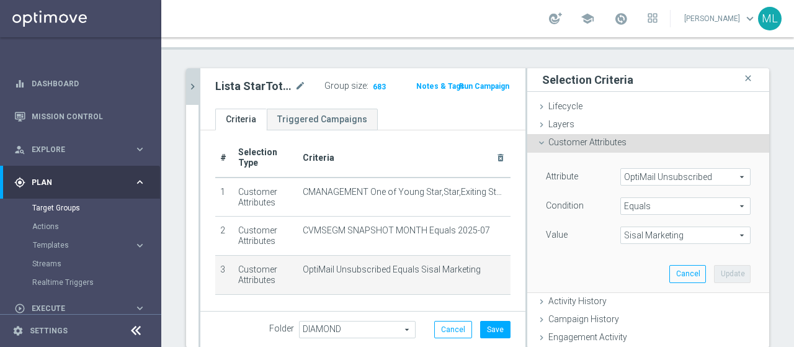
click at [648, 205] on span "Equals" at bounding box center [685, 206] width 129 height 16
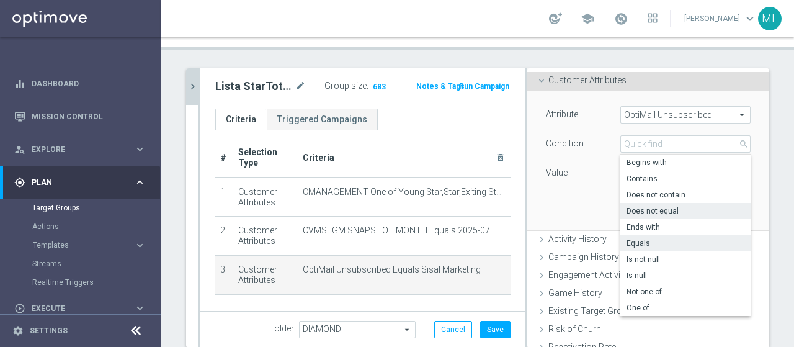
click at [639, 206] on span "Does not equal" at bounding box center [685, 211] width 118 height 10
type input "Does not equal"
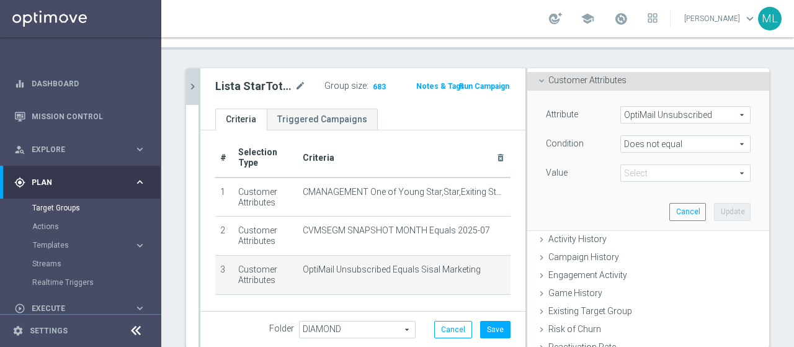
click at [634, 172] on span "Sisal Marketing" at bounding box center [685, 173] width 129 height 16
click at [631, 190] on span "Sisal Marketing" at bounding box center [685, 192] width 118 height 10
type input "Sisal Marketing"
click at [718, 211] on button "Update" at bounding box center [732, 211] width 37 height 17
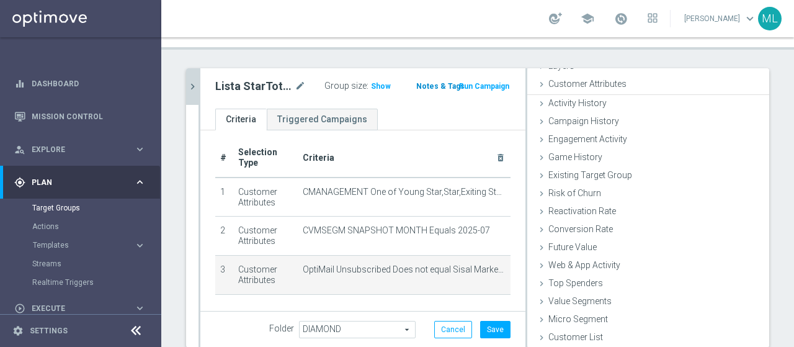
scroll to position [57, 0]
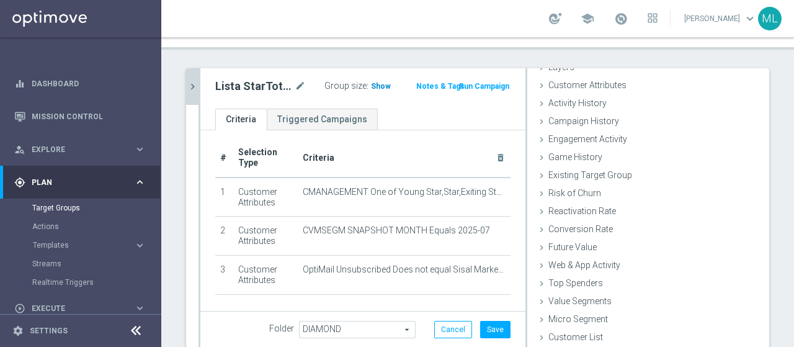
click at [373, 87] on span "Show" at bounding box center [381, 86] width 20 height 9
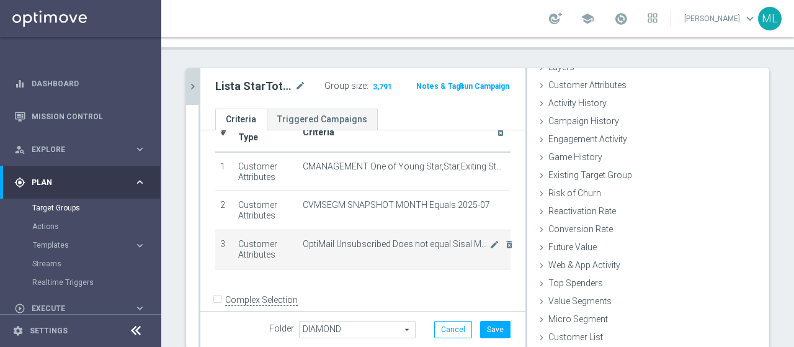
scroll to position [46, 0]
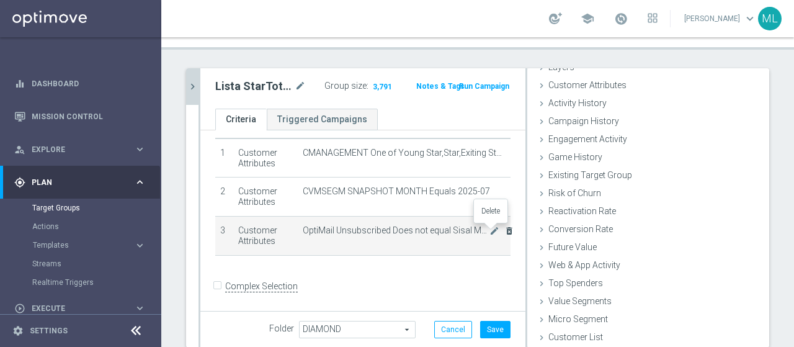
click at [504, 230] on icon "delete_forever" at bounding box center [509, 231] width 10 height 10
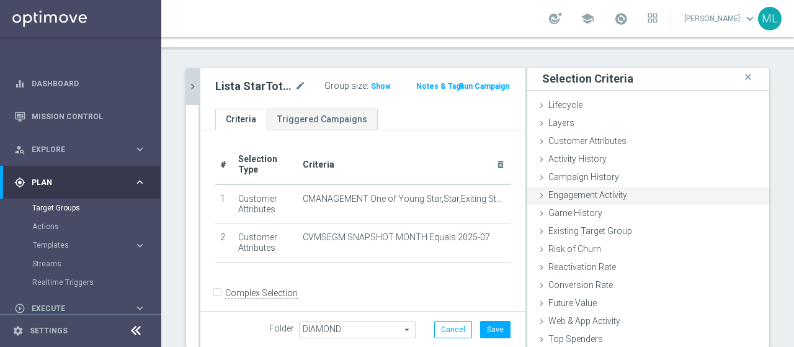
scroll to position [0, 0]
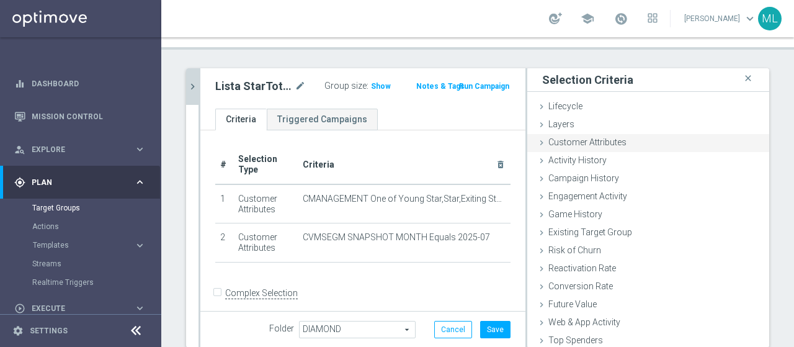
click at [536, 138] on icon at bounding box center [541, 143] width 10 height 10
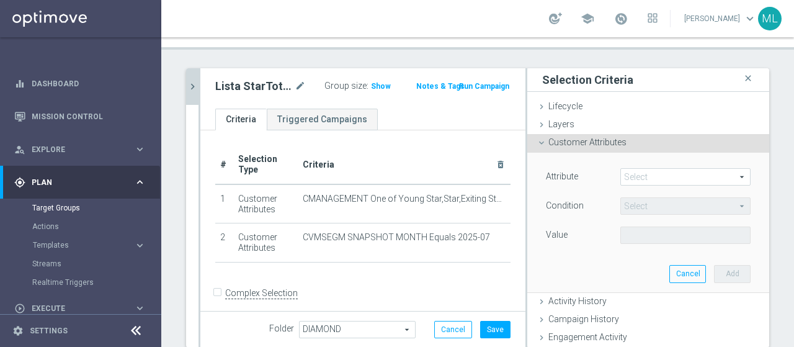
click at [630, 178] on span at bounding box center [685, 177] width 129 height 16
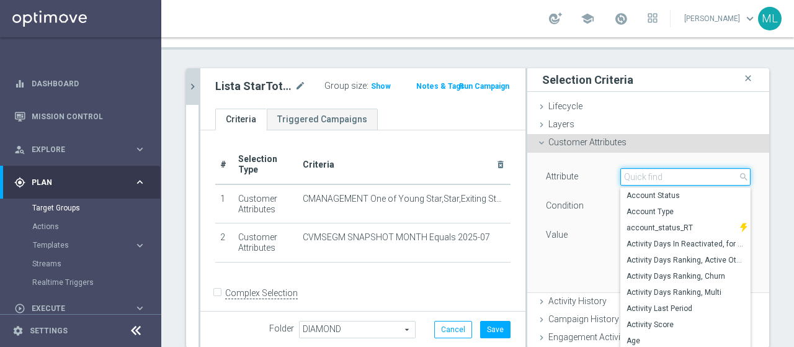
click at [633, 177] on input "search" at bounding box center [685, 176] width 130 height 17
type input "priv"
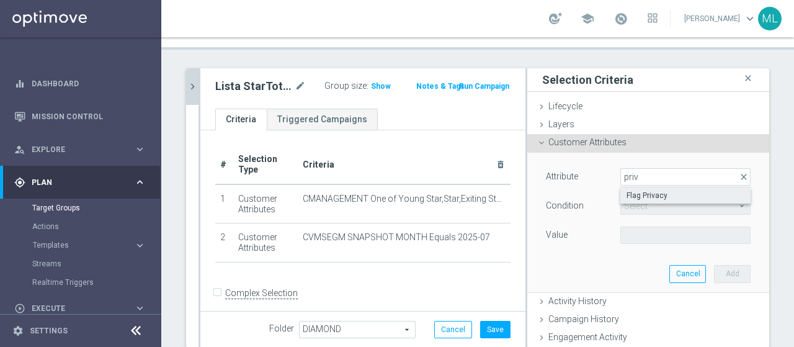
click at [653, 189] on label "Flag Privacy" at bounding box center [685, 195] width 130 height 16
type input "Flag Privacy"
type input "="
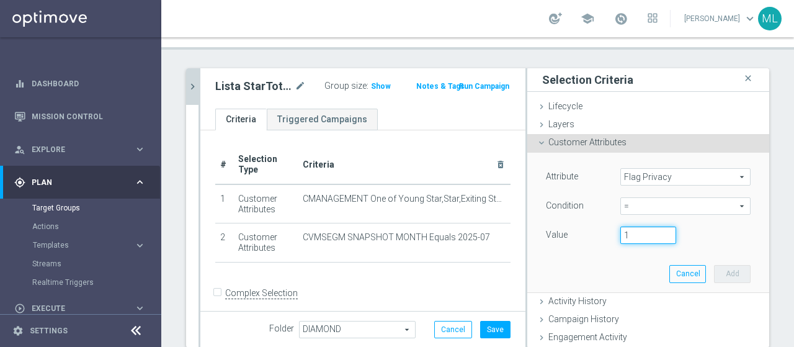
type input "1"
click at [650, 231] on input "1" at bounding box center [648, 234] width 56 height 17
click at [714, 272] on button "Add" at bounding box center [732, 273] width 37 height 17
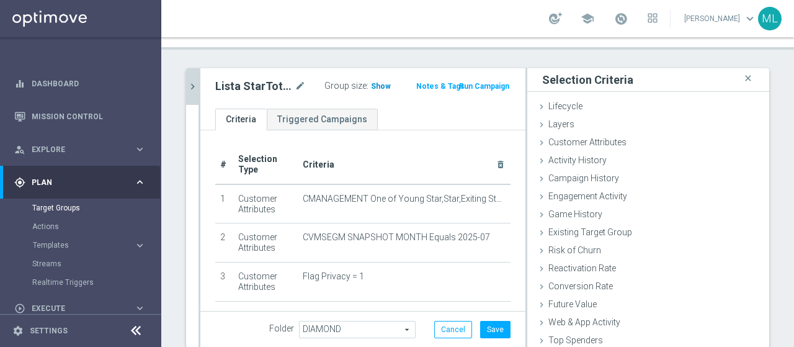
click at [375, 89] on span "Show" at bounding box center [381, 86] width 20 height 9
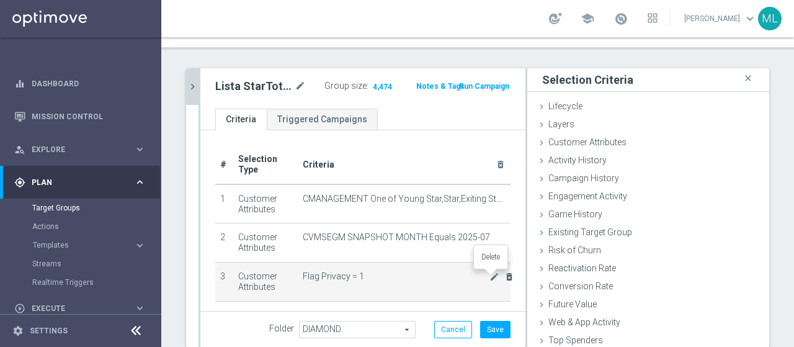
click at [504, 277] on icon "delete_forever" at bounding box center [509, 277] width 10 height 10
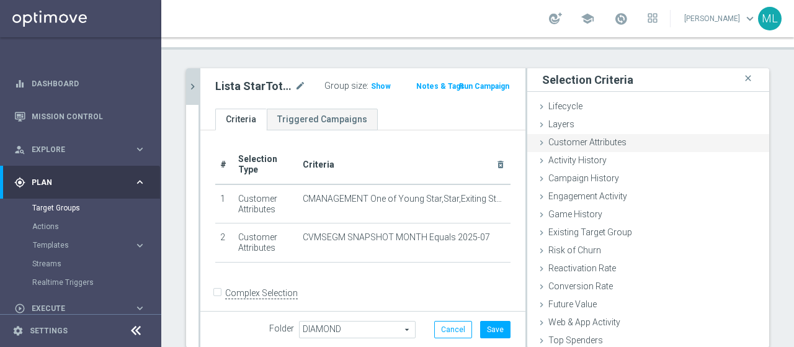
click at [536, 143] on icon at bounding box center [541, 143] width 10 height 10
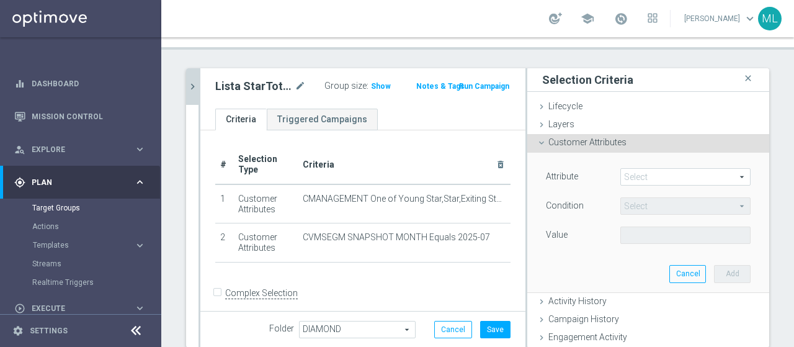
click at [635, 174] on span at bounding box center [685, 177] width 129 height 16
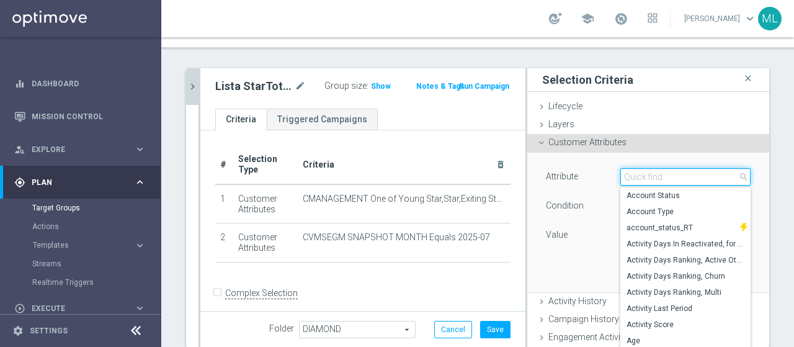
click at [620, 173] on input "search" at bounding box center [685, 176] width 130 height 17
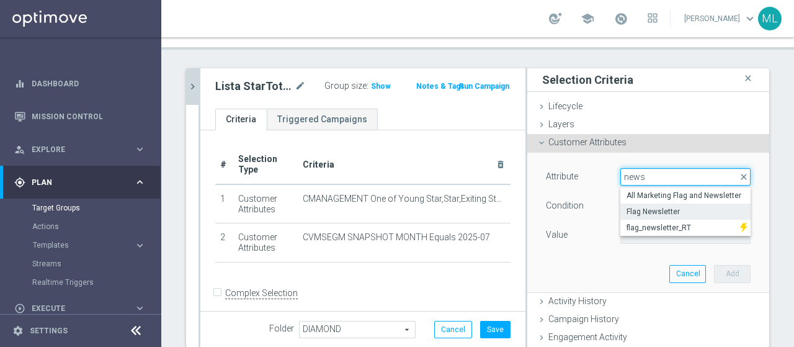
type input "news"
click at [640, 211] on span "Flag Newsletter" at bounding box center [685, 211] width 118 height 10
type input "Flag Newsletter"
type input "="
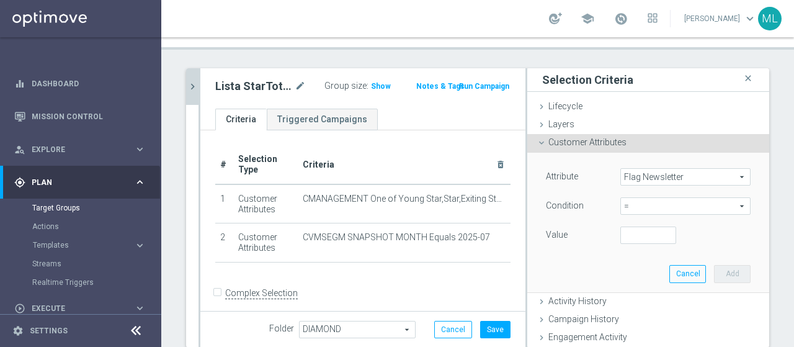
click at [641, 211] on span "=" at bounding box center [685, 206] width 129 height 16
click at [562, 273] on div "Attribute Flag Newsletter Flag Newsletter arrow_drop_down search Condition = = …" at bounding box center [647, 222] width 223 height 139
click at [637, 235] on input "number" at bounding box center [648, 234] width 56 height 17
type input "1"
click at [653, 231] on input "1" at bounding box center [648, 234] width 56 height 17
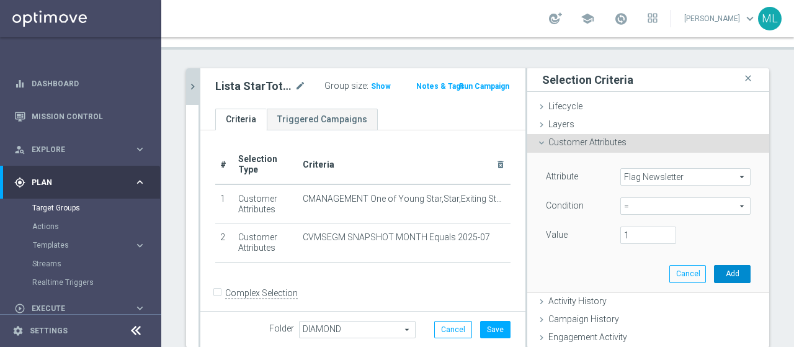
click at [717, 271] on button "Add" at bounding box center [732, 273] width 37 height 17
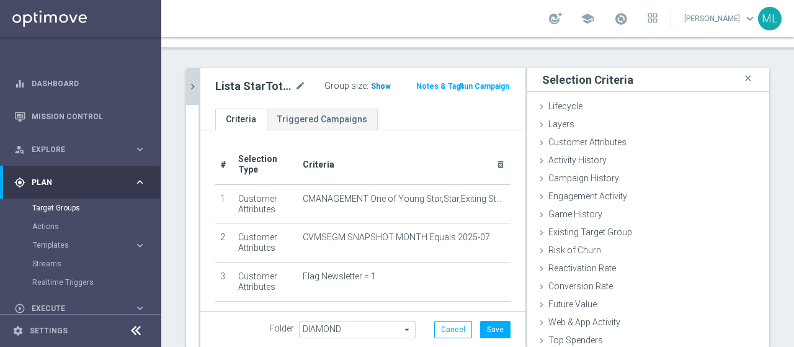
click at [374, 86] on span "Show" at bounding box center [381, 86] width 20 height 9
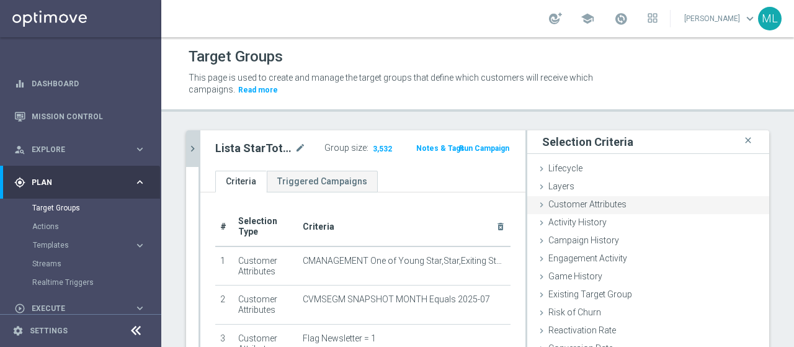
click at [536, 205] on icon at bounding box center [541, 205] width 10 height 10
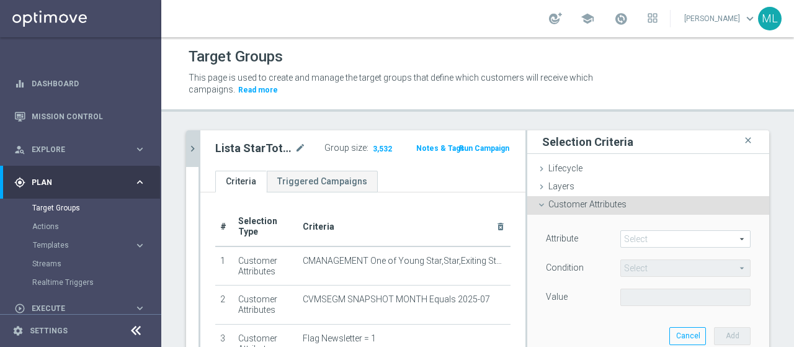
click at [640, 237] on span at bounding box center [685, 239] width 129 height 16
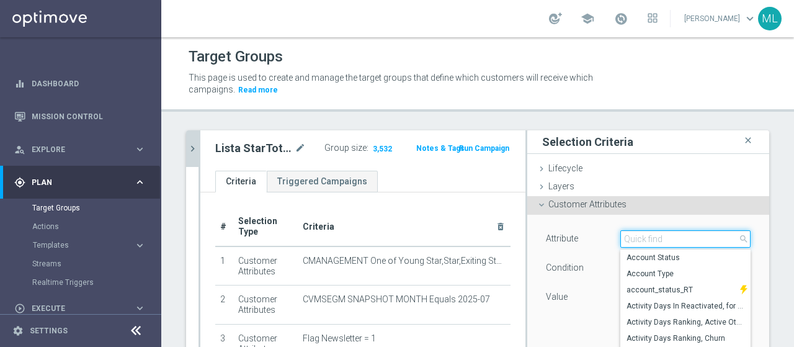
click at [640, 237] on input "search" at bounding box center [685, 238] width 130 height 17
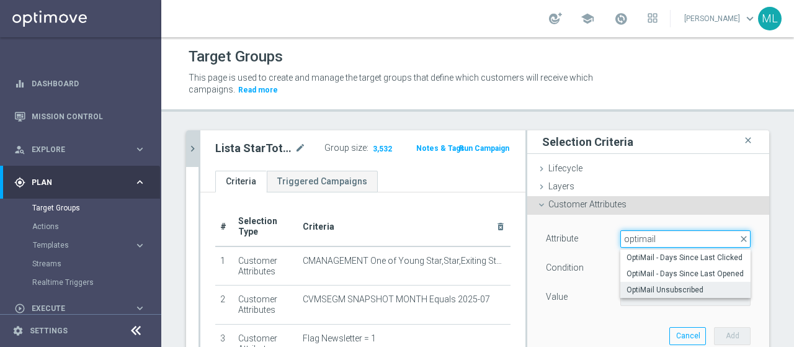
type input "optimail"
click at [653, 285] on span "OptiMail Unsubscribed" at bounding box center [685, 290] width 118 height 10
type input "OptiMail Unsubscribed"
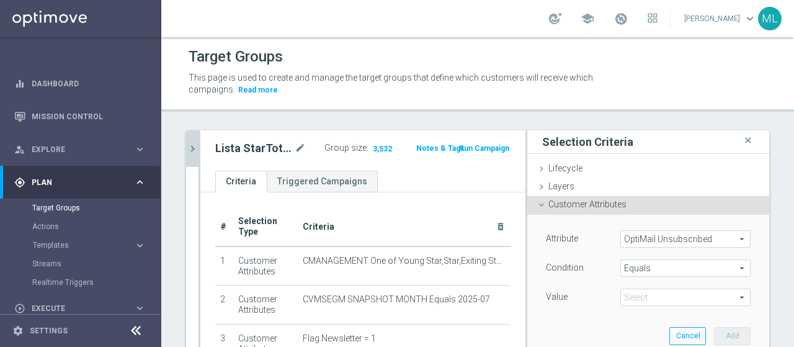
click at [639, 262] on span "Equals" at bounding box center [685, 268] width 129 height 16
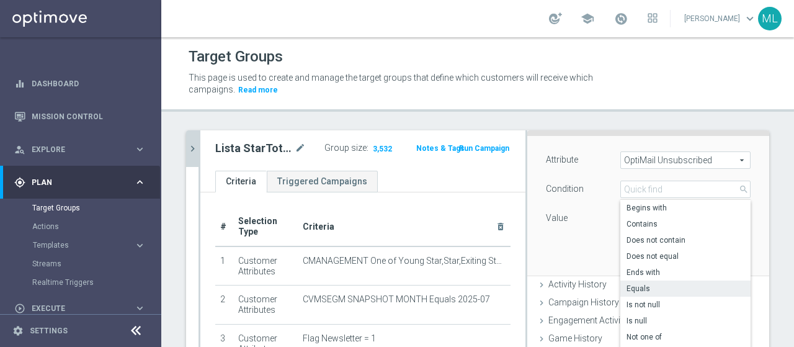
scroll to position [124, 0]
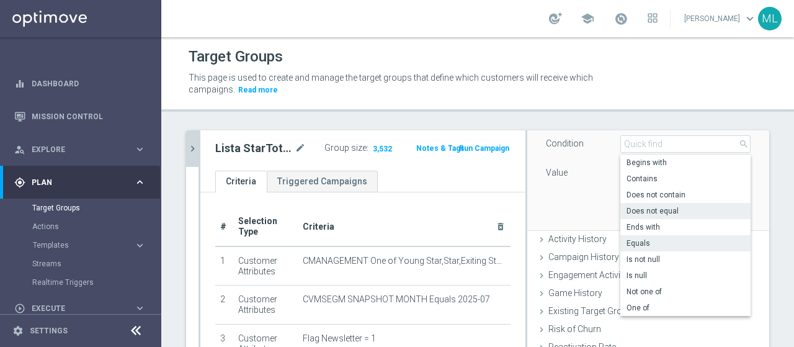
click at [638, 210] on span "Does not equal" at bounding box center [685, 211] width 118 height 10
type input "Does not equal"
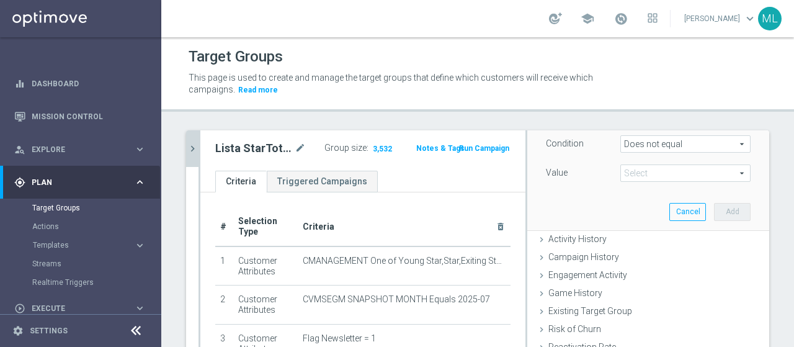
click at [658, 172] on span at bounding box center [685, 173] width 129 height 16
click at [643, 189] on span "Sisal Marketing" at bounding box center [685, 192] width 118 height 10
type input "Sisal Marketing"
click at [714, 210] on button "Add" at bounding box center [732, 211] width 37 height 17
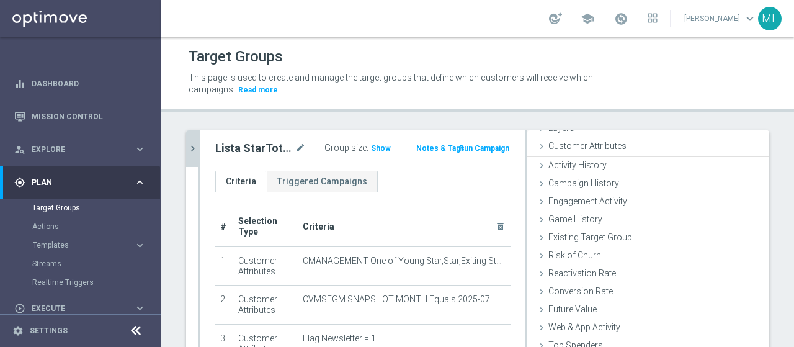
scroll to position [57, 0]
click at [373, 146] on span "Show" at bounding box center [381, 148] width 20 height 9
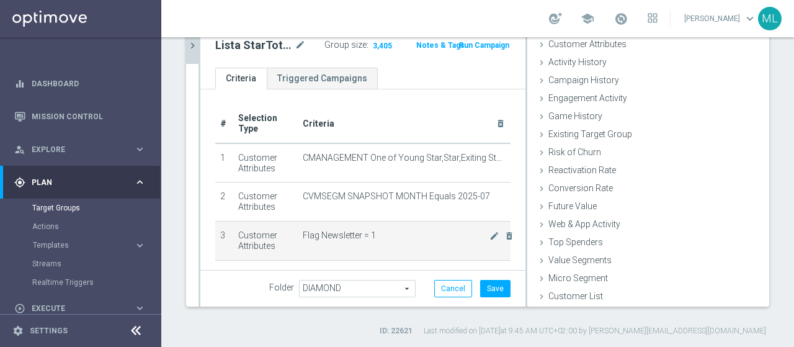
scroll to position [104, 0]
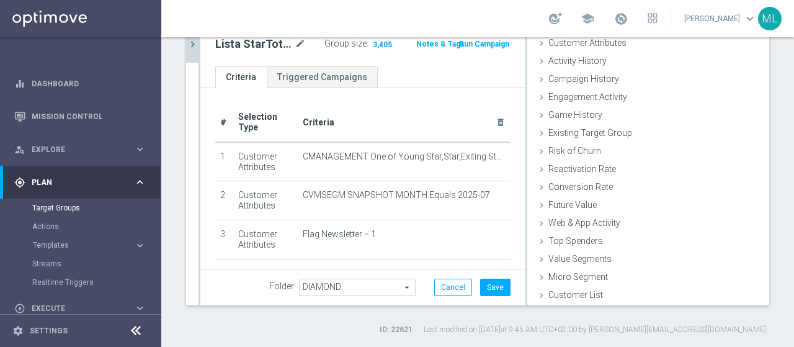
click at [171, 105] on div "lista star close more_vert Prioritize Customer Target Groups library_add create…" at bounding box center [477, 180] width 632 height 309
